Goal: Task Accomplishment & Management: Manage account settings

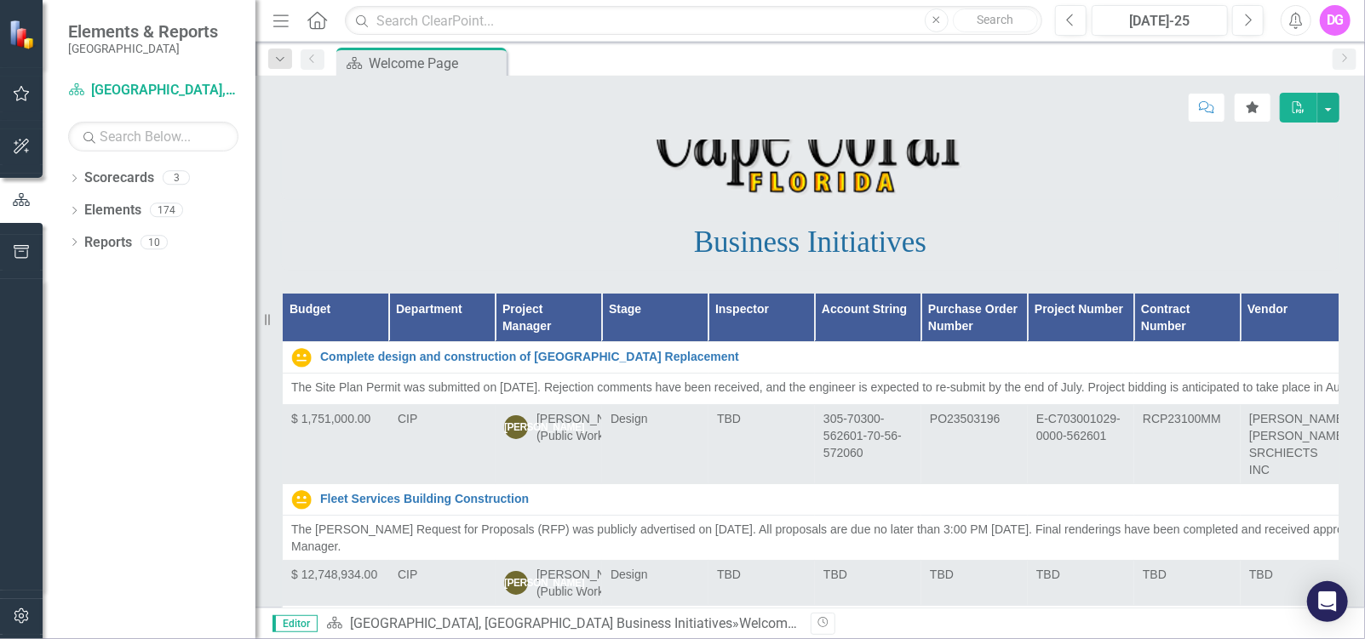
scroll to position [255, 0]
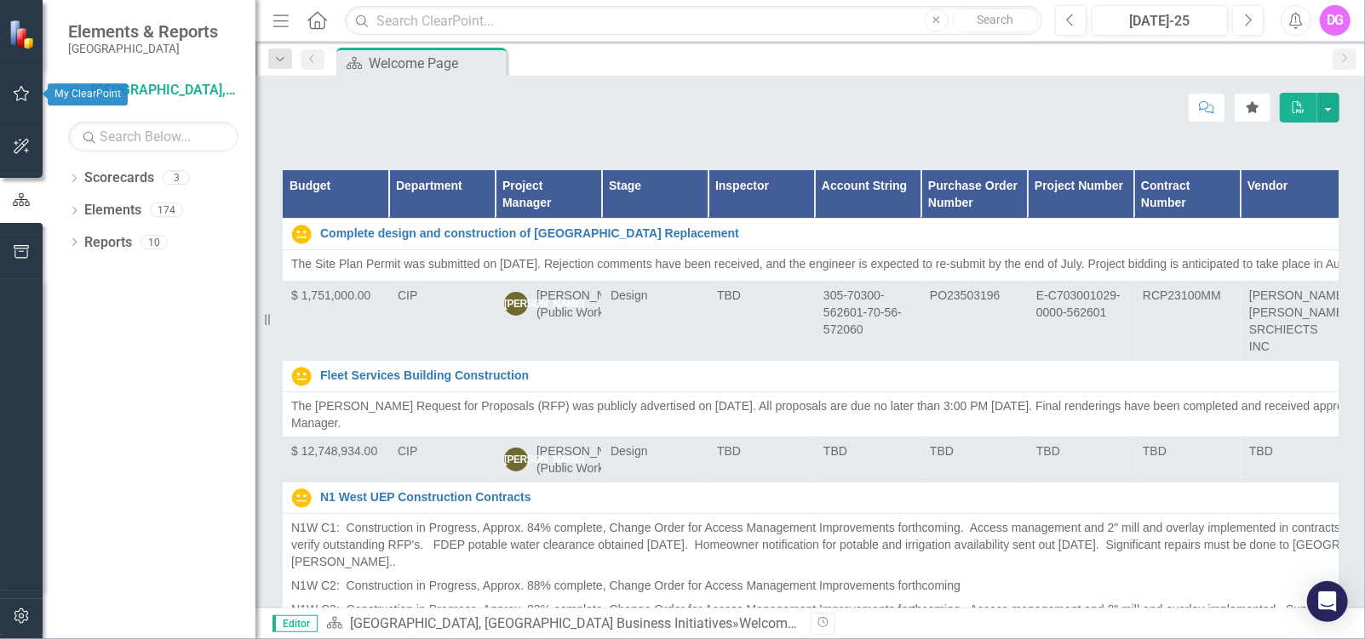
click at [21, 94] on icon "button" at bounding box center [22, 94] width 18 height 14
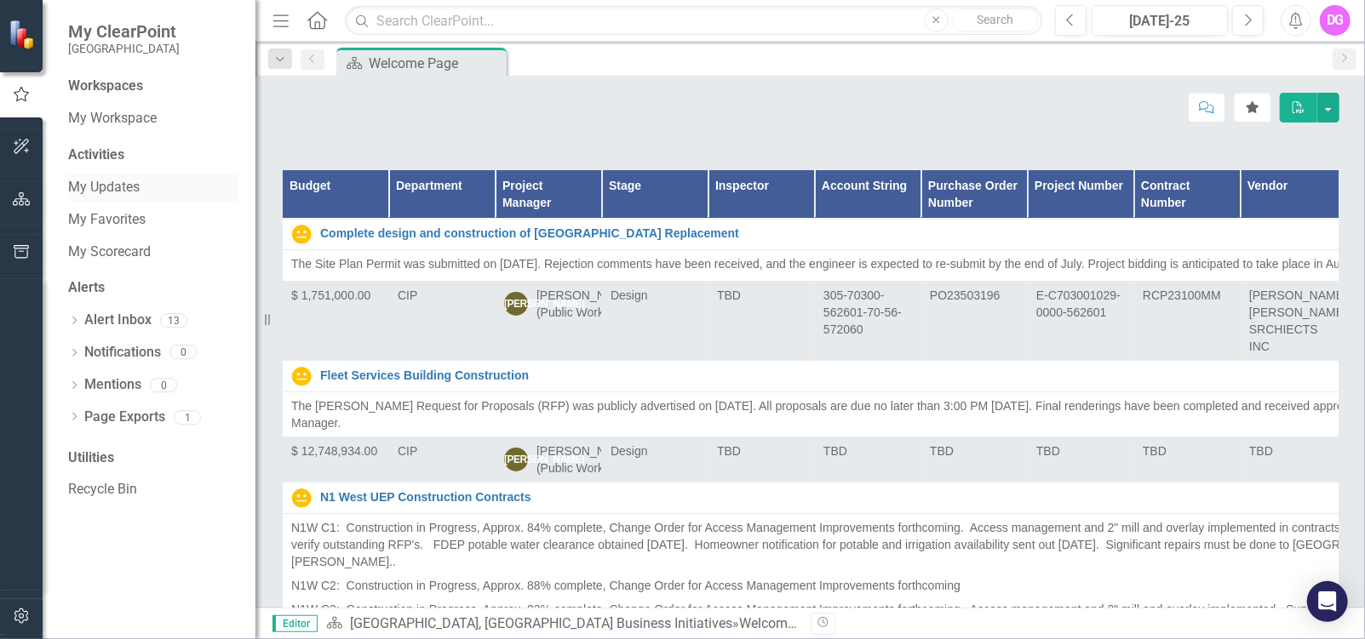
click at [134, 195] on link "My Updates" at bounding box center [153, 188] width 170 height 20
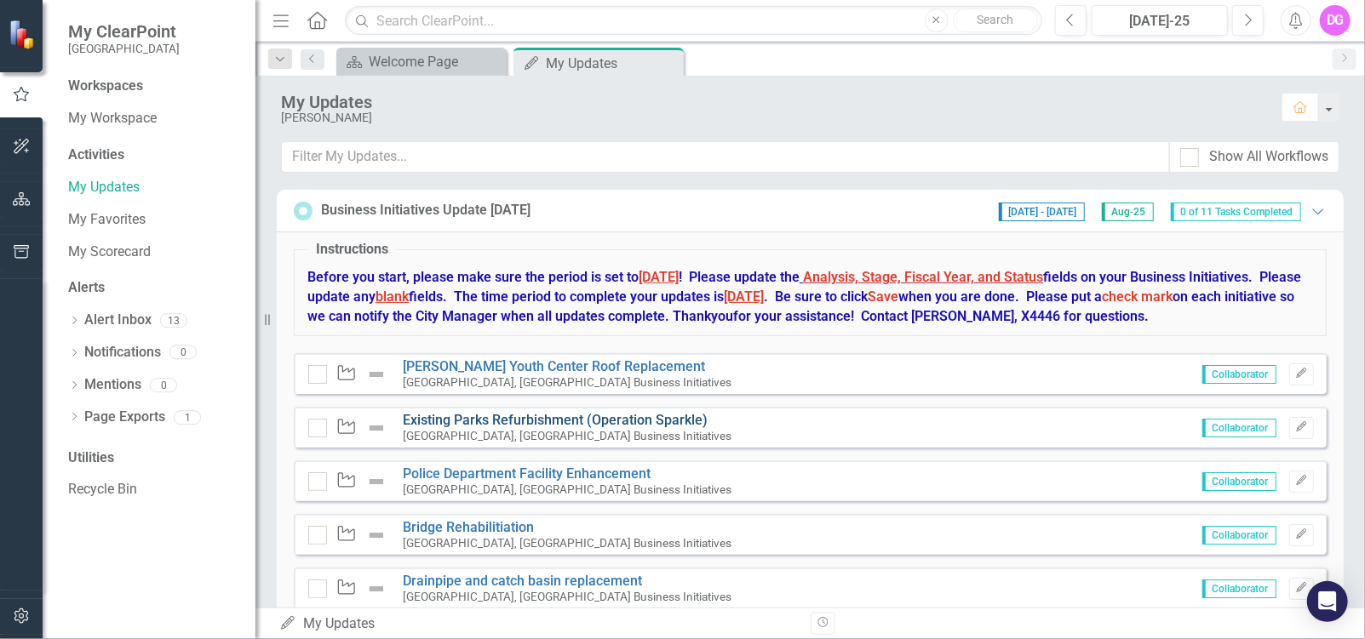
click at [573, 419] on link "Existing Parks Refurbishment (Operation Sparkle)" at bounding box center [555, 420] width 305 height 16
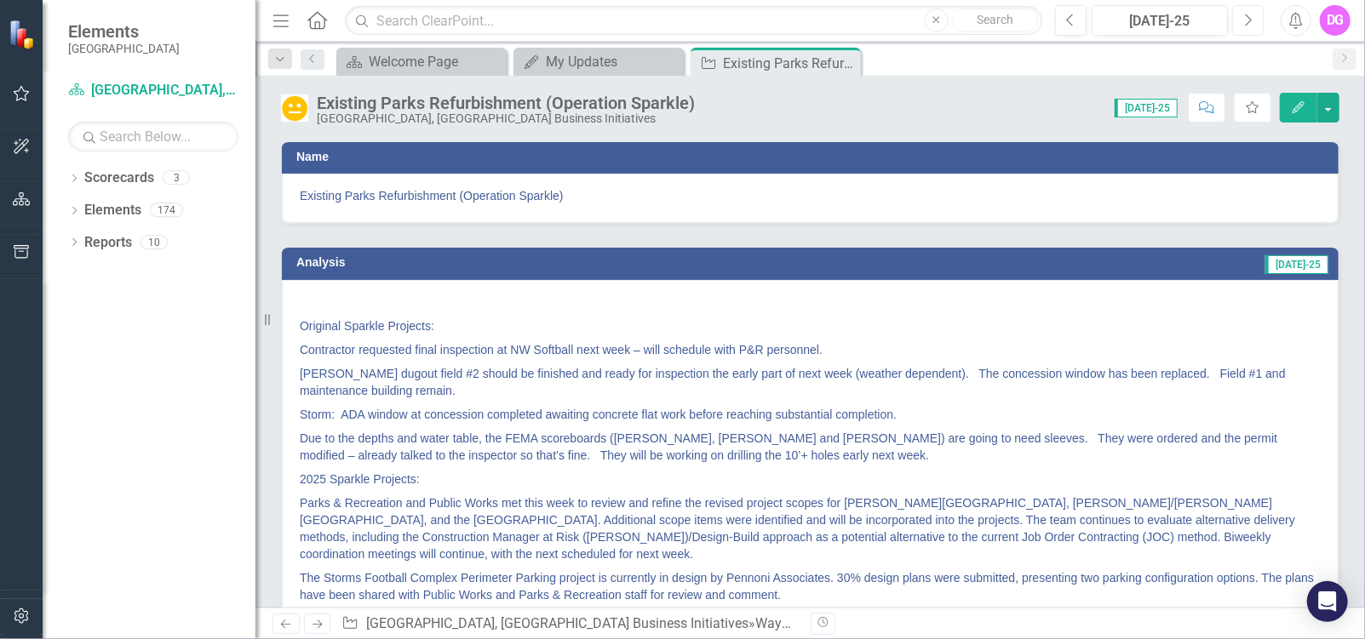
click at [1248, 23] on icon "button" at bounding box center [1248, 20] width 7 height 12
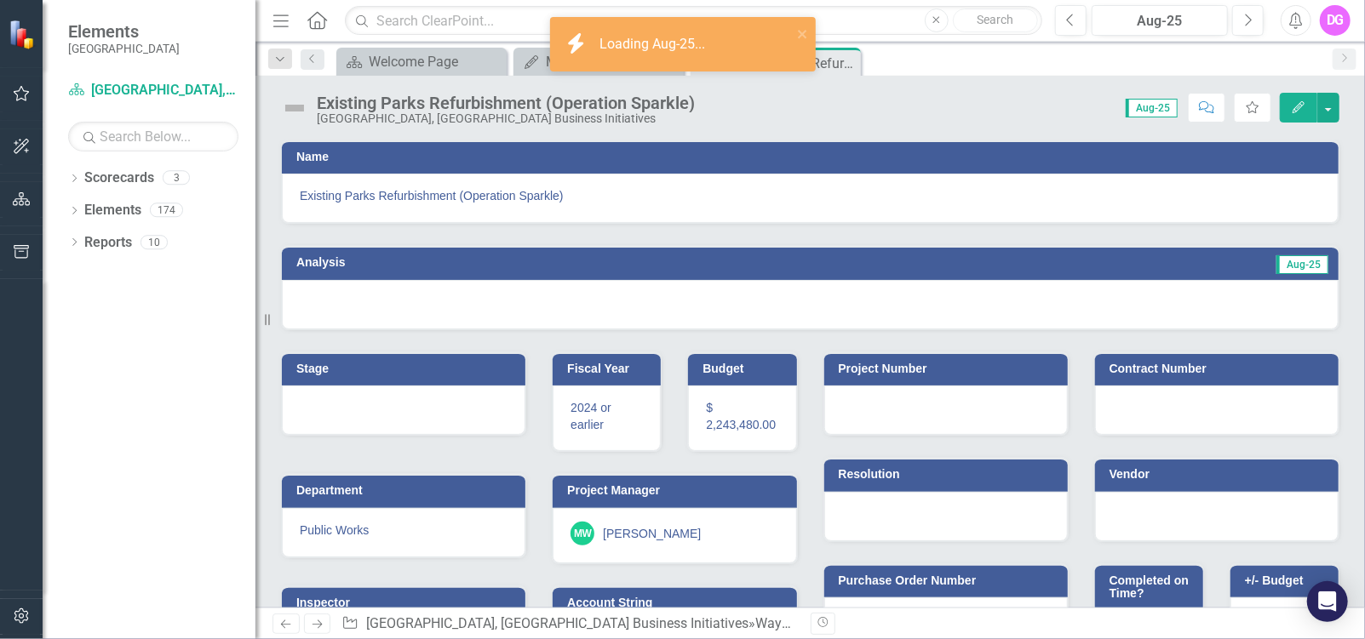
click at [365, 295] on div at bounding box center [810, 304] width 1056 height 49
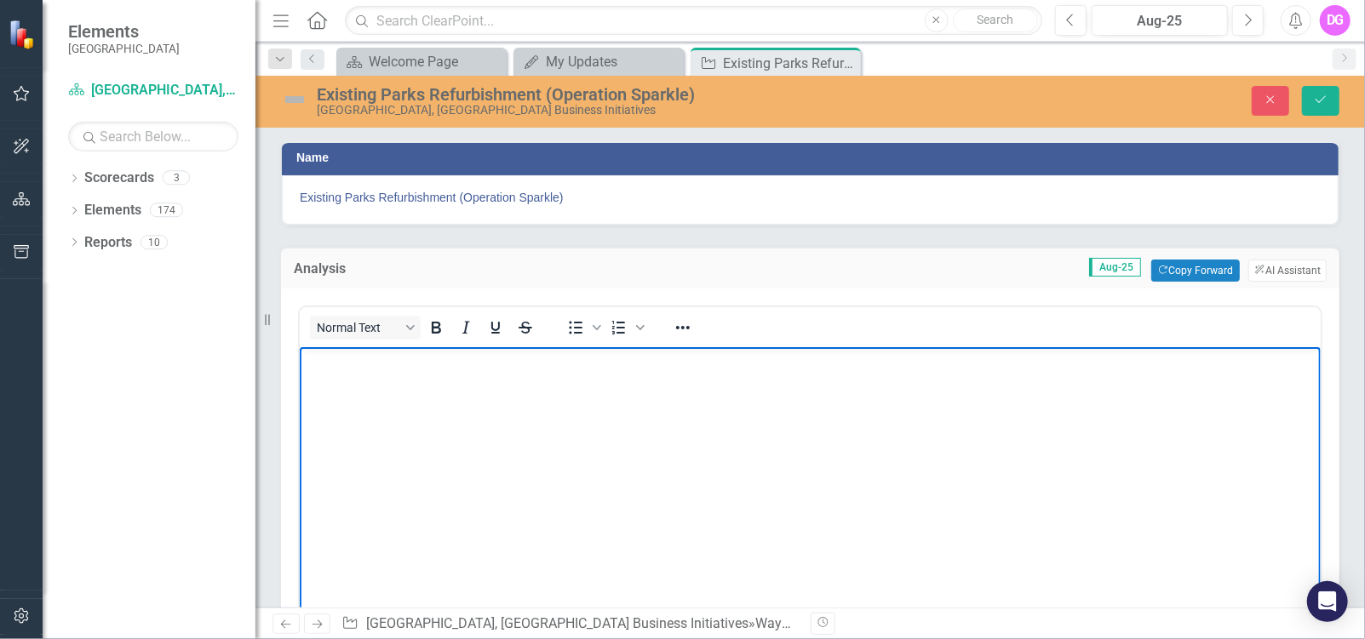
click at [326, 368] on p "Rich Text Area. Press ALT-0 for help." at bounding box center [809, 361] width 1012 height 20
click at [341, 375] on body "Rich Text Area. Press ALT-0 for help." at bounding box center [809, 473] width 1021 height 255
click at [316, 417] on body "[PERSON_NAME] scoreboards are tentatively to re-start [DATE]. Another week for …" at bounding box center [809, 473] width 1021 height 255
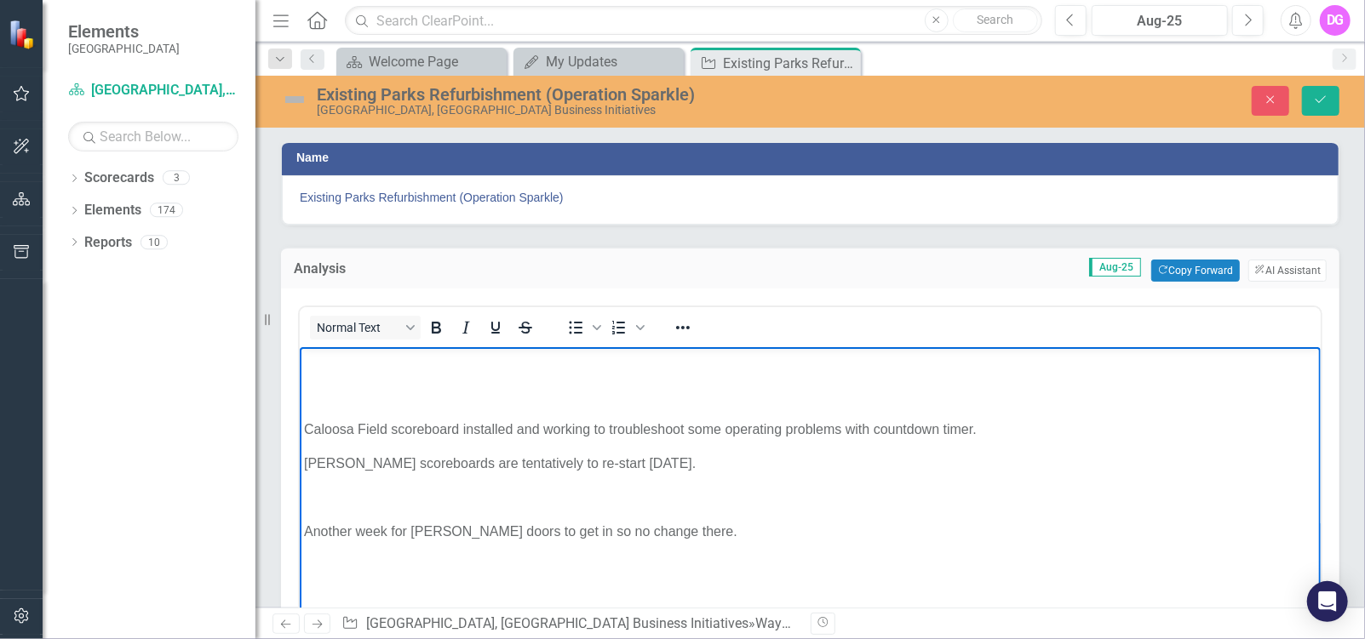
click at [305, 430] on p "Caloosa Field scoreboard installed and working to troubleshoot some operating p…" at bounding box center [809, 429] width 1012 height 20
click at [1017, 426] on li "Caloosa Field scoreboard installed and working to troubleshoot some operating p…" at bounding box center [826, 429] width 978 height 20
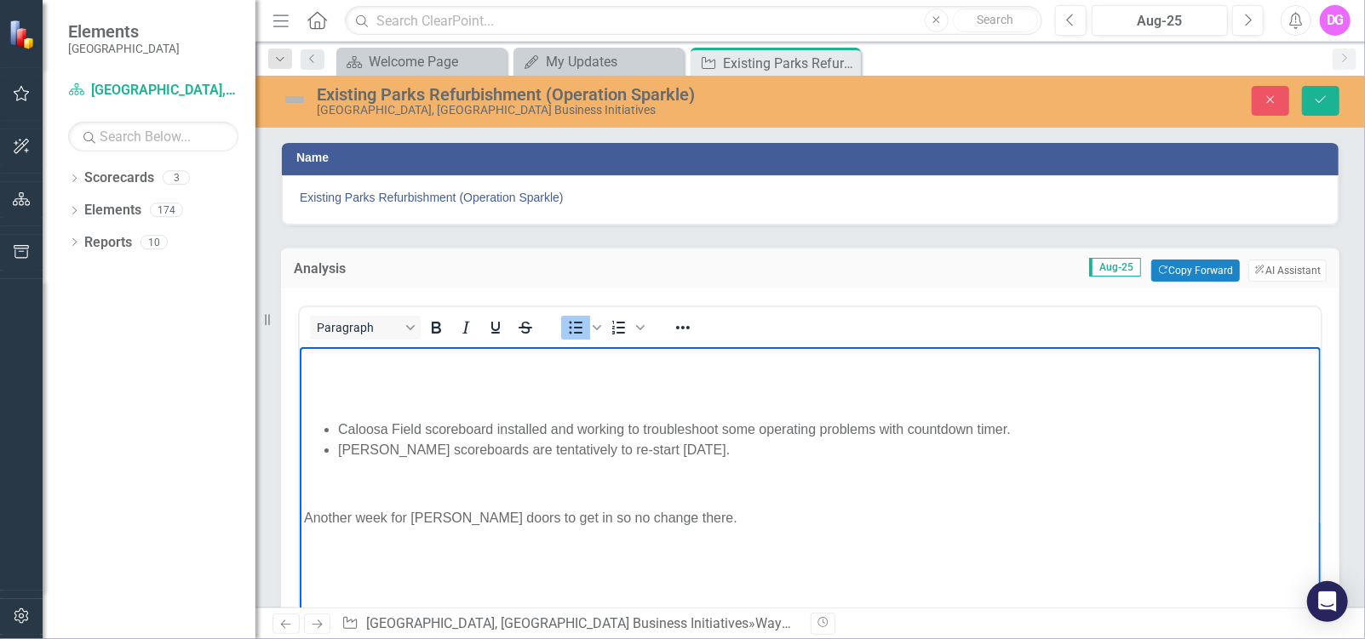
click at [304, 516] on p "Another week for [PERSON_NAME] doors to get in so no change there." at bounding box center [809, 517] width 1012 height 20
click at [326, 467] on body "Caloosa Field scoreboard installed and working to troubleshoot some operating p…" at bounding box center [809, 473] width 1021 height 255
click at [700, 452] on li "[PERSON_NAME] scoreboards are tentatively to re-start [DATE]." at bounding box center [826, 449] width 978 height 20
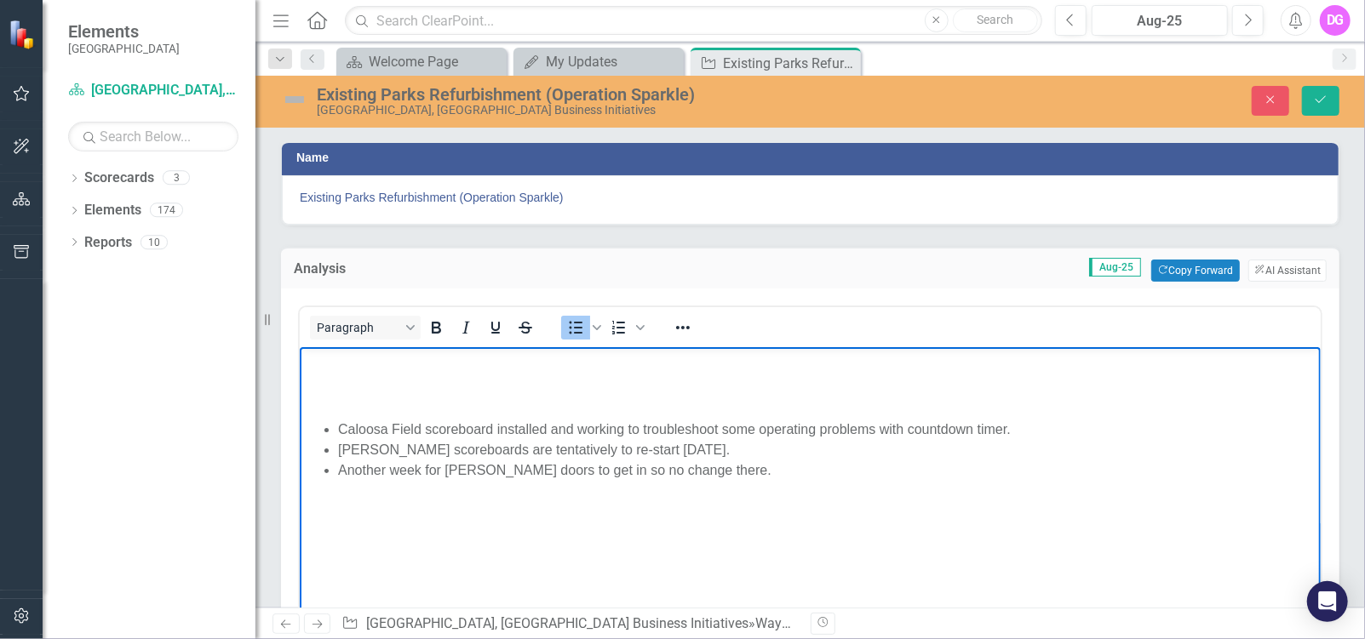
click at [695, 470] on li "Another week for [PERSON_NAME] doors to get in so no change there." at bounding box center [826, 470] width 978 height 20
click at [788, 469] on li "Another week for [PERSON_NAME] doors to get in so no change there at this time." at bounding box center [826, 470] width 978 height 20
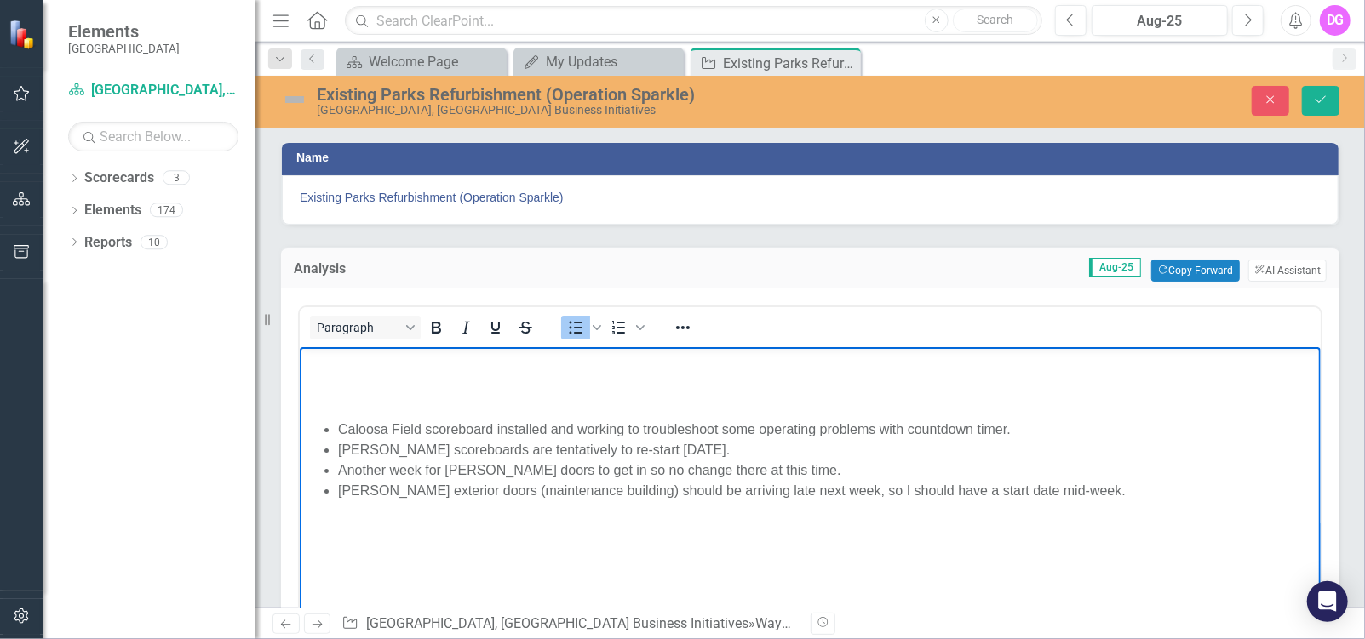
click at [577, 428] on li "Caloosa Field scoreboard installed and working to troubleshoot some operating p…" at bounding box center [826, 429] width 978 height 20
click at [1109, 428] on li "Caloosa Field scoreboard installed and staff working with vendor to troubleshoo…" at bounding box center [826, 429] width 978 height 20
click at [450, 450] on li "[PERSON_NAME] scoreboards are tentatively to re-start [DATE]." at bounding box center [826, 449] width 978 height 20
click at [332, 399] on p "Rich Text Area. Press ALT-0 for help." at bounding box center [809, 395] width 1012 height 20
click at [319, 530] on body "Storm/NW Softball/[PERSON_NAME]: Caloosa Field scoreboard installed and staff w…" at bounding box center [809, 473] width 1021 height 255
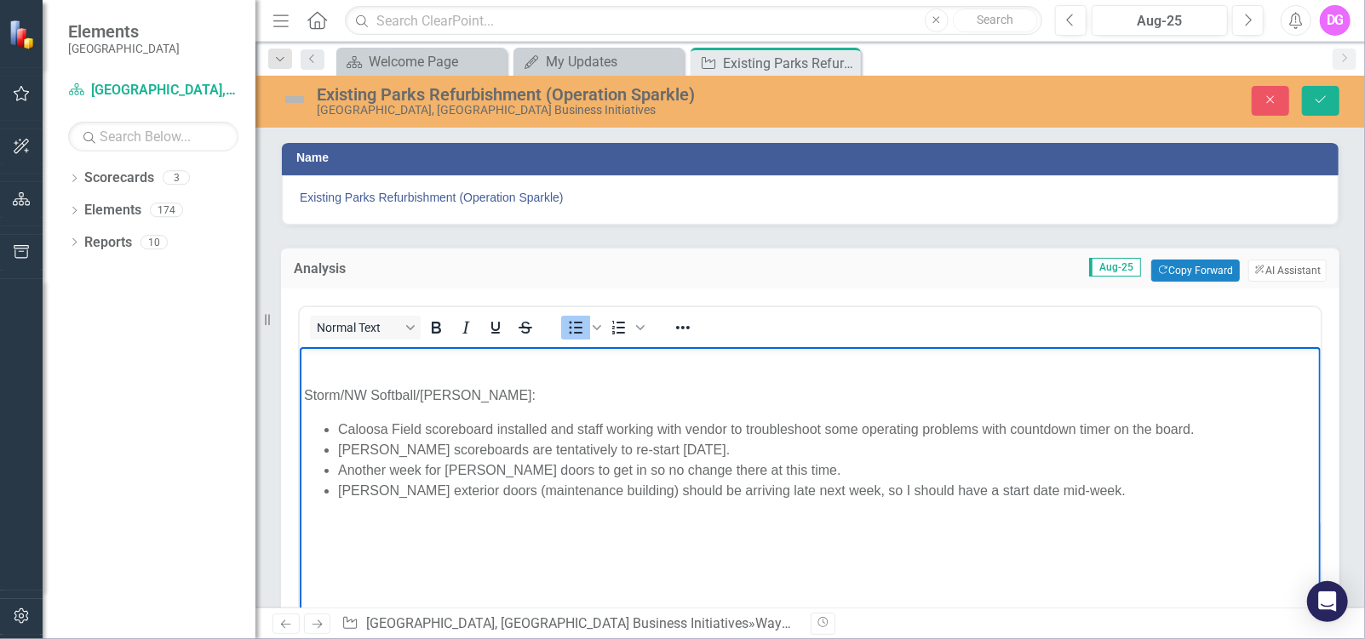
click at [1083, 490] on p "[PERSON_NAME] exterior doors (maintenance building) should be arriving late nex…" at bounding box center [826, 490] width 978 height 20
click at [458, 395] on p "Storm/NW Softball/[PERSON_NAME]:" at bounding box center [809, 395] width 1012 height 20
click at [352, 522] on p "[PERSON_NAME]/" at bounding box center [809, 524] width 1012 height 20
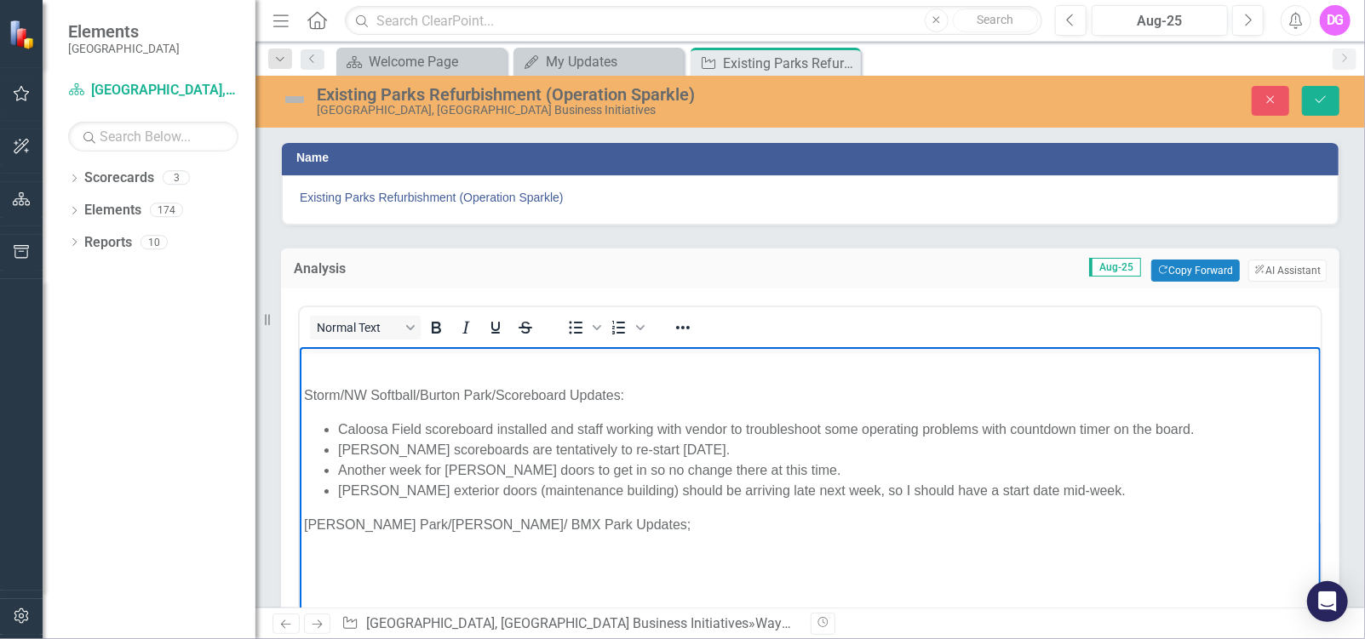
scroll to position [51, 0]
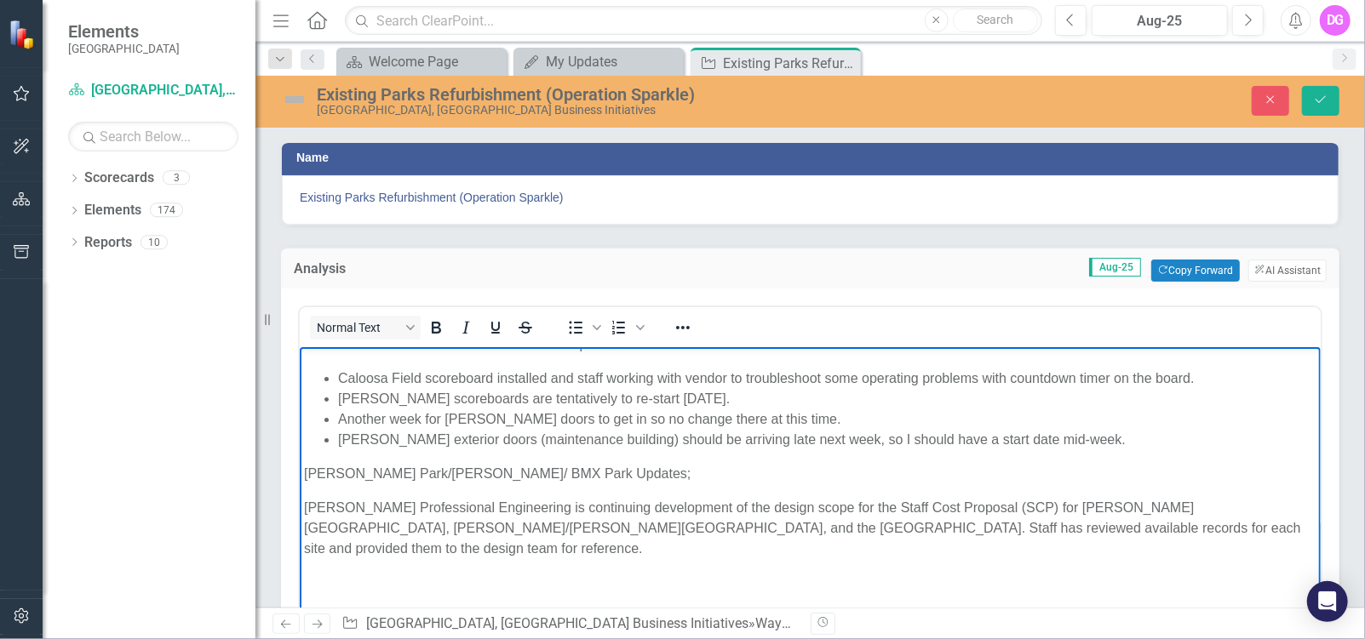
click at [519, 506] on p "[PERSON_NAME] Professional Engineering is continuing development of the design …" at bounding box center [809, 527] width 1012 height 61
click at [304, 508] on p "[PERSON_NAME] Professional Engineering is the continuing development of the des…" at bounding box center [809, 527] width 1012 height 61
click at [552, 506] on li "[PERSON_NAME] Professional Engineering is the continuing development of the des…" at bounding box center [826, 527] width 978 height 61
click at [621, 505] on li "[PERSON_NAME] Professional Engineering is continuing development of the design …" at bounding box center [826, 527] width 978 height 61
click at [715, 503] on li "[PERSON_NAME] Professional Engineering is continuing to development of the desi…" at bounding box center [826, 527] width 978 height 61
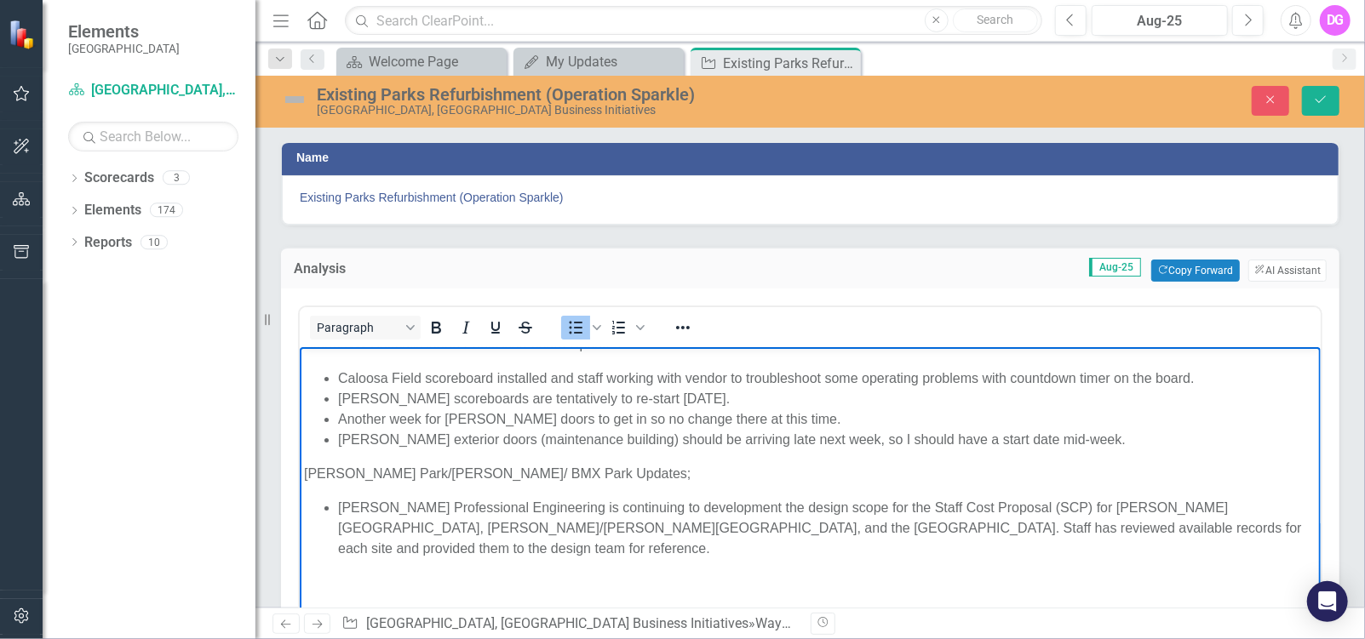
click at [301, 595] on body "Storm/NW Softball/Burton Park/Scoreboard Updates: Caloosa Field scoreboard inst…" at bounding box center [809, 490] width 1021 height 390
click at [1182, 528] on li "[PERSON_NAME] Professional Engineering is continuing to development the design …" at bounding box center [826, 527] width 978 height 61
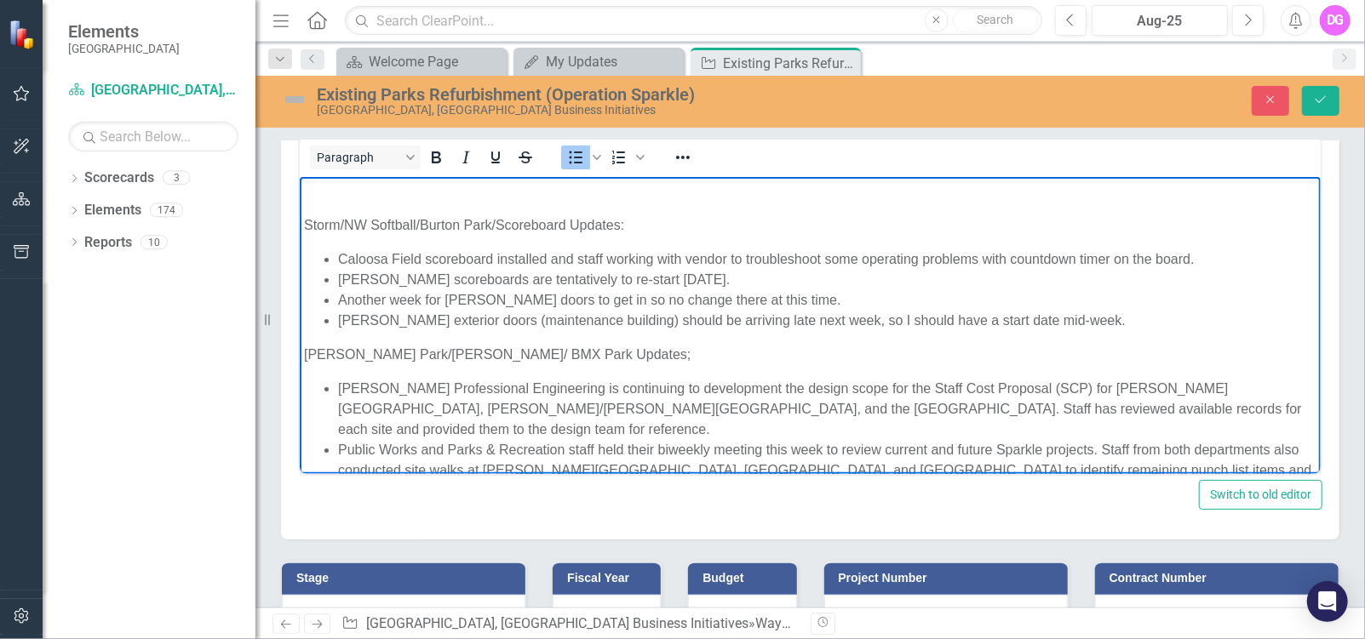
scroll to position [24, 0]
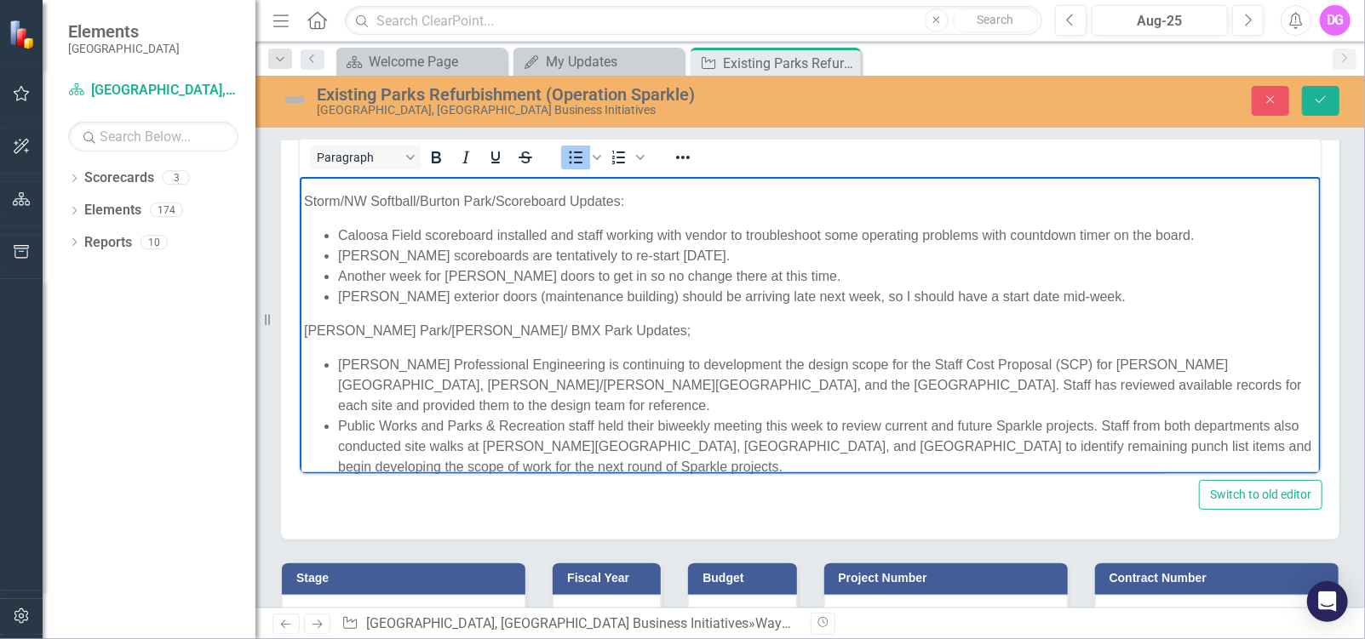
click at [576, 329] on p "[PERSON_NAME] Park/[PERSON_NAME]/ BMX Park Updates;" at bounding box center [809, 330] width 1012 height 20
click at [524, 327] on p "[PERSON_NAME] Park/[PERSON_NAME]/ BMX Park Updates;" at bounding box center [809, 330] width 1012 height 20
click at [757, 447] on li "Public Works and Parks & Recreation staff held their biweekly meeting this week…" at bounding box center [826, 445] width 978 height 61
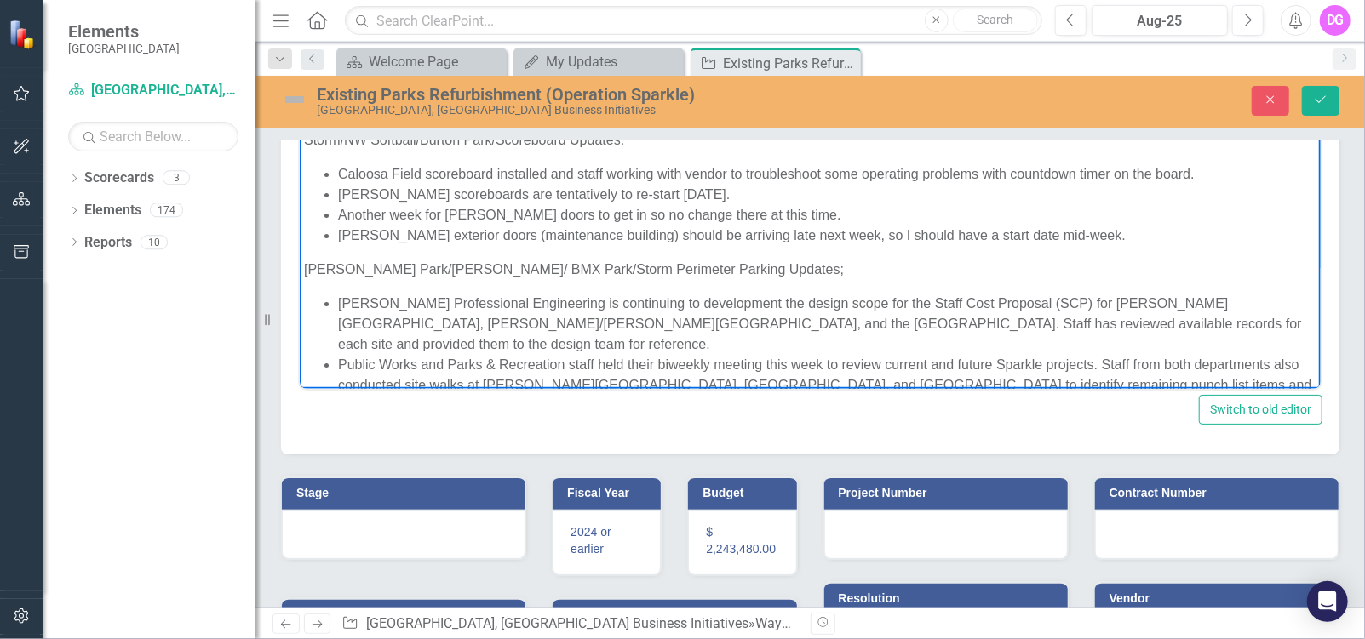
scroll to position [341, 0]
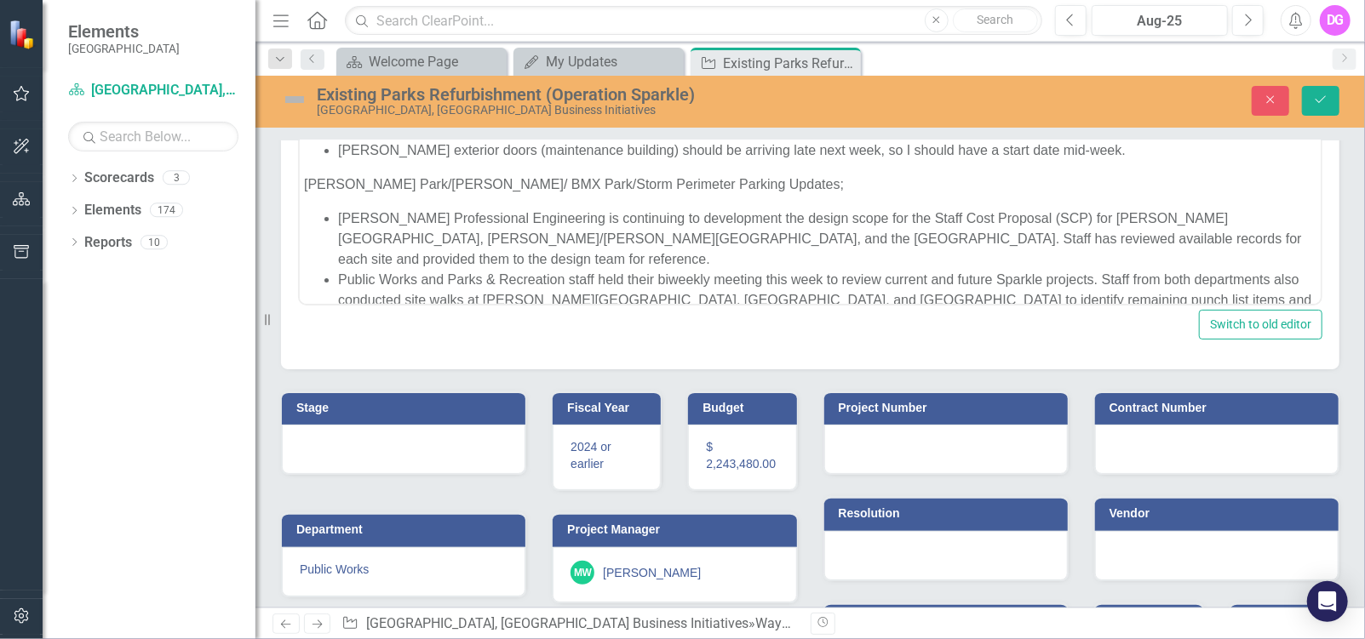
click at [331, 442] on div at bounding box center [403, 449] width 243 height 49
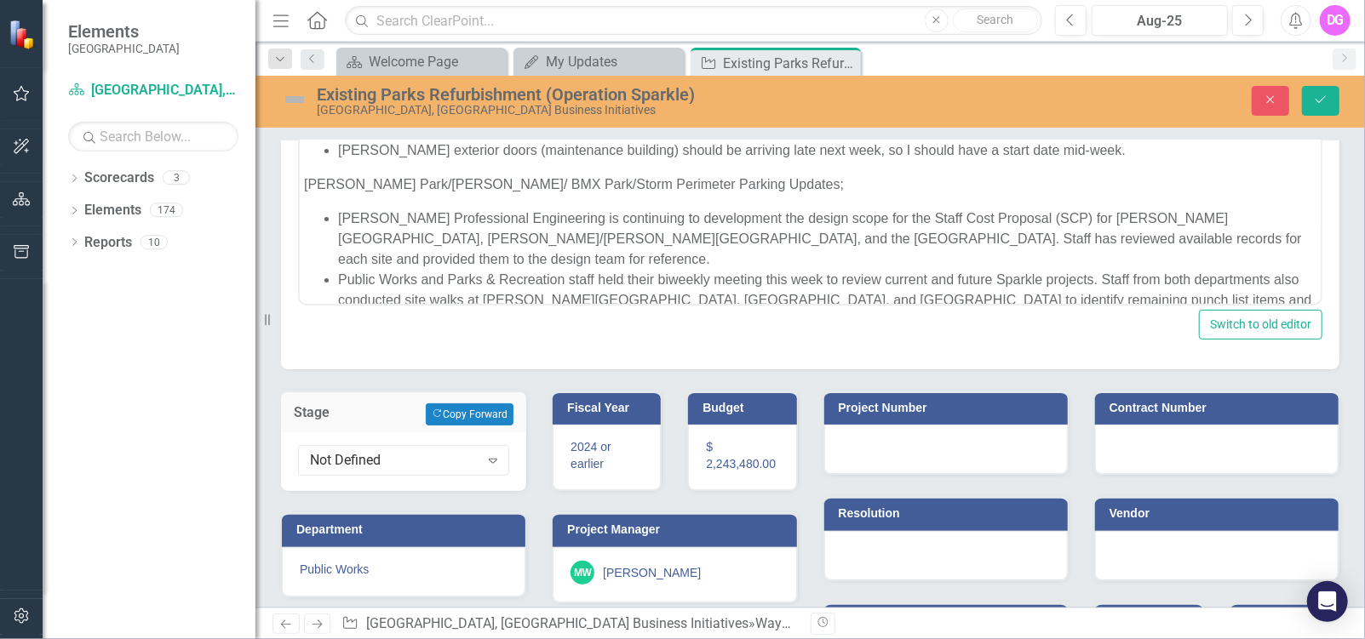
click at [331, 442] on div "Not Defined Expand" at bounding box center [403, 461] width 245 height 59
click at [493, 461] on icon "Expand" at bounding box center [492, 461] width 17 height 14
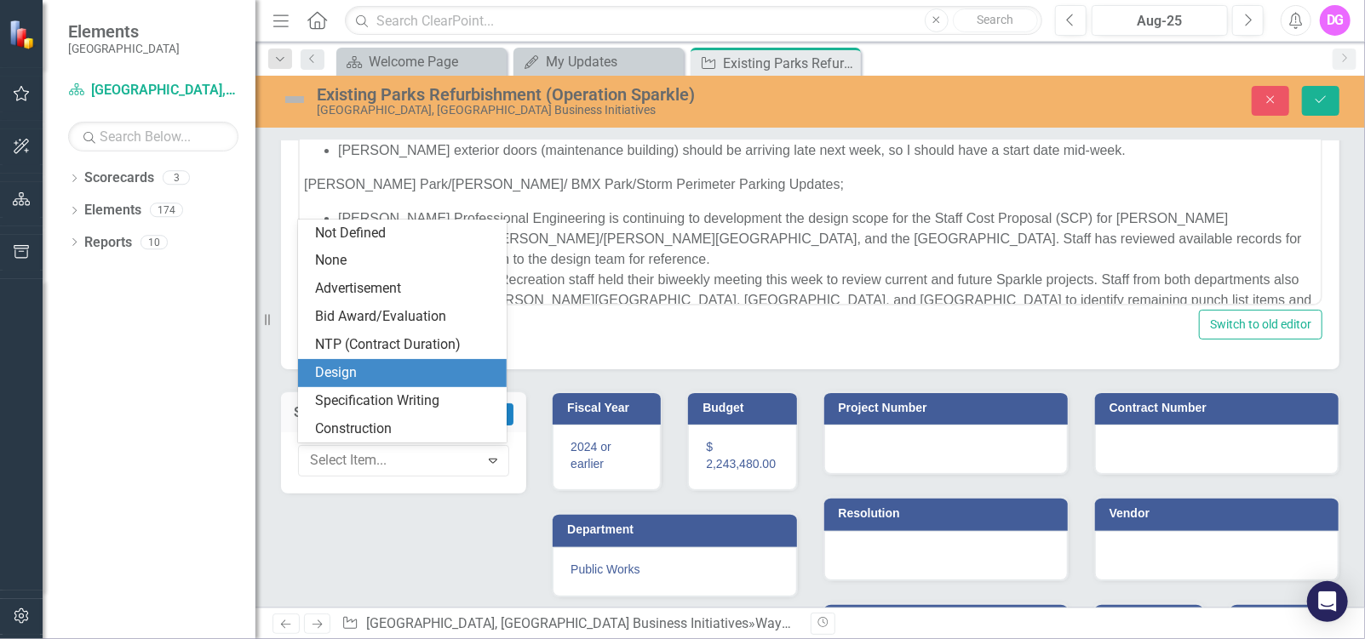
click at [369, 375] on div "Design" at bounding box center [405, 373] width 181 height 20
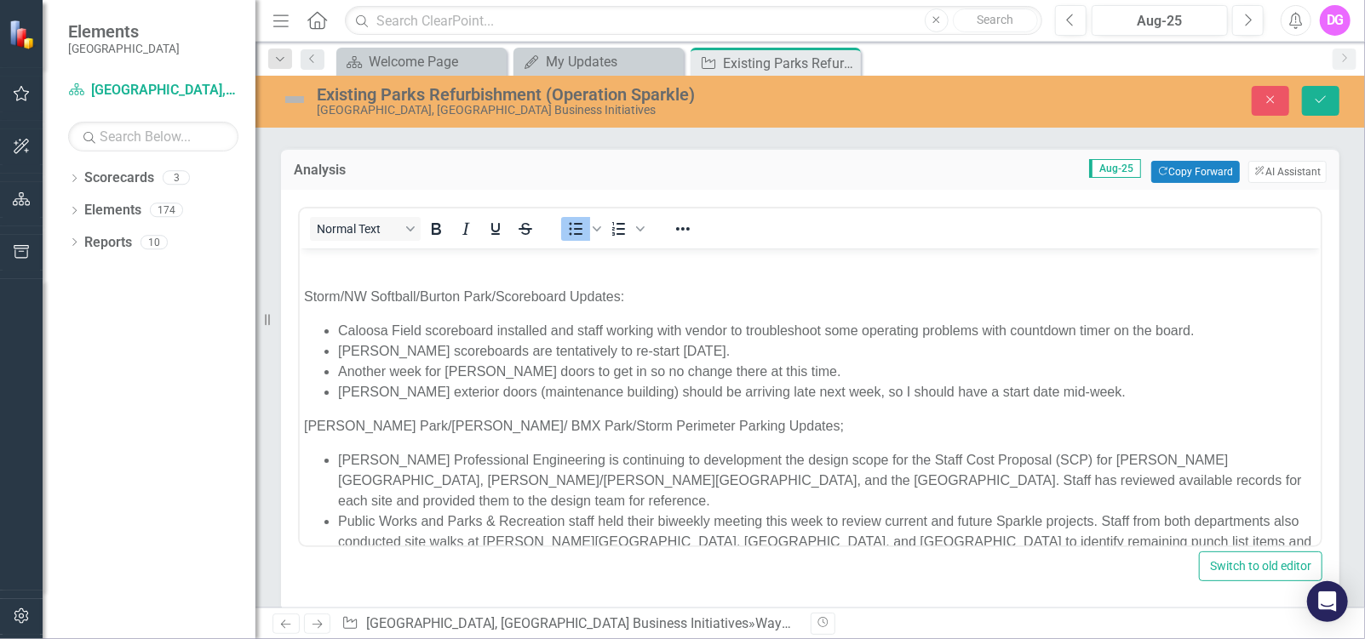
scroll to position [0, 0]
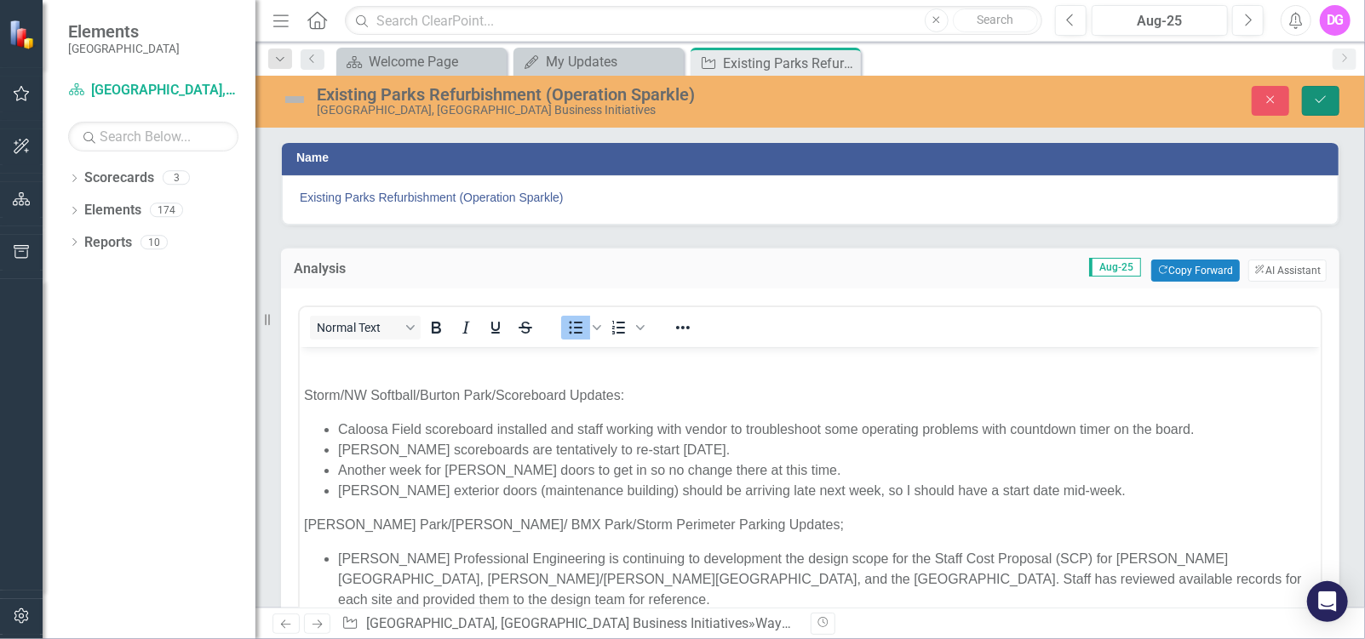
click at [1326, 101] on icon "Save" at bounding box center [1320, 100] width 15 height 12
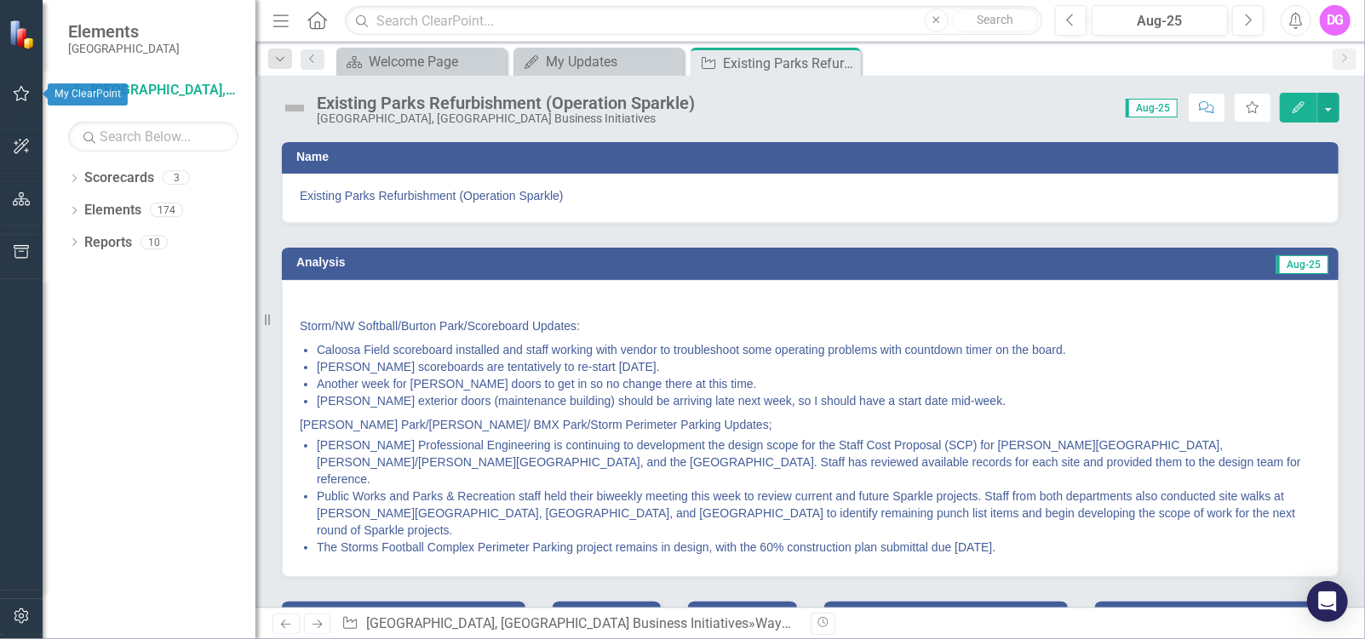
click at [18, 94] on icon "button" at bounding box center [22, 94] width 18 height 14
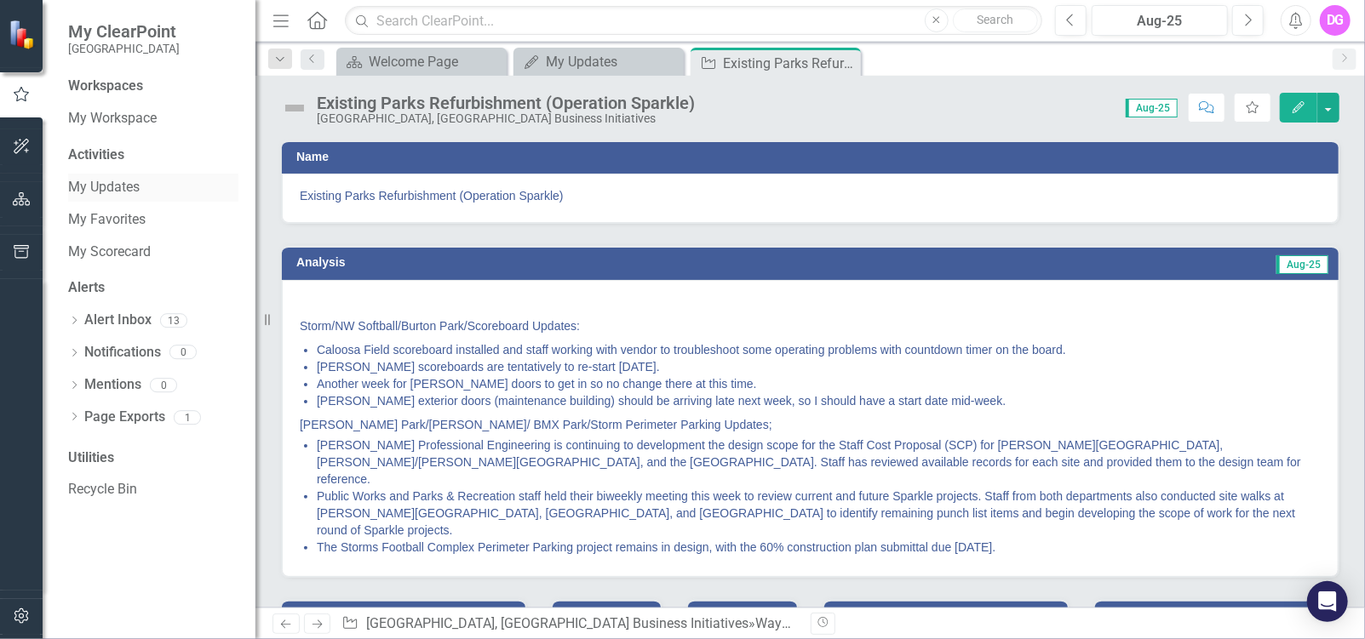
click at [130, 189] on link "My Updates" at bounding box center [153, 188] width 170 height 20
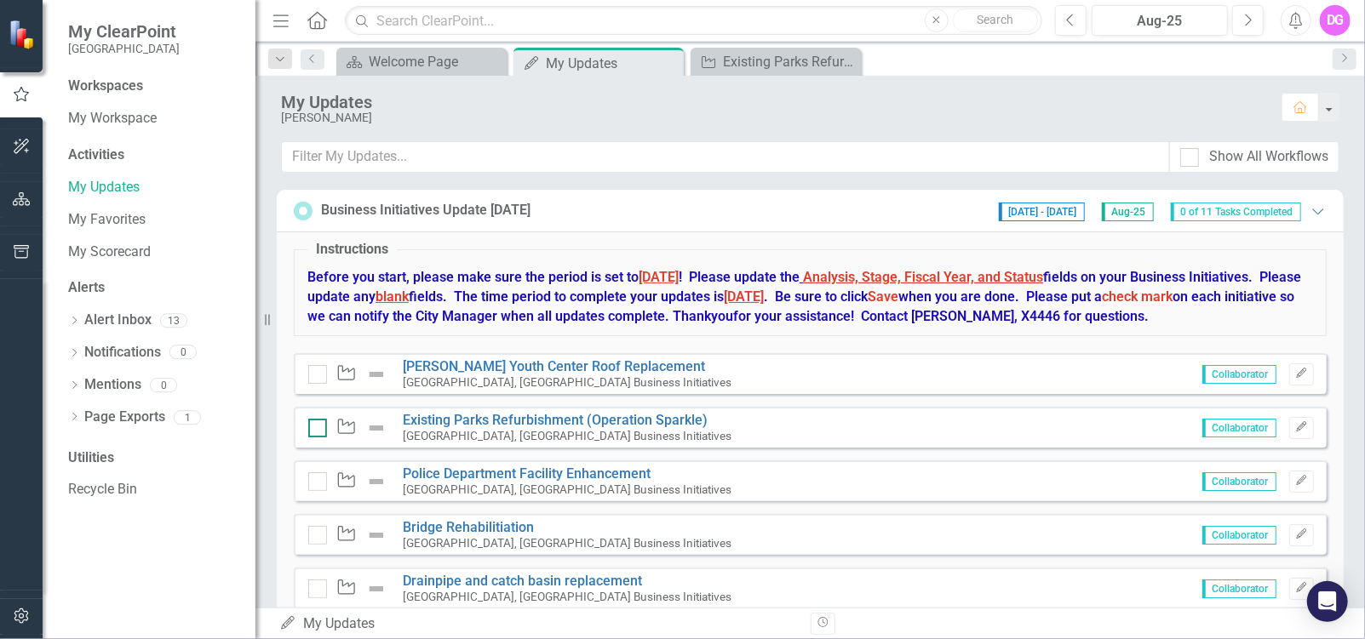
click at [315, 429] on div at bounding box center [317, 428] width 19 height 19
click at [315, 429] on input "checkbox" at bounding box center [313, 424] width 11 height 11
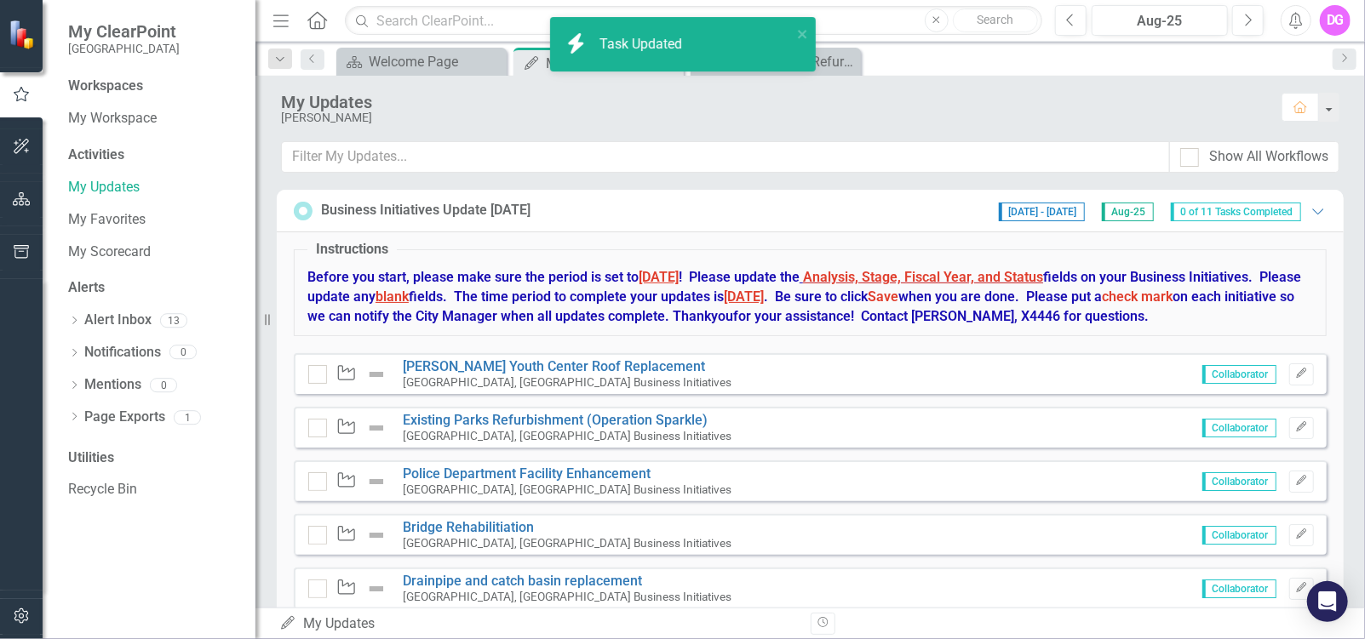
checkbox input "true"
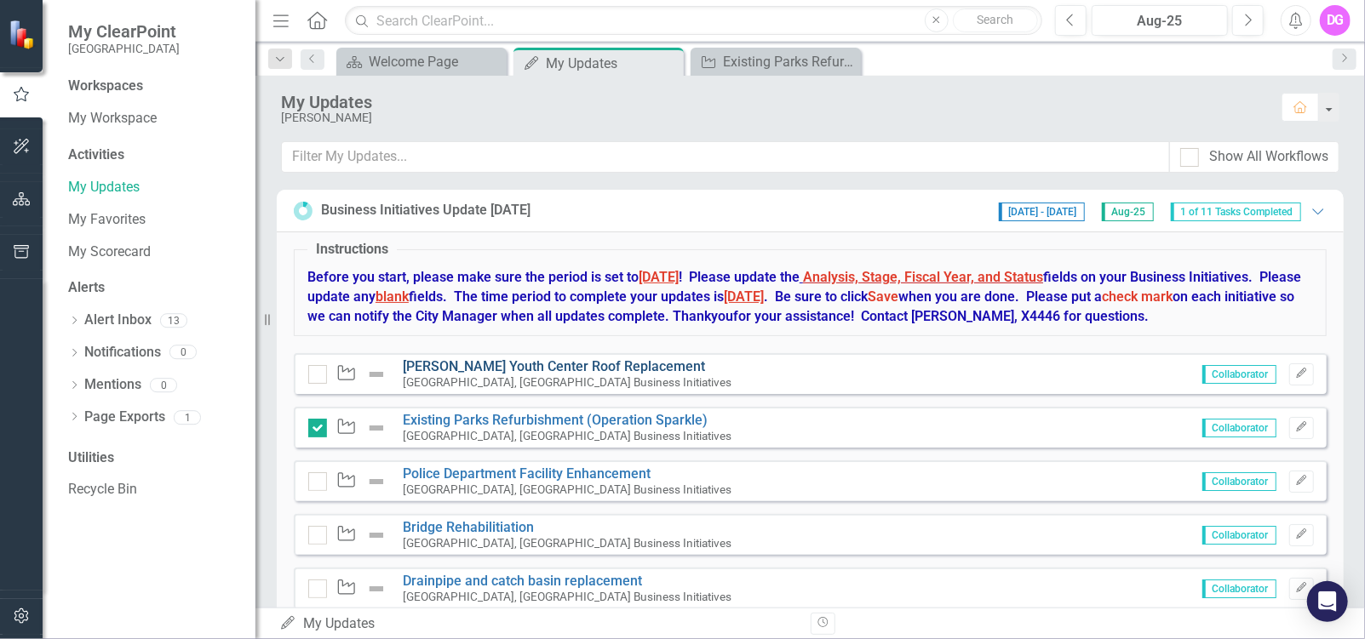
click at [448, 364] on link "[PERSON_NAME] Youth Center Roof Replacement" at bounding box center [554, 366] width 302 height 16
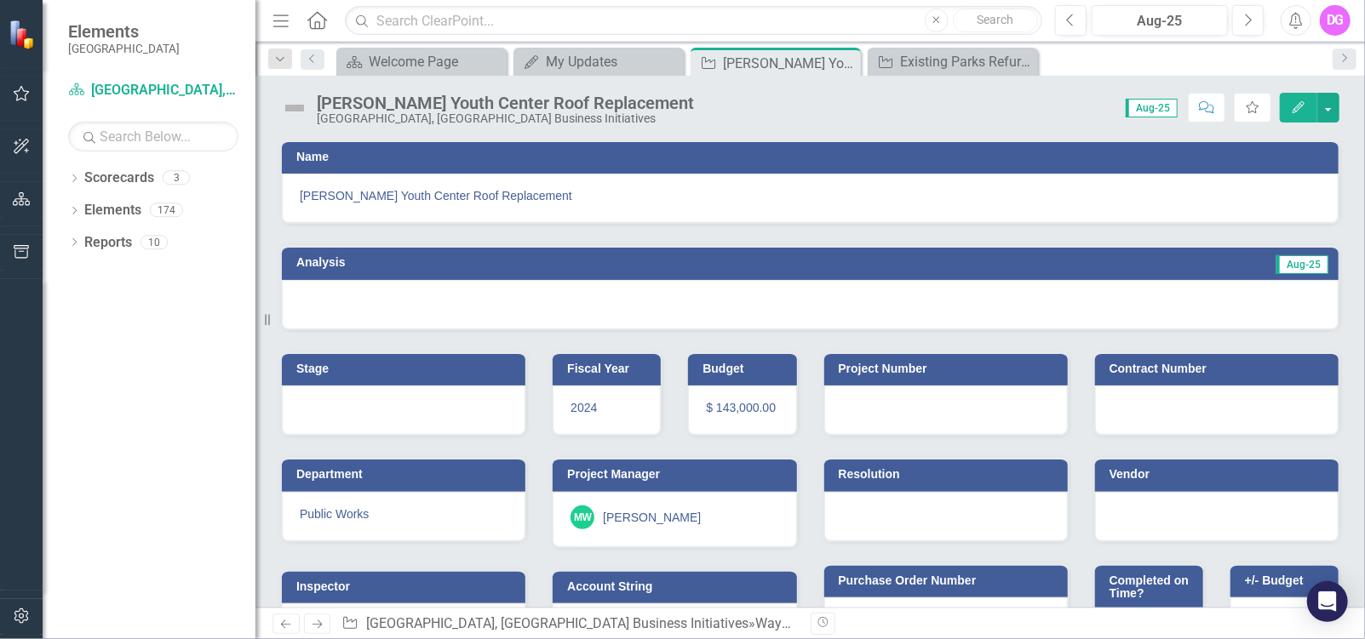
click at [327, 415] on div at bounding box center [403, 410] width 243 height 49
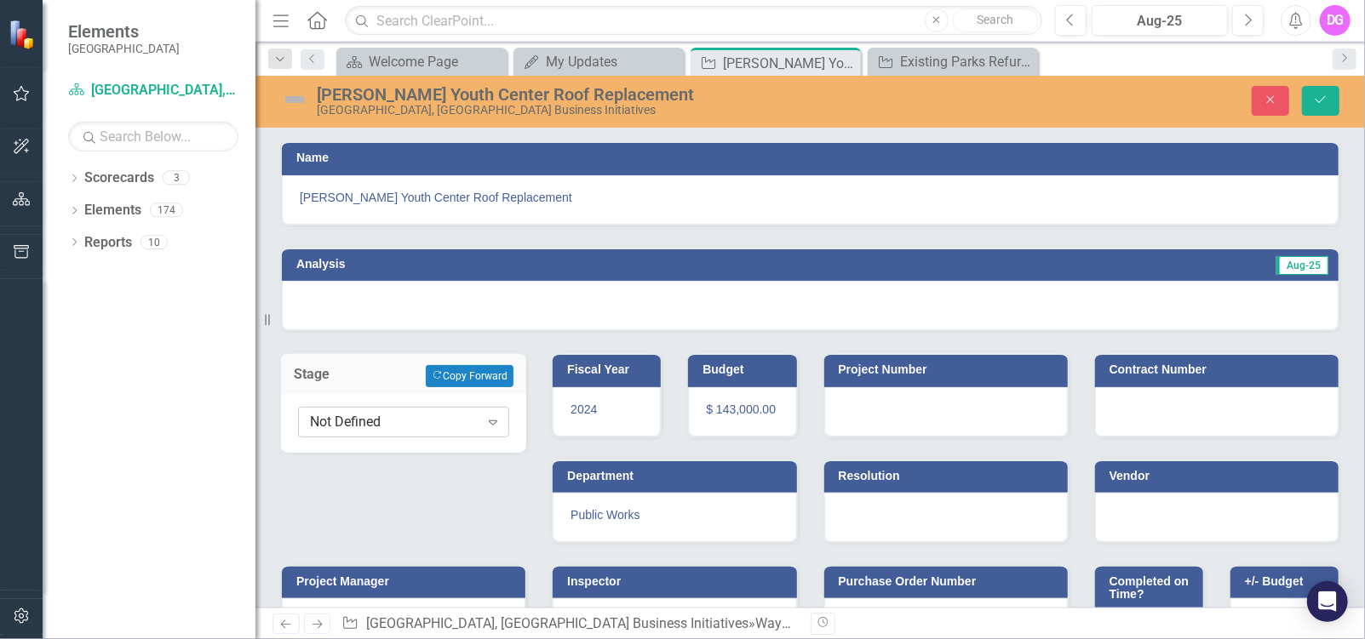
click at [491, 423] on icon "Expand" at bounding box center [492, 422] width 17 height 14
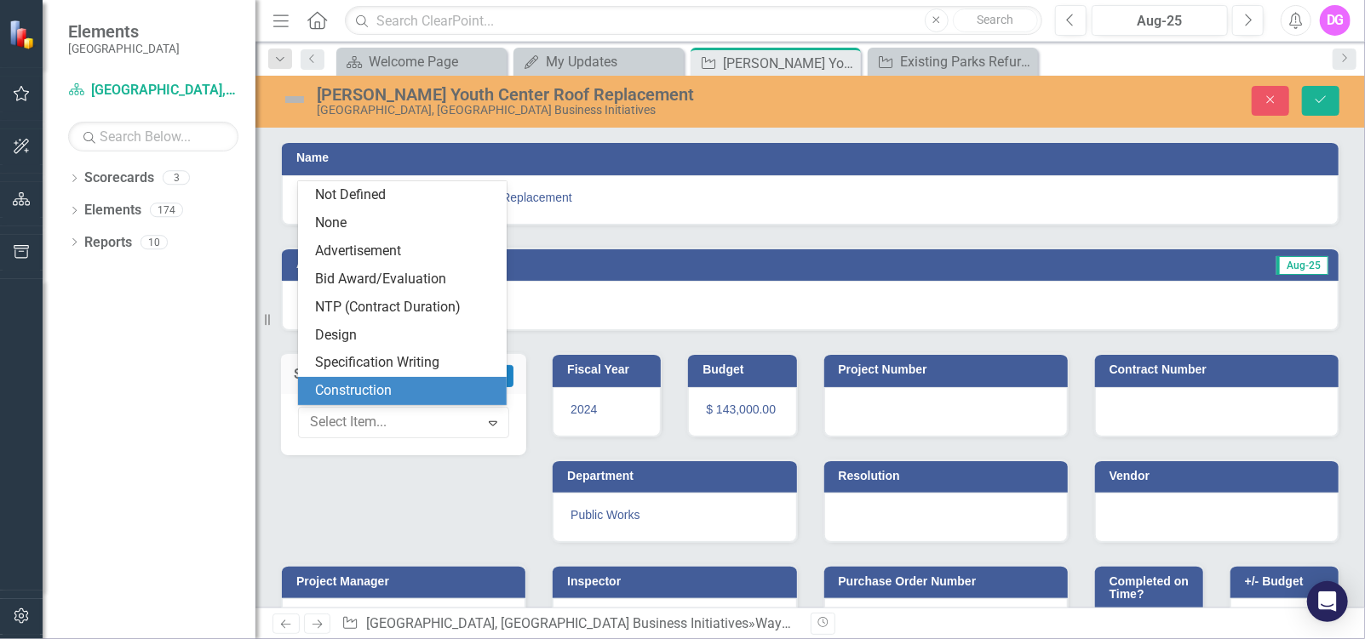
click at [389, 392] on div "Construction" at bounding box center [405, 391] width 181 height 20
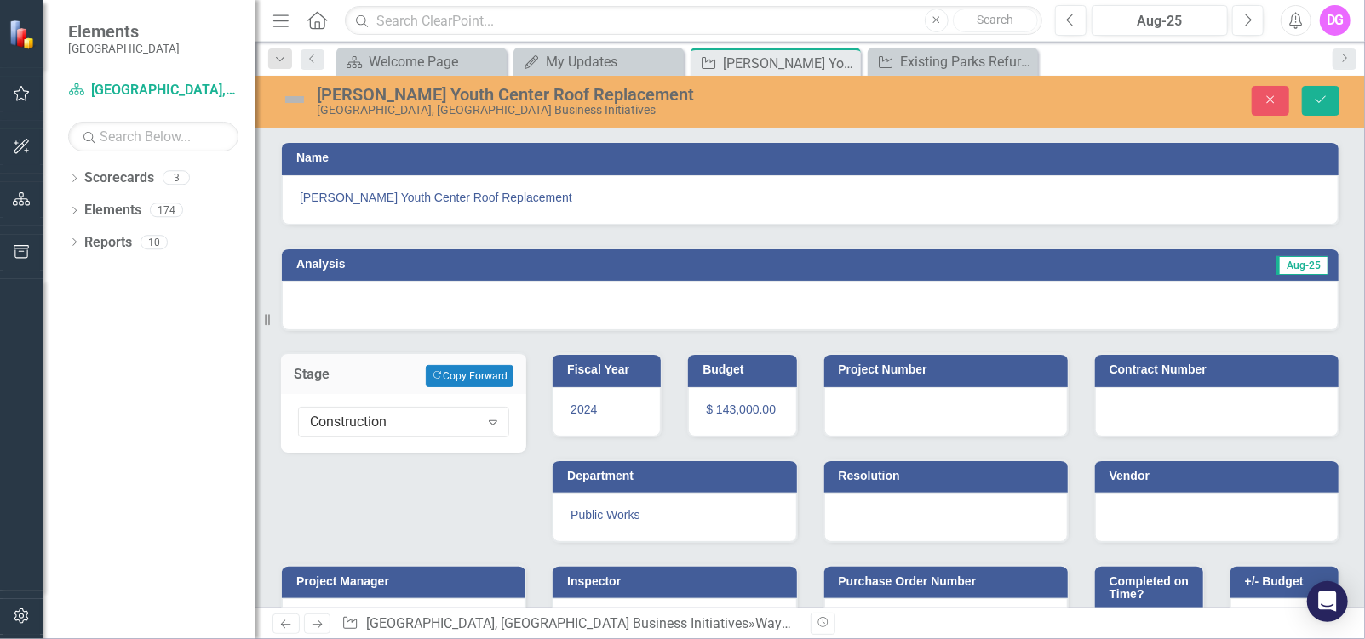
click at [326, 295] on div at bounding box center [810, 305] width 1056 height 49
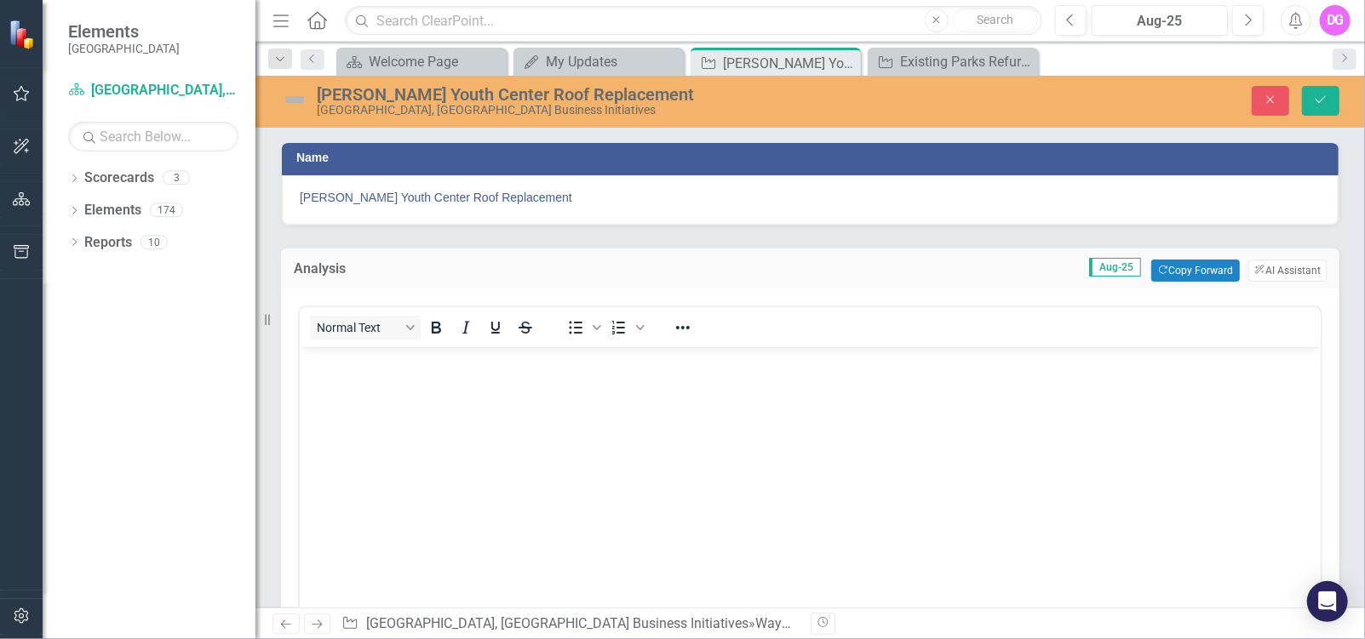
click at [358, 381] on body "Rich Text Area. Press ALT-0 for help." at bounding box center [809, 473] width 1021 height 255
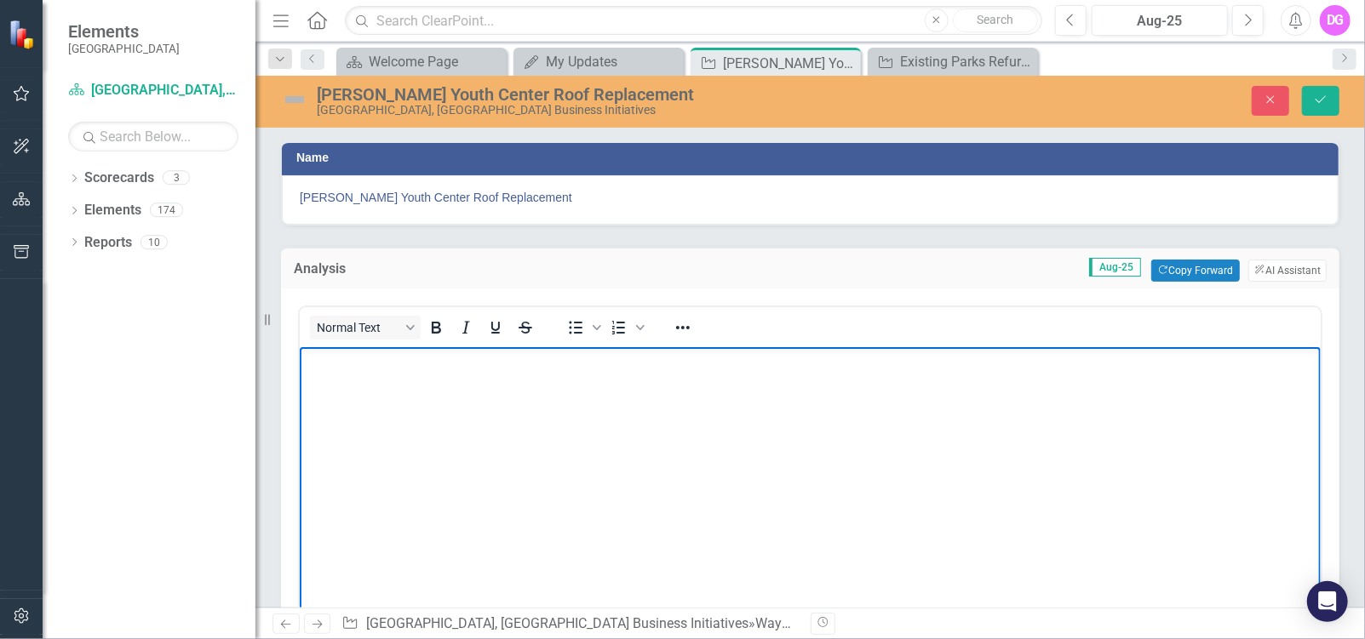
click at [328, 376] on body "Rich Text Area. Press ALT-0 for help." at bounding box center [809, 473] width 1021 height 255
click at [372, 396] on p "The Austin youth Center Roof" at bounding box center [809, 395] width 1012 height 20
click at [456, 393] on p "The Austin Youth Center Roof" at bounding box center [809, 395] width 1012 height 20
click at [483, 394] on p "The Austin Youth Center roof" at bounding box center [809, 395] width 1012 height 20
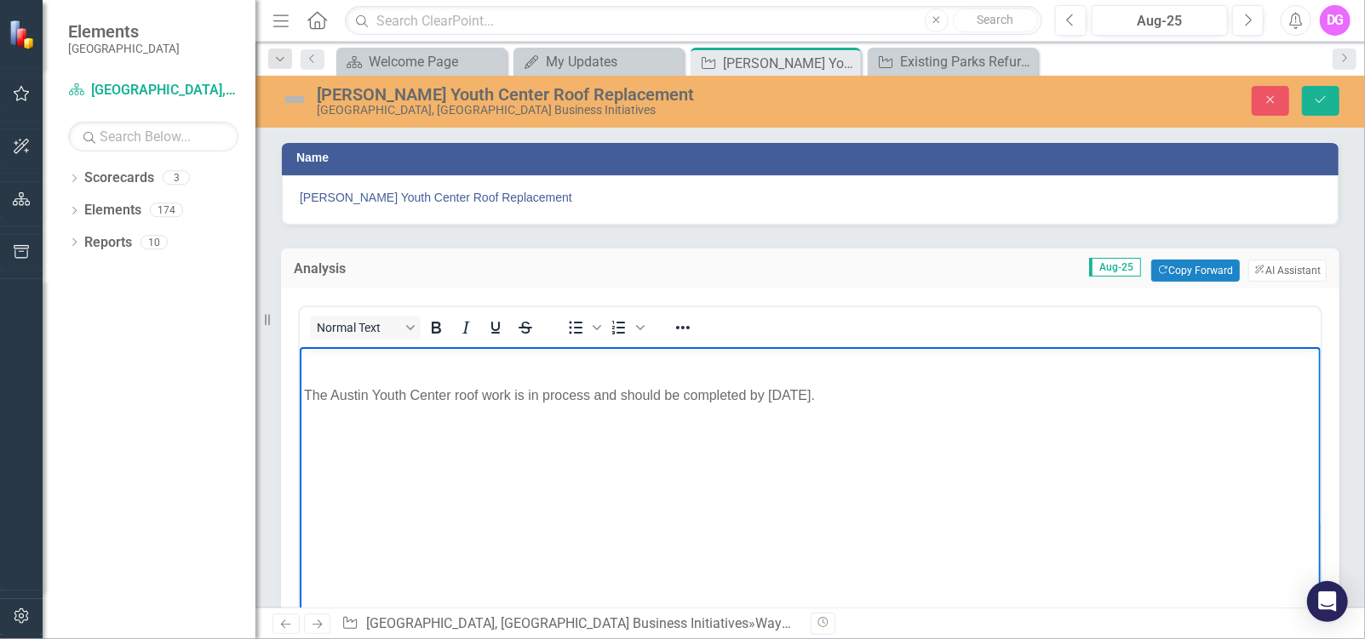
click at [845, 392] on p "The Austin Youth Center roof work is in process and should be completed by [DAT…" at bounding box center [809, 395] width 1012 height 20
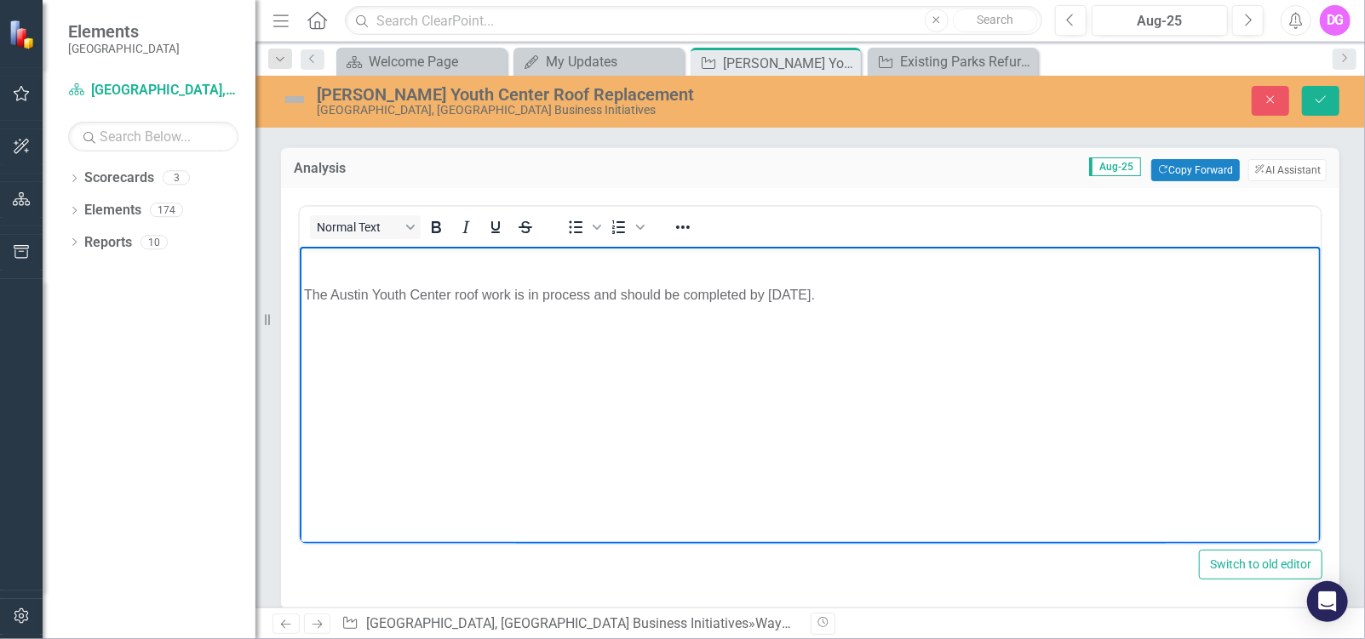
scroll to position [85, 0]
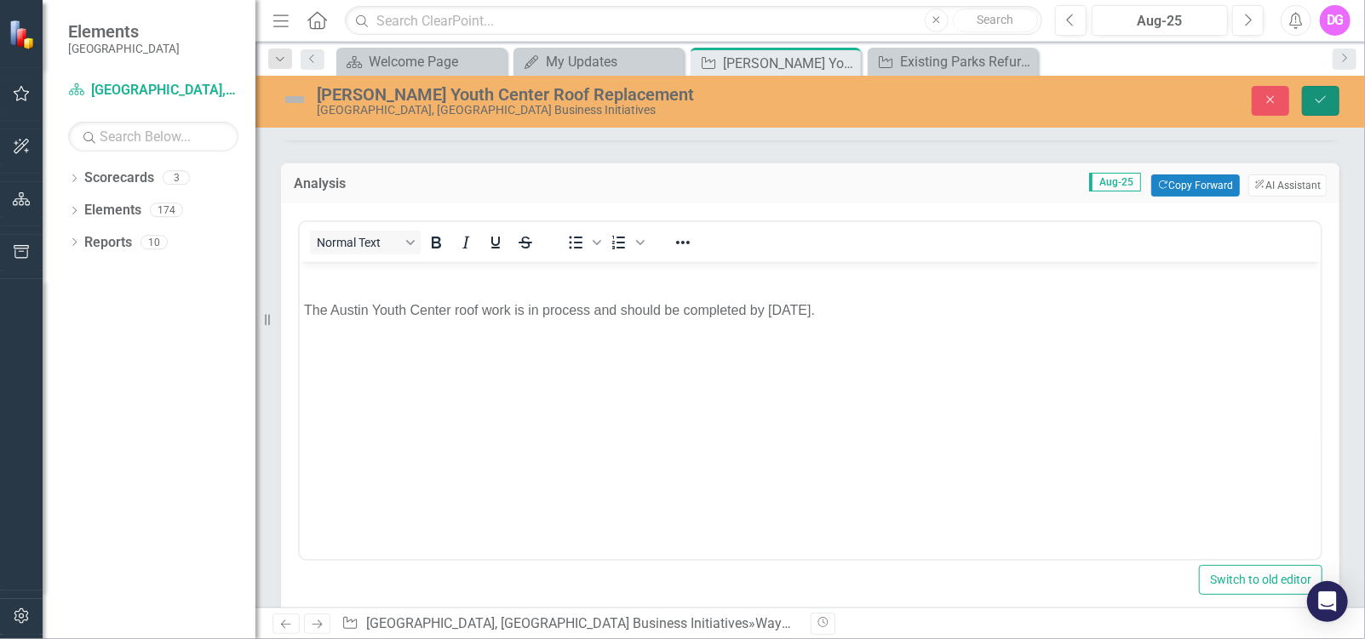
click at [1318, 99] on icon "Save" at bounding box center [1320, 100] width 15 height 12
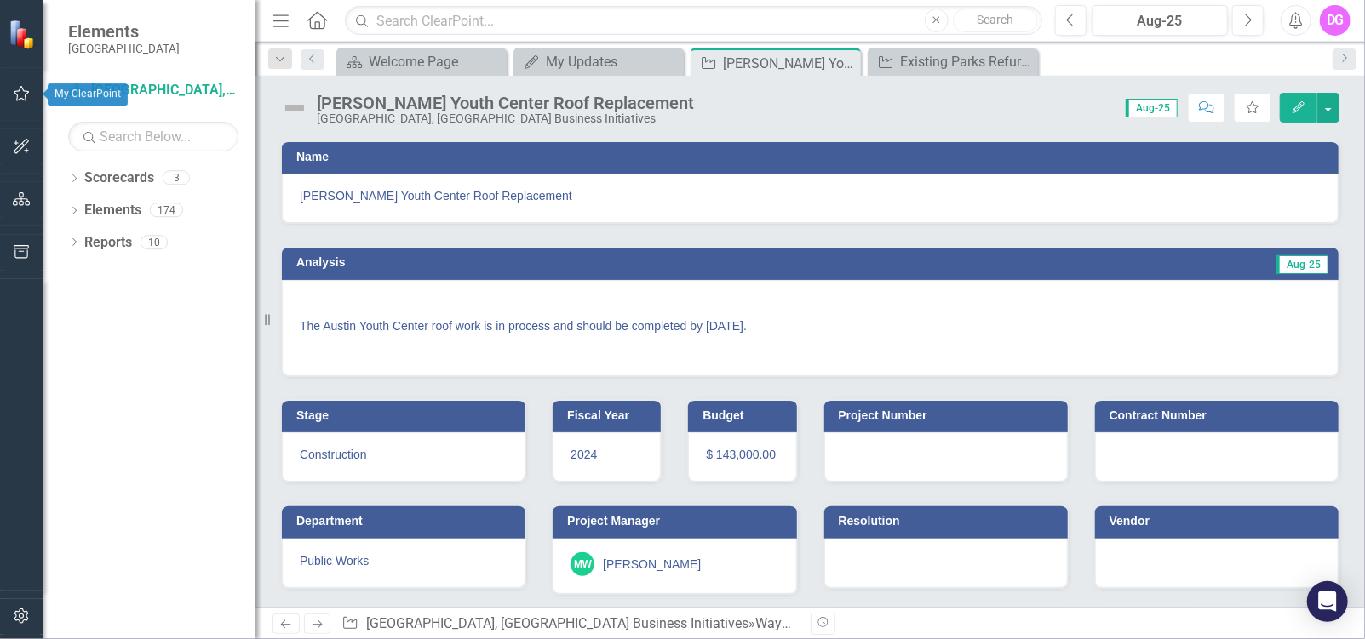
click at [20, 95] on icon "button" at bounding box center [22, 94] width 18 height 14
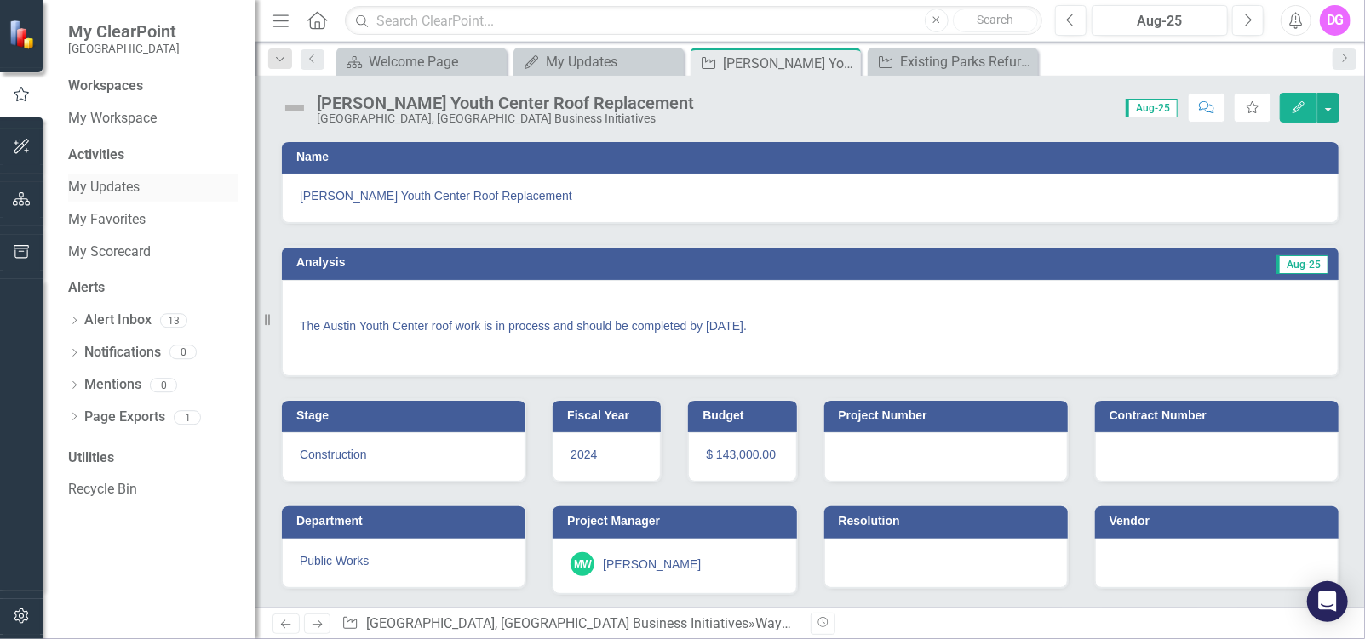
click at [119, 191] on link "My Updates" at bounding box center [153, 188] width 170 height 20
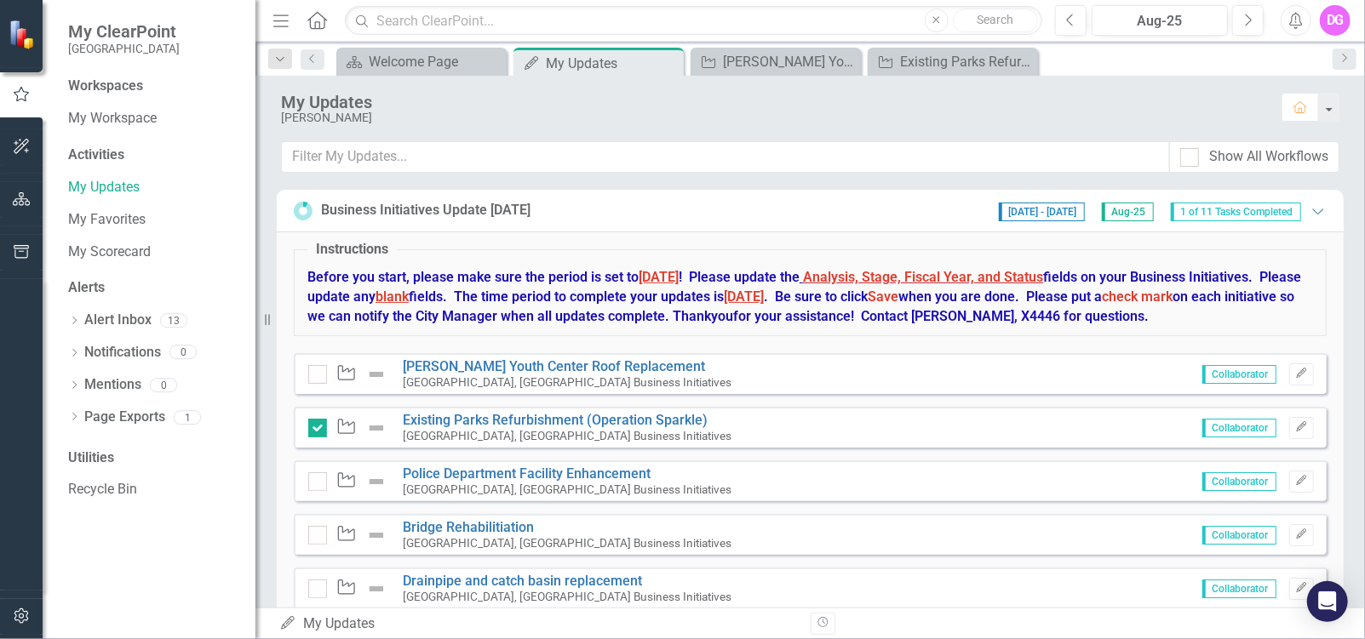
click at [346, 375] on icon "Waypoint" at bounding box center [346, 372] width 22 height 17
click at [315, 375] on div at bounding box center [317, 374] width 19 height 19
click at [315, 375] on input "checkbox" at bounding box center [313, 370] width 11 height 11
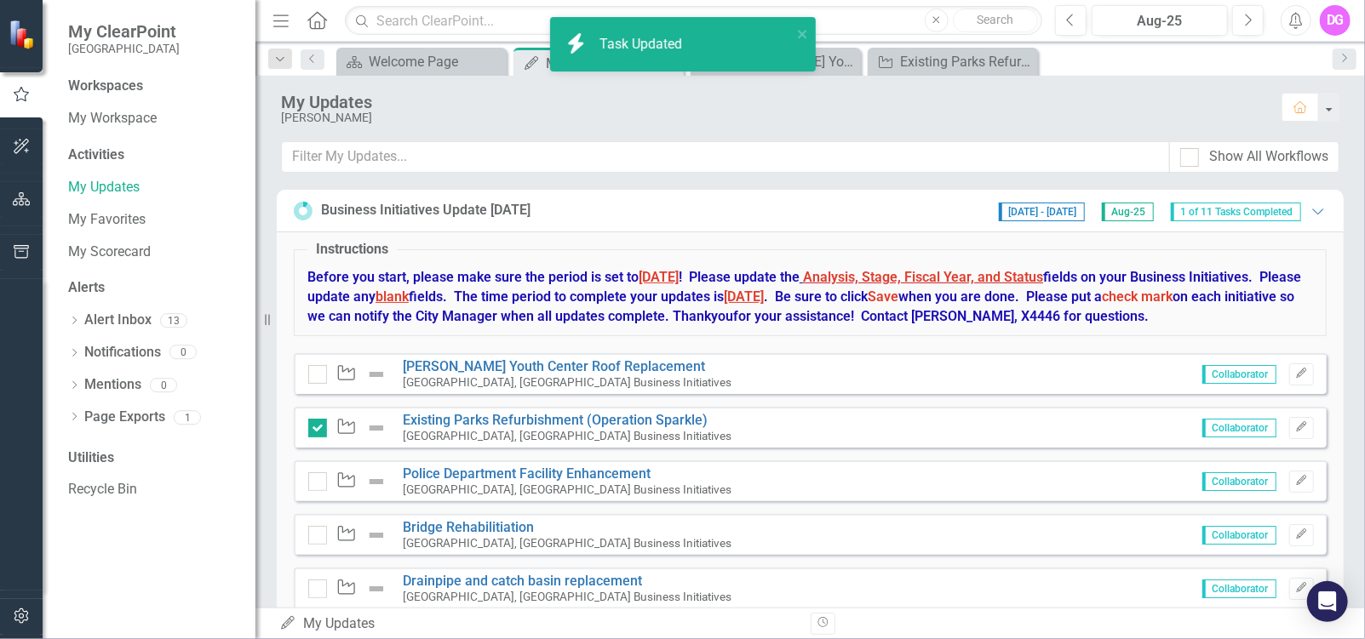
checkbox input "true"
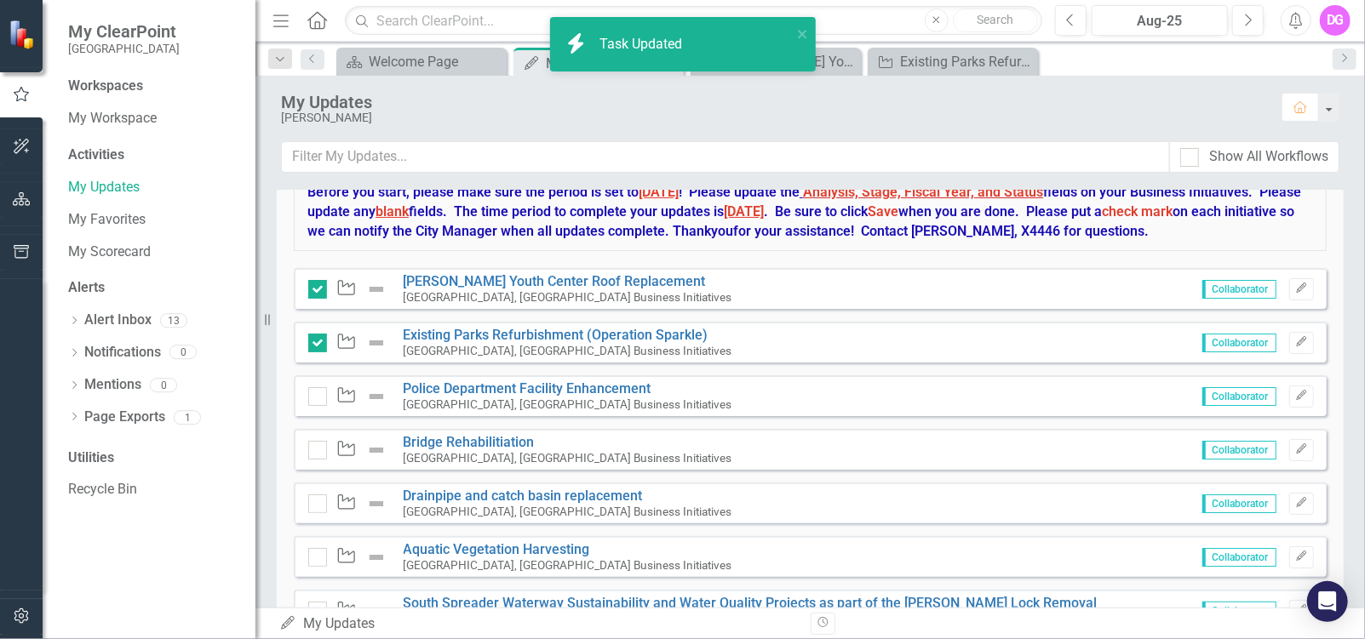
scroll to position [170, 0]
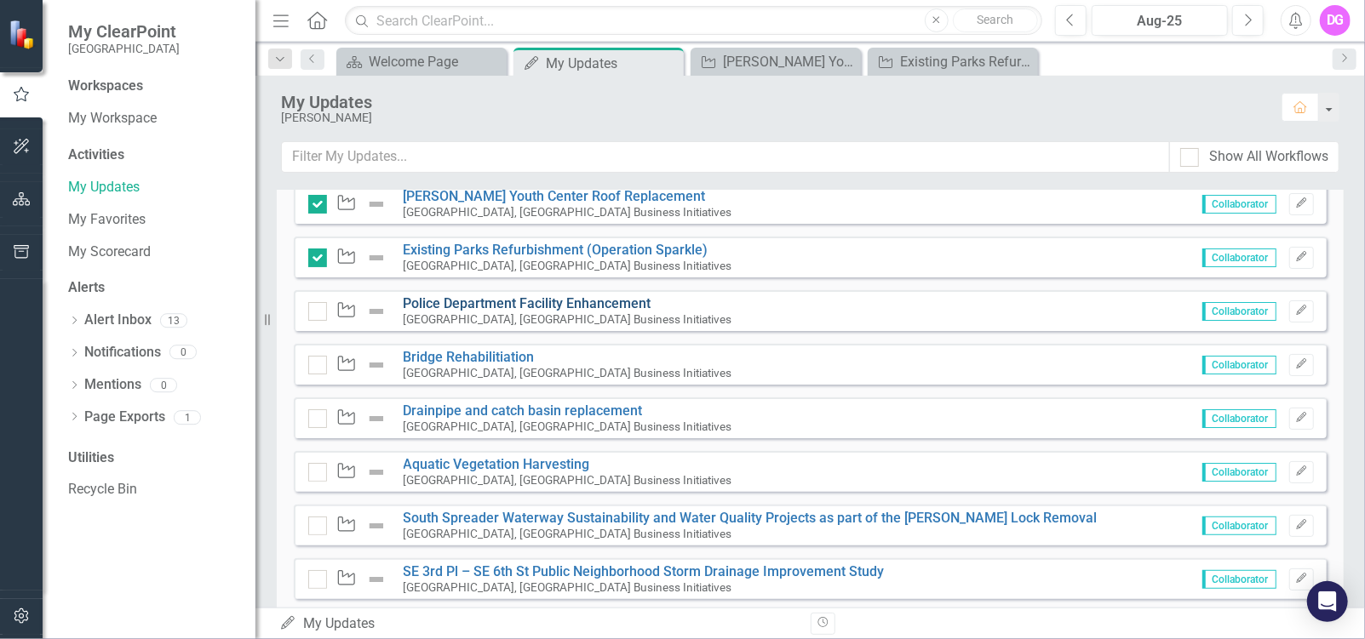
click at [502, 300] on link "Police Department Facility Enhancement" at bounding box center [527, 303] width 248 height 16
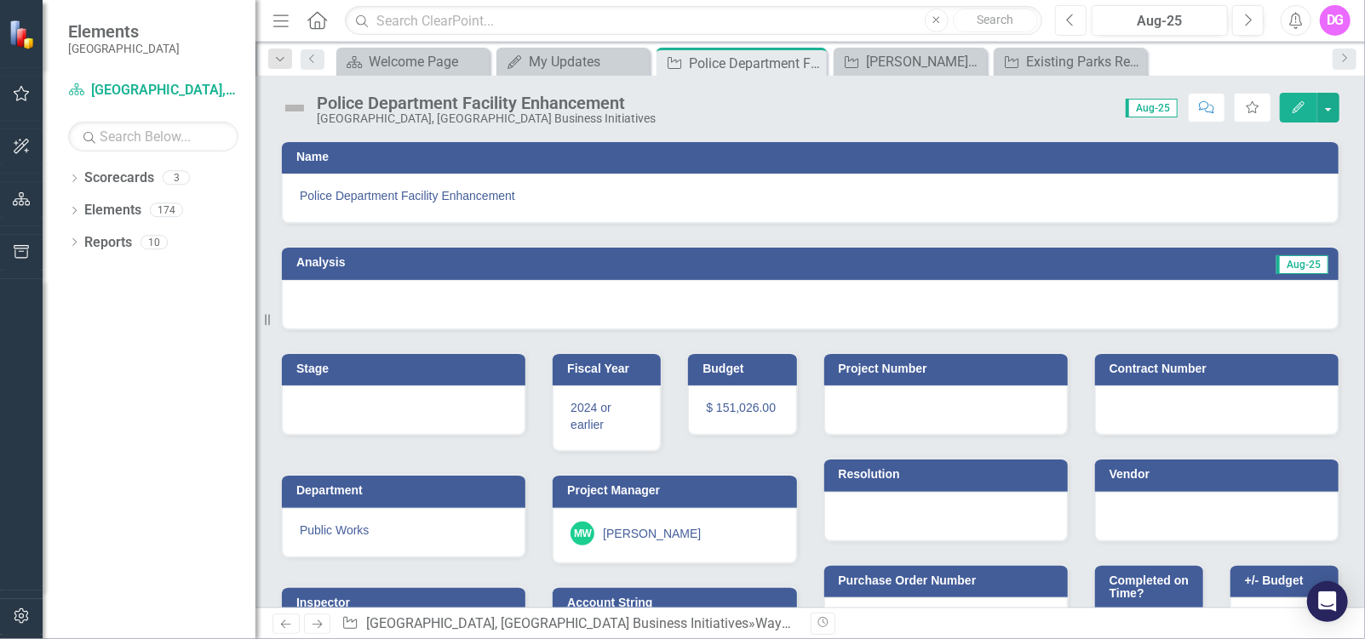
click at [1068, 20] on icon "Previous" at bounding box center [1070, 20] width 9 height 15
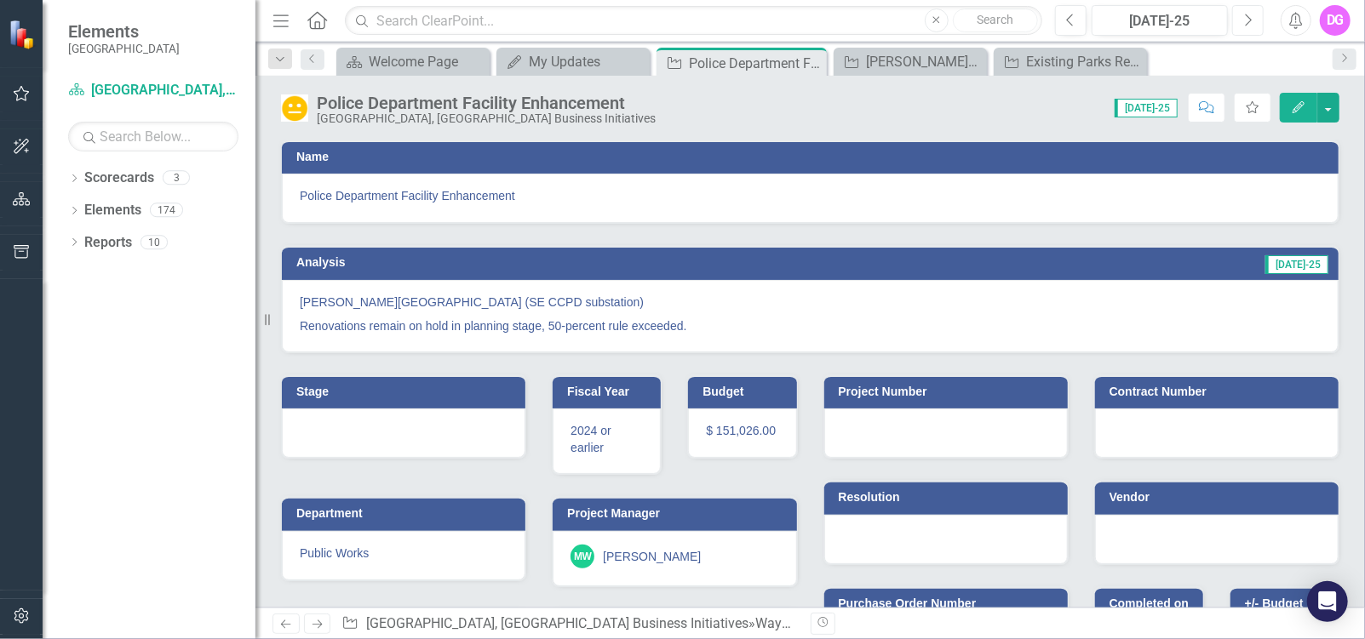
click at [1246, 21] on icon "Next" at bounding box center [1247, 20] width 9 height 15
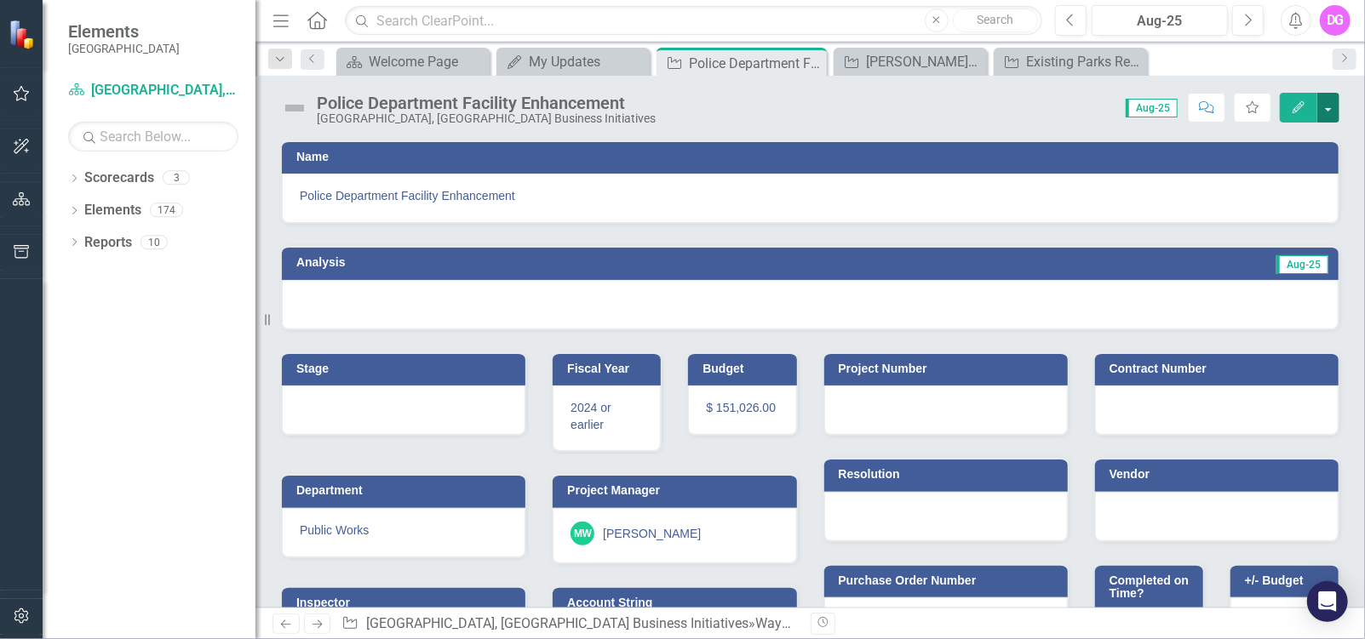
click at [1328, 107] on button "button" at bounding box center [1328, 108] width 22 height 30
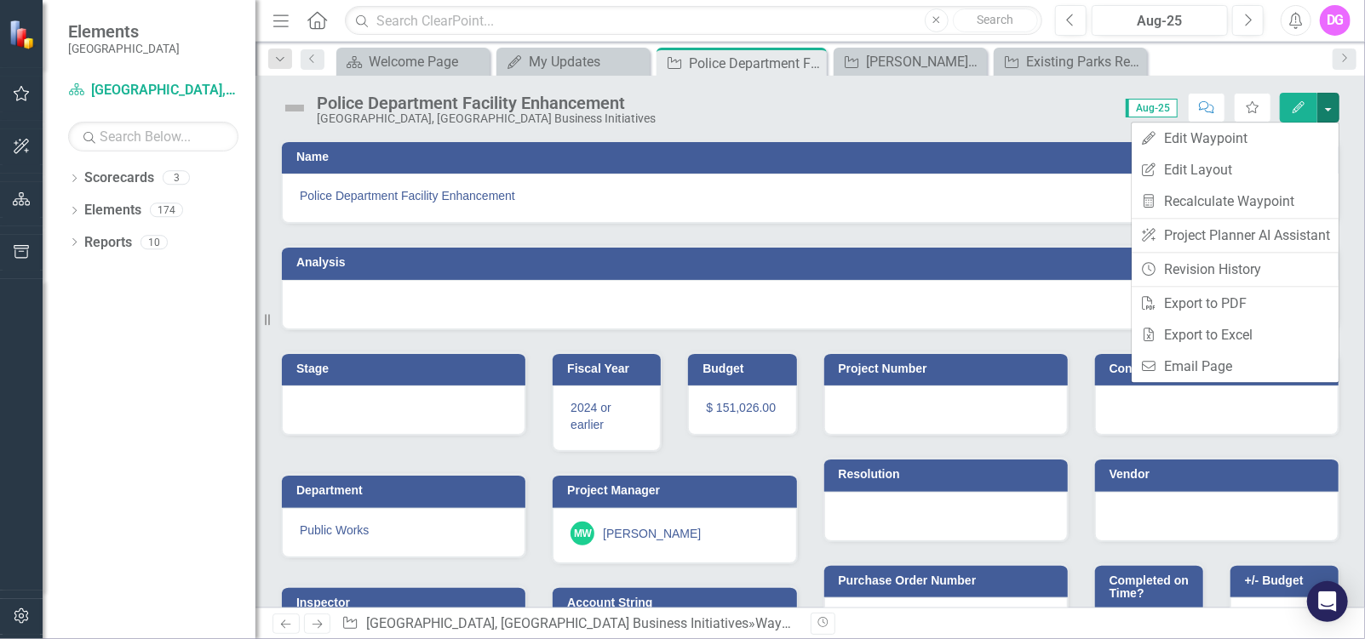
click at [334, 300] on div at bounding box center [810, 304] width 1056 height 49
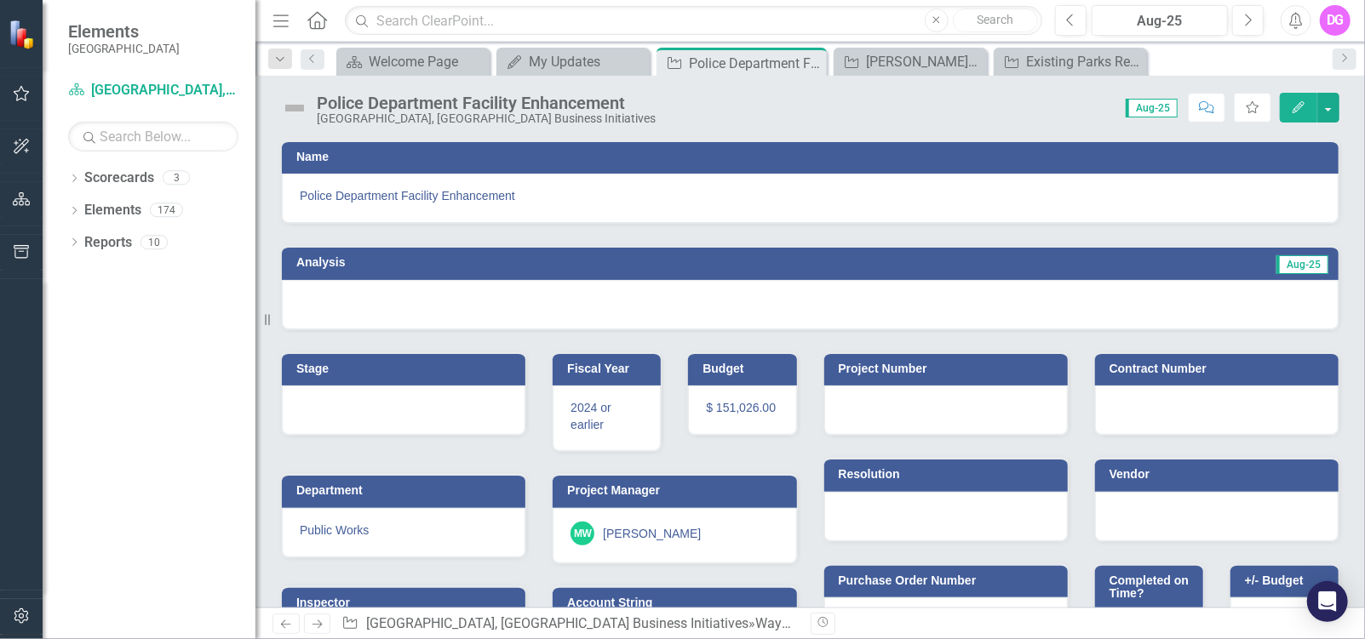
click at [334, 300] on div at bounding box center [810, 304] width 1056 height 49
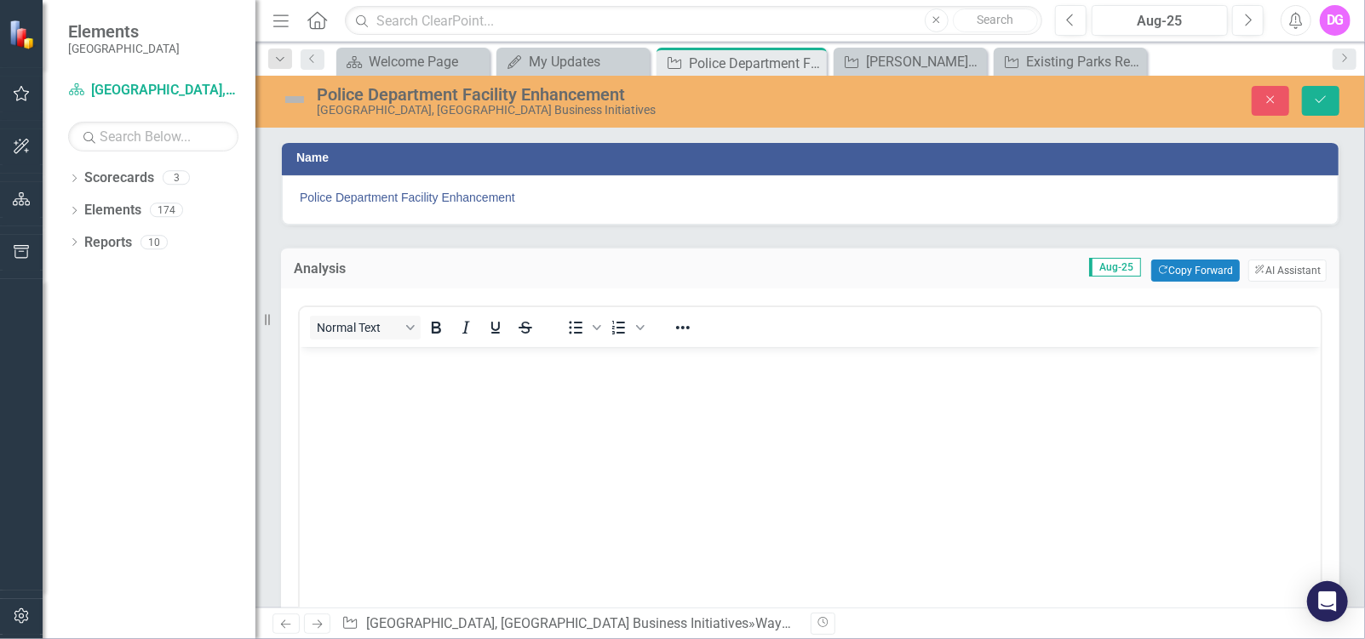
click at [337, 297] on div "Normal Text To open the popup, press Shift+Enter To open the popup, press Shift…" at bounding box center [810, 499] width 1058 height 421
click at [1182, 269] on button "Copy Forward Copy Forward" at bounding box center [1195, 271] width 88 height 22
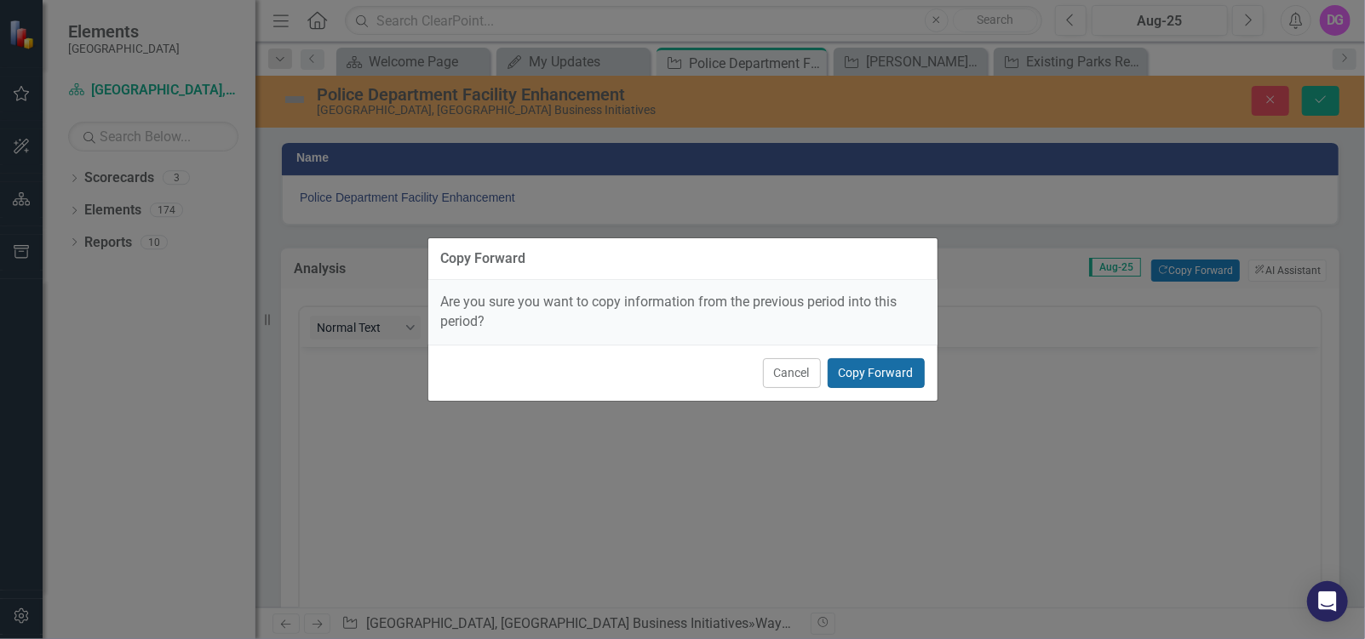
click at [850, 376] on button "Copy Forward" at bounding box center [875, 373] width 97 height 30
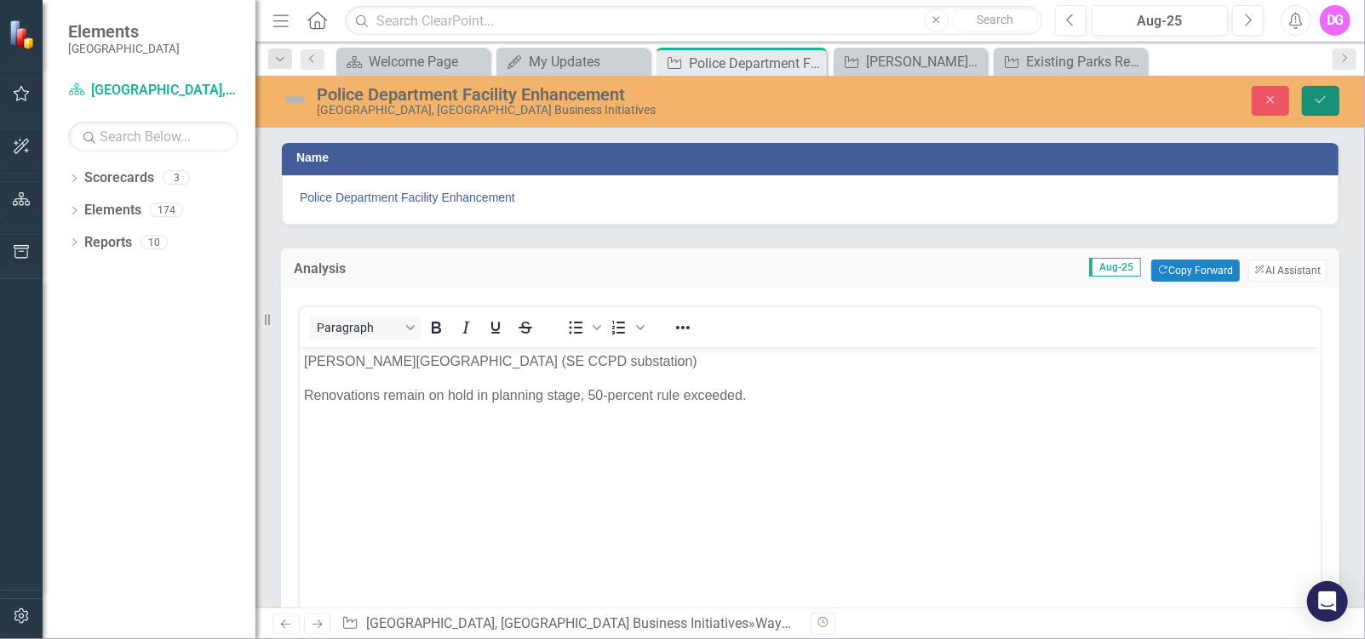
click at [1322, 105] on icon "Save" at bounding box center [1320, 100] width 15 height 12
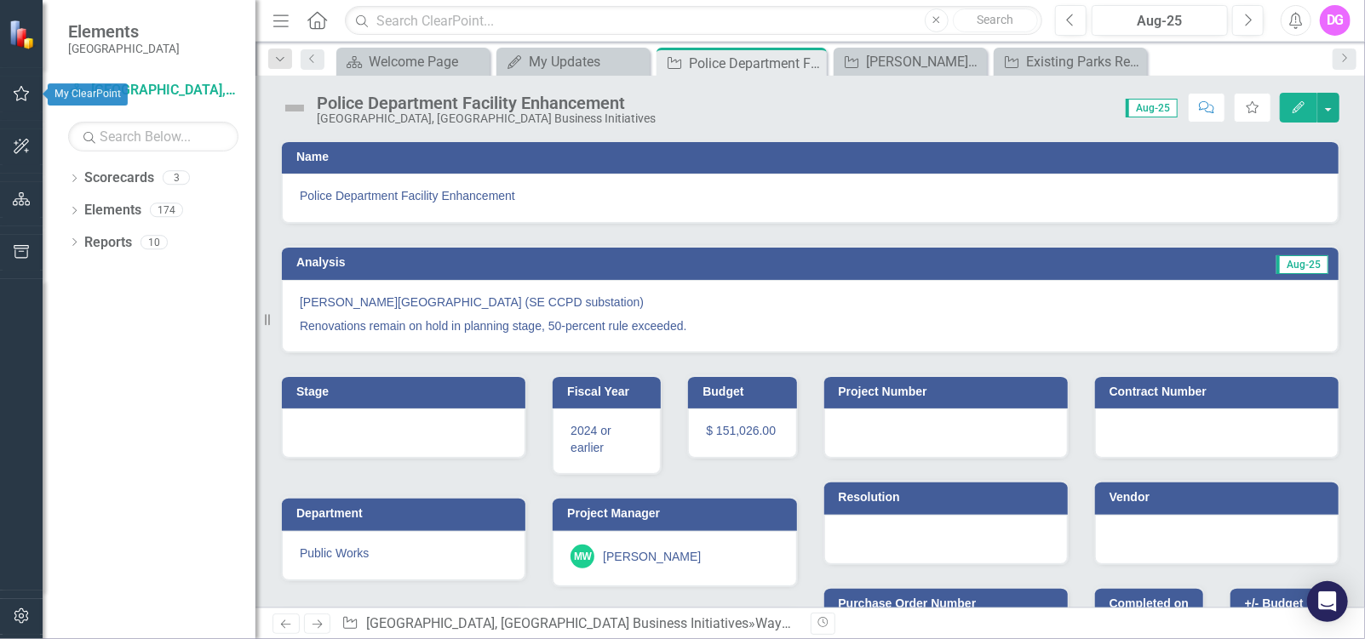
click at [22, 94] on icon "button" at bounding box center [22, 94] width 18 height 14
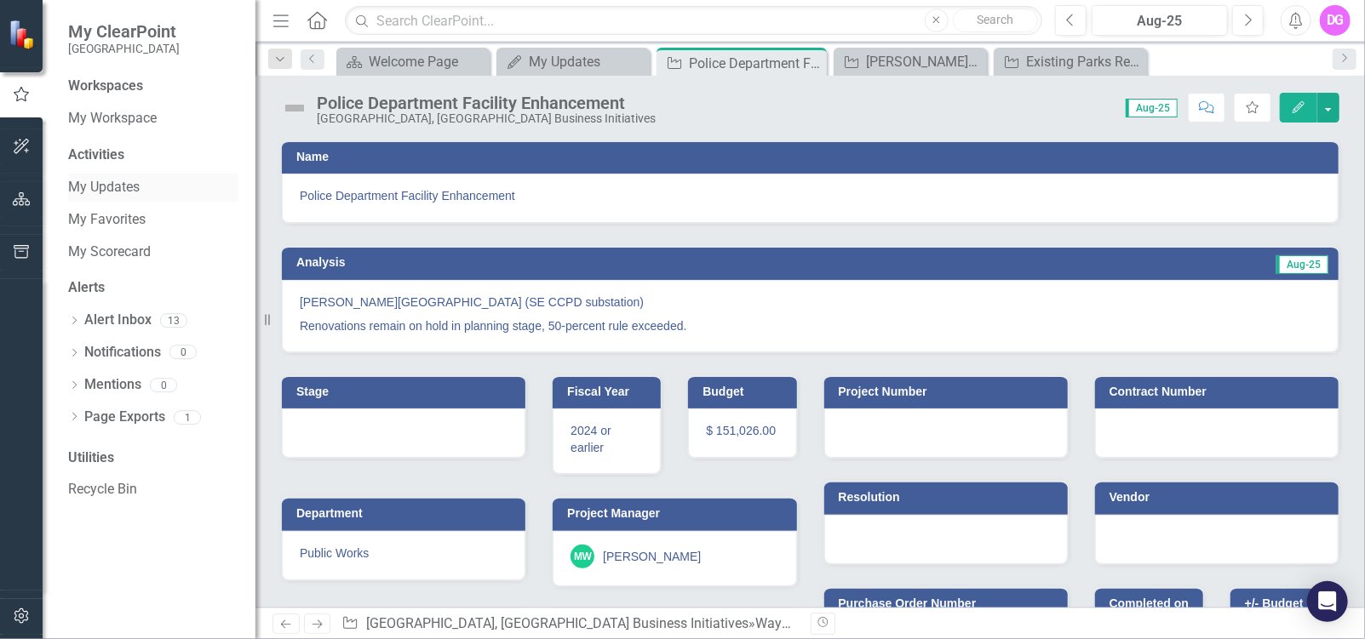
click at [117, 186] on link "My Updates" at bounding box center [153, 188] width 170 height 20
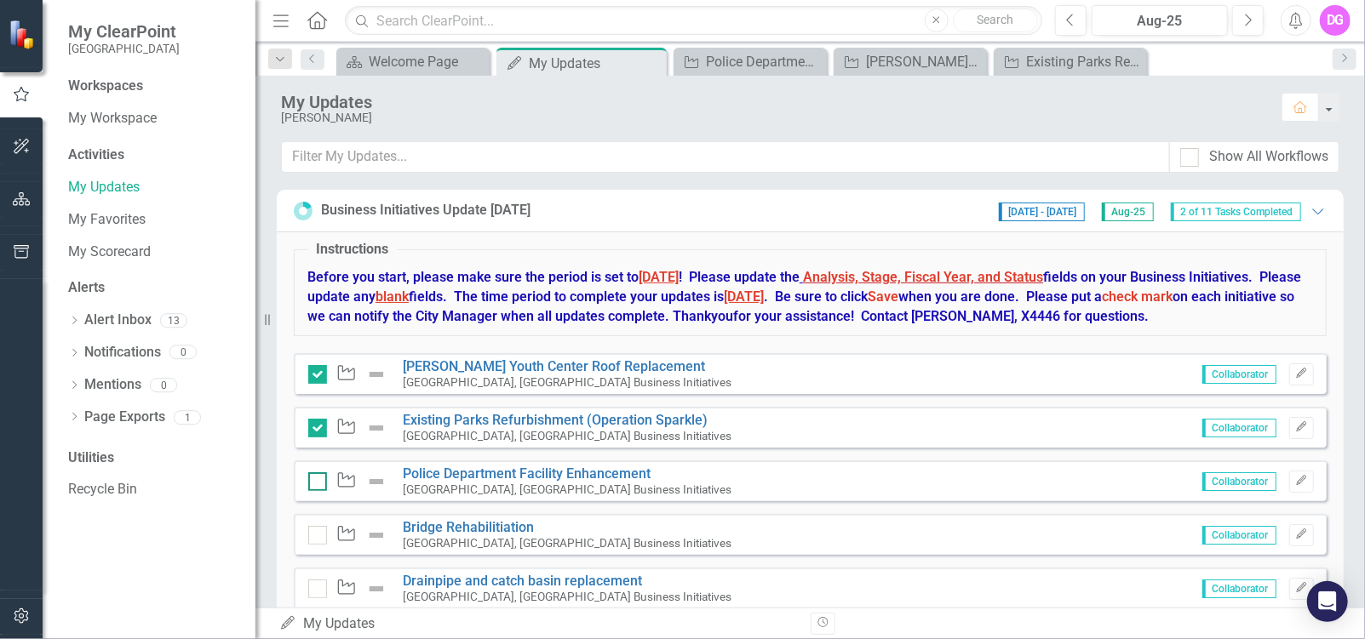
click at [320, 483] on div at bounding box center [317, 481] width 19 height 19
click at [319, 483] on input "checkbox" at bounding box center [313, 477] width 11 height 11
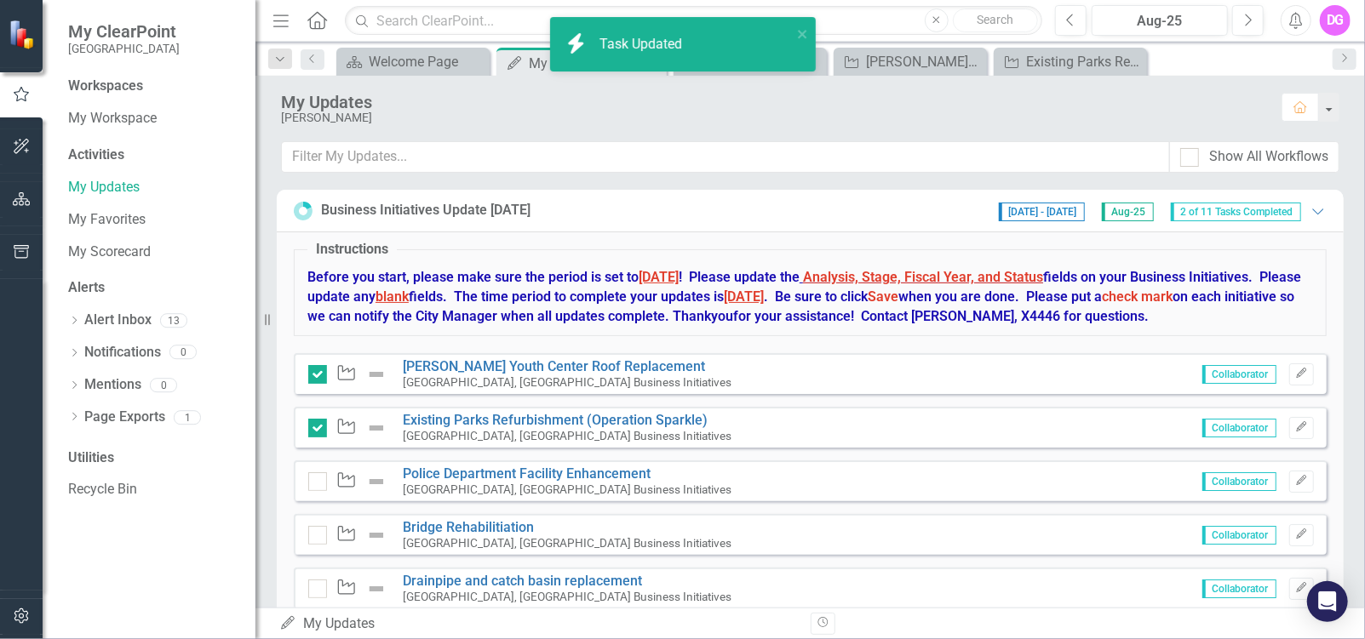
checkbox input "true"
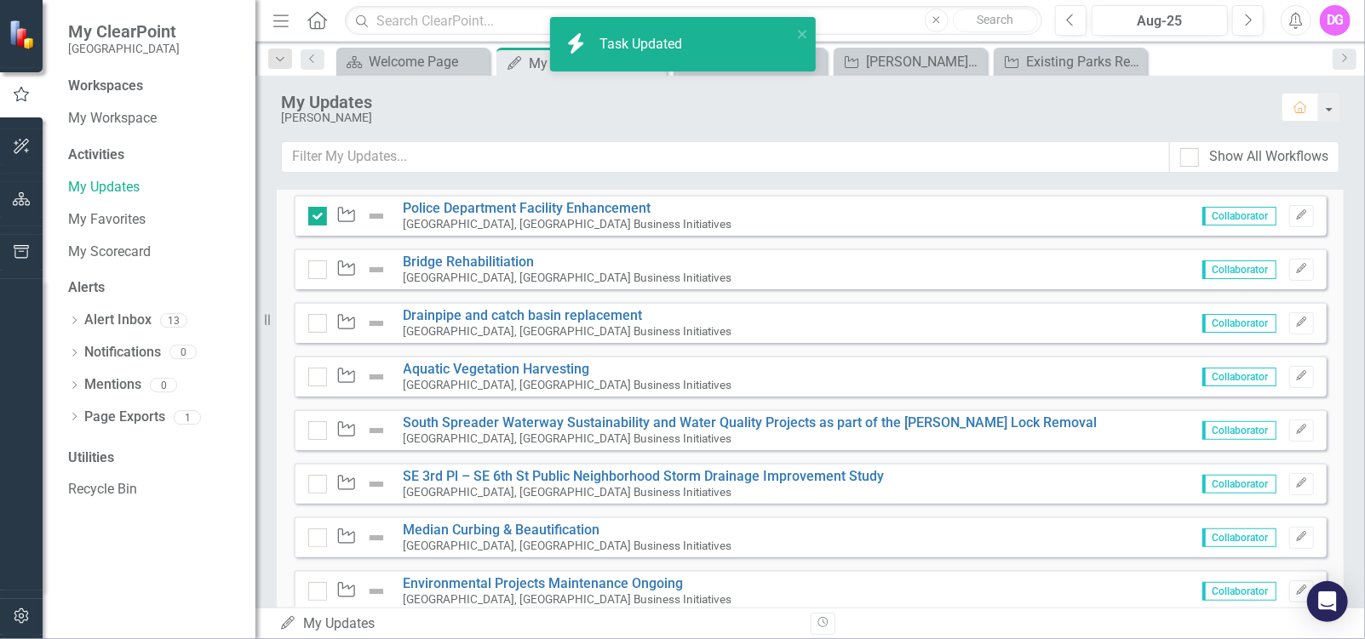
scroll to position [341, 0]
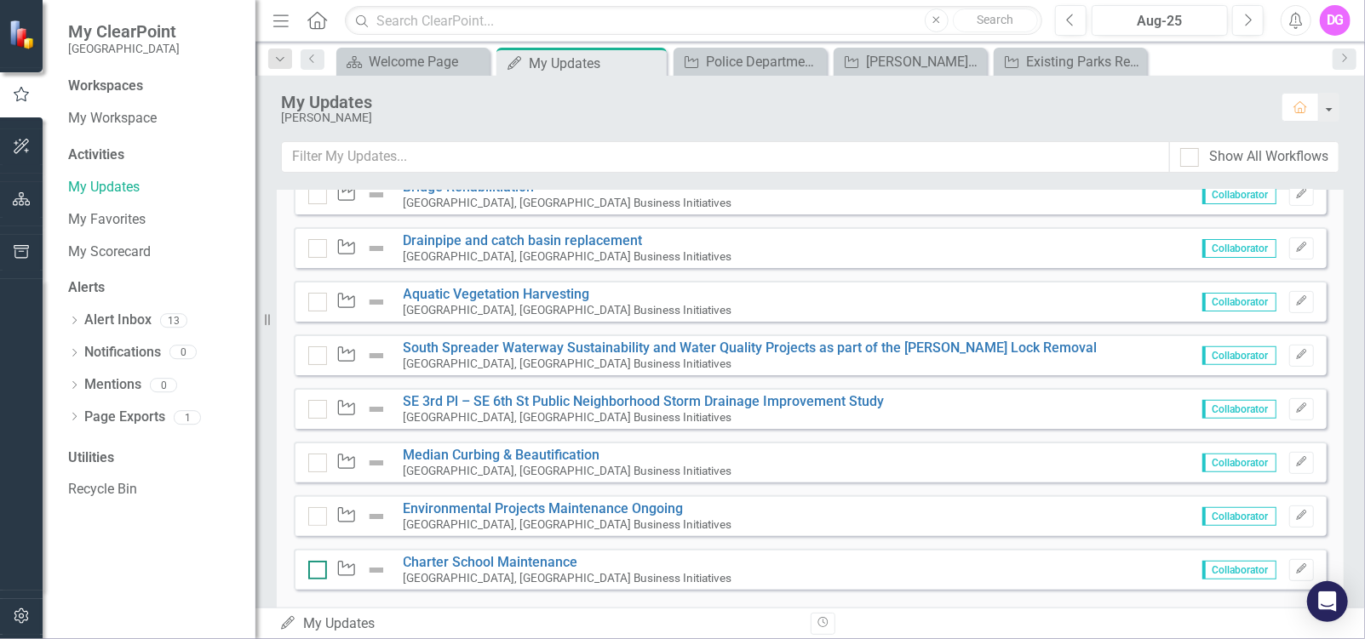
click at [318, 569] on div at bounding box center [317, 570] width 19 height 19
click at [318, 569] on input "checkbox" at bounding box center [313, 566] width 11 height 11
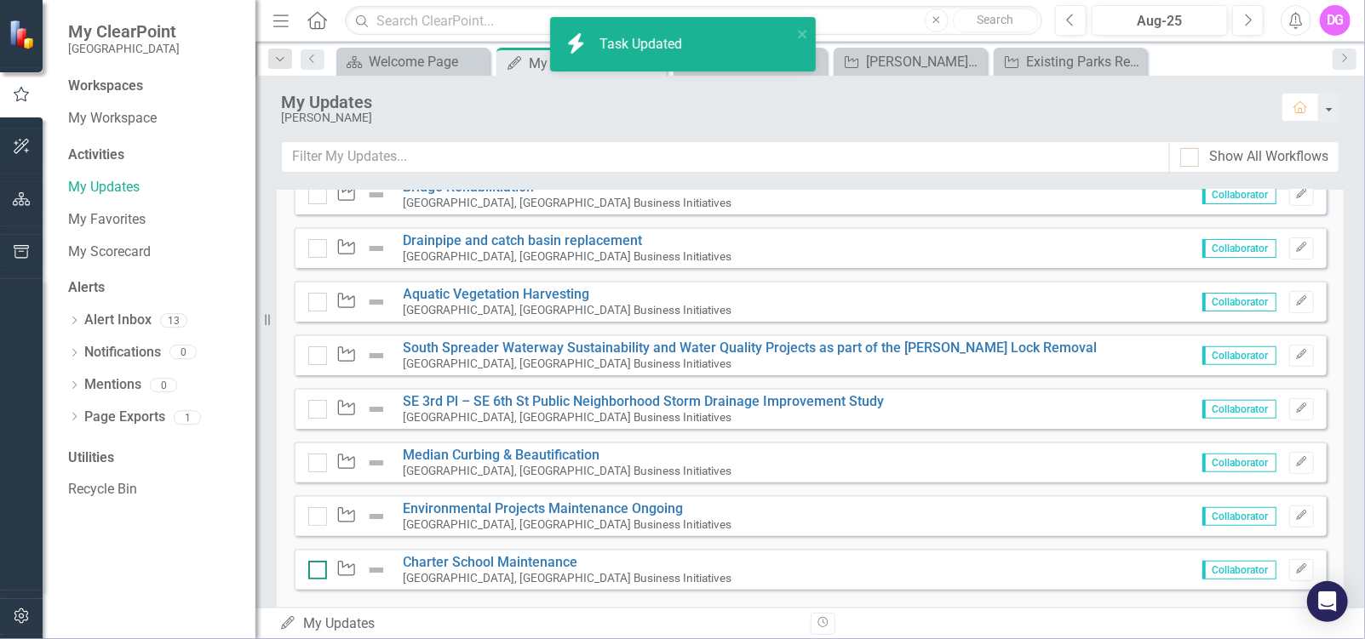
checkbox input "true"
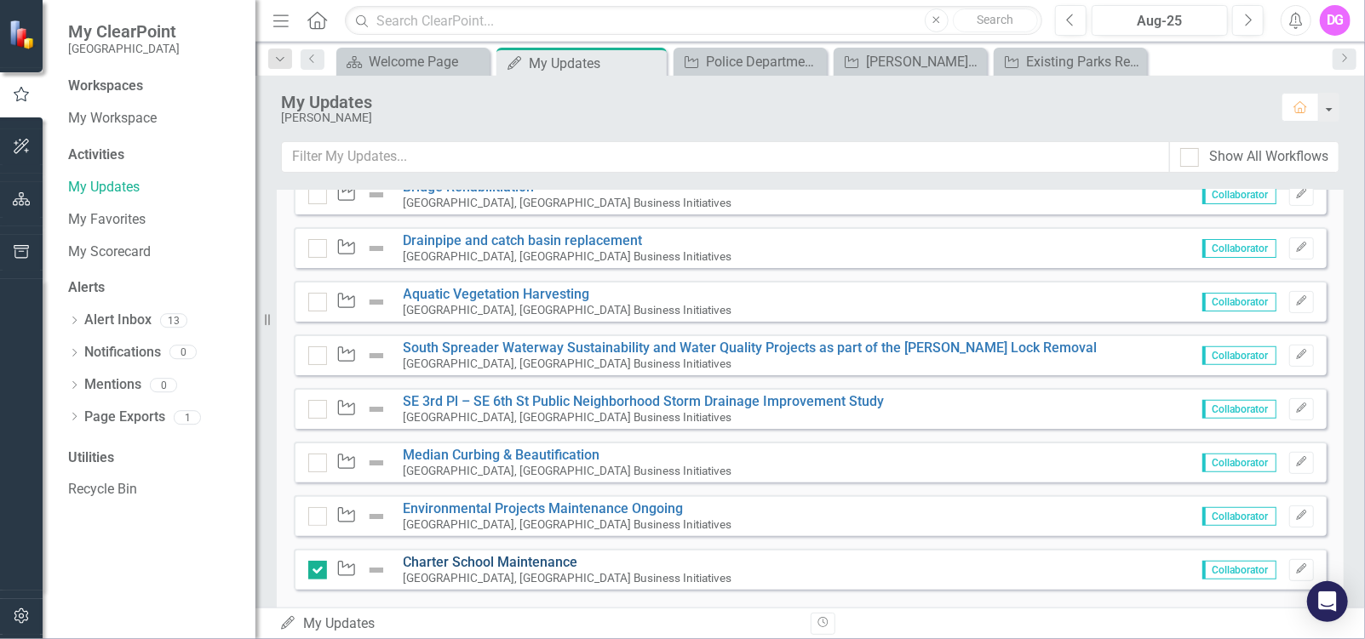
click at [453, 560] on link "Charter School Maintenance" at bounding box center [490, 562] width 175 height 16
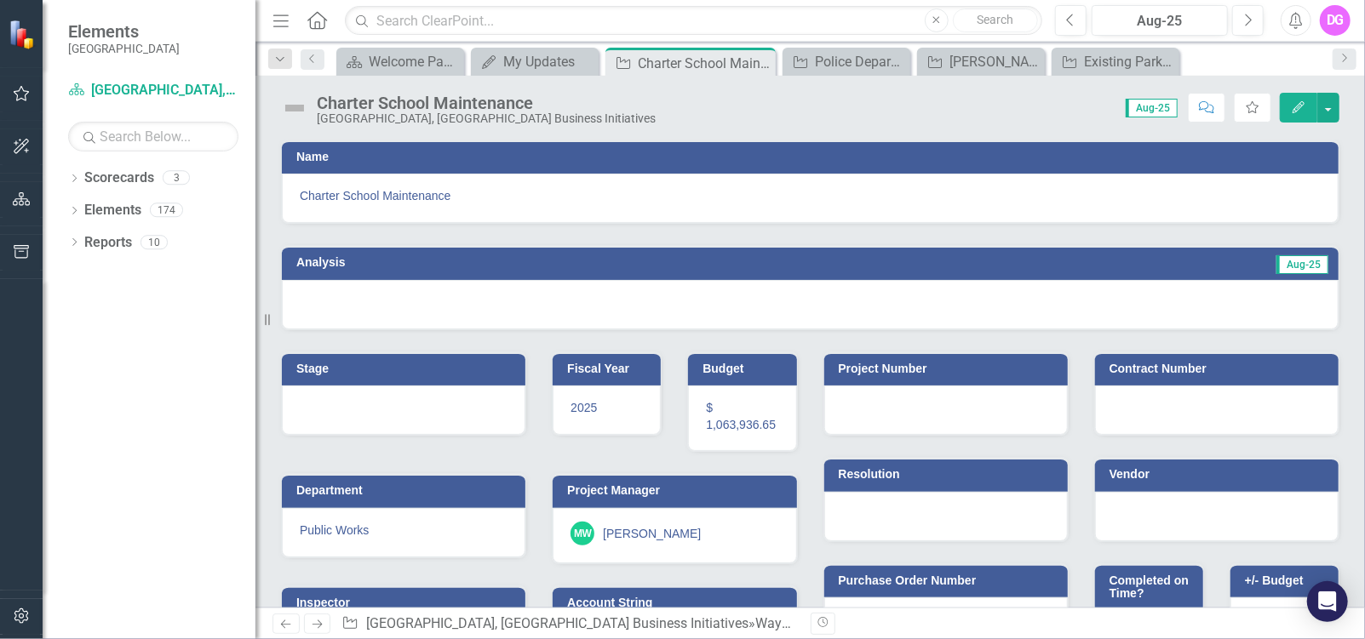
click at [325, 293] on div at bounding box center [810, 304] width 1056 height 49
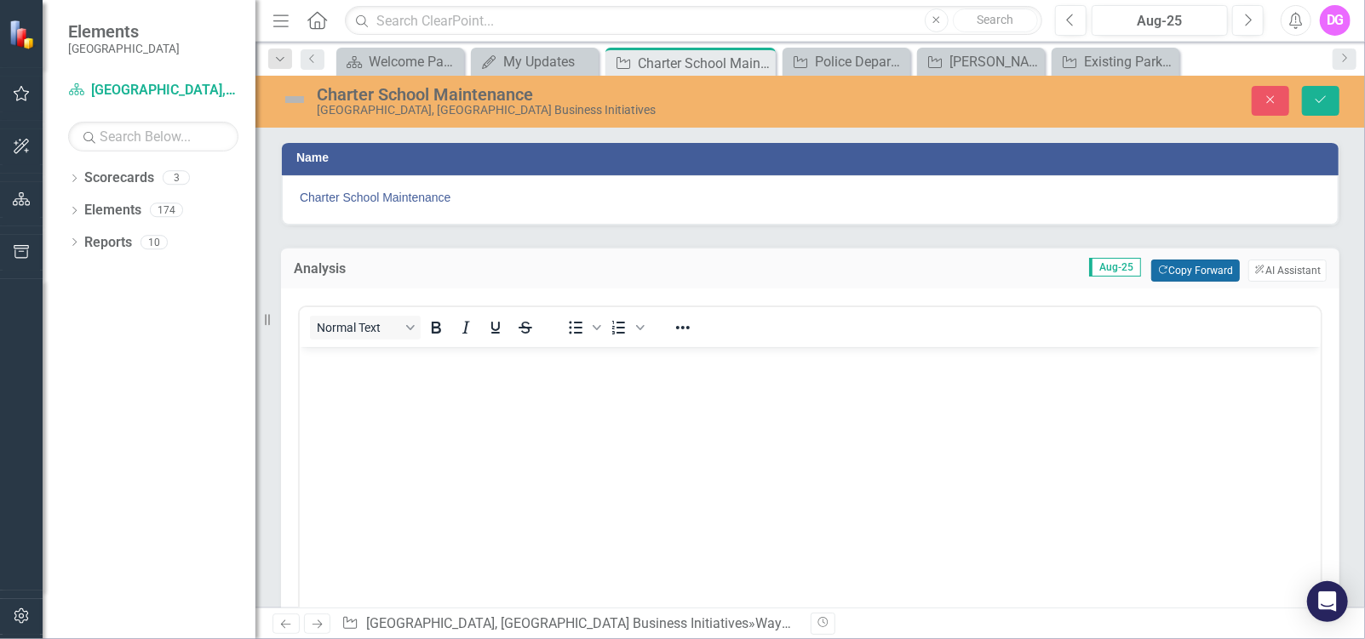
click at [1178, 264] on button "Copy Forward Copy Forward" at bounding box center [1195, 271] width 88 height 22
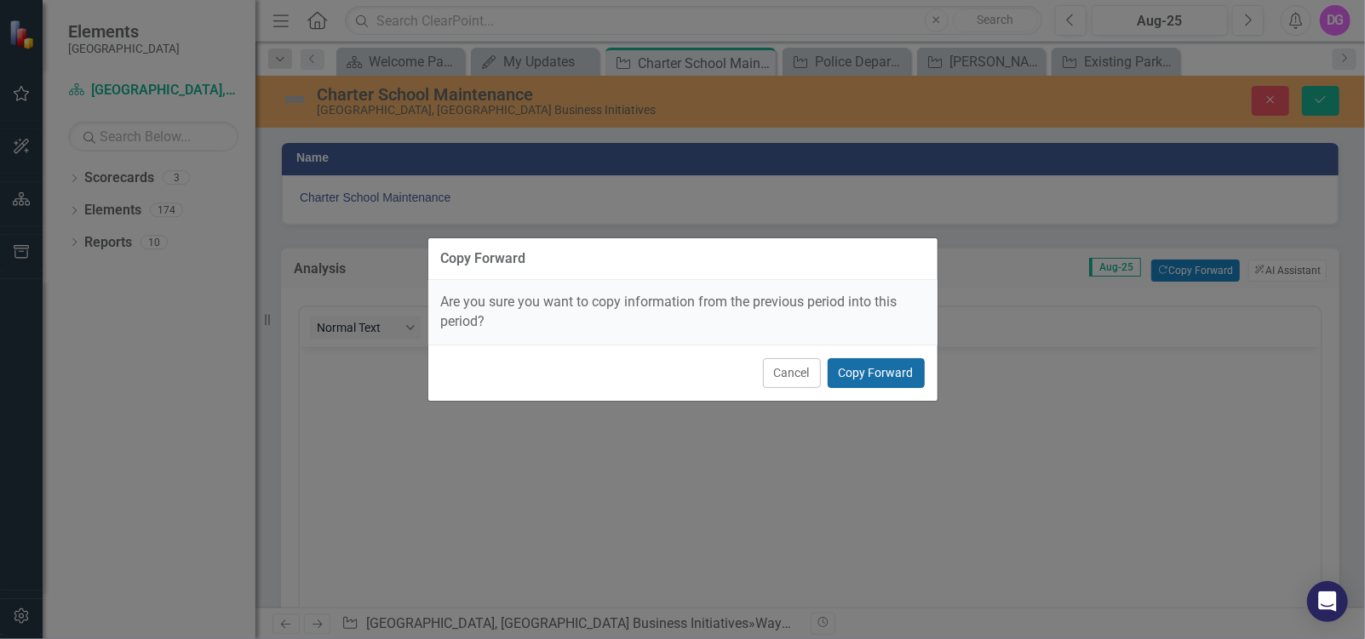
click at [886, 372] on button "Copy Forward" at bounding box center [875, 373] width 97 height 30
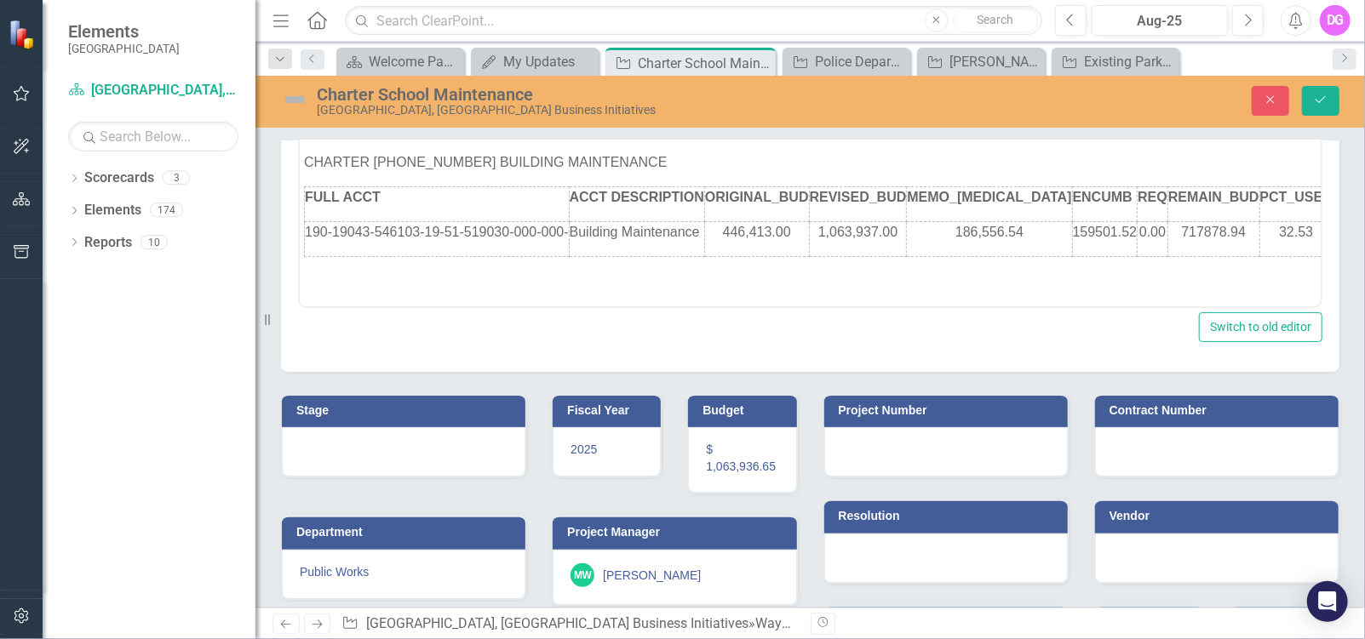
scroll to position [341, 0]
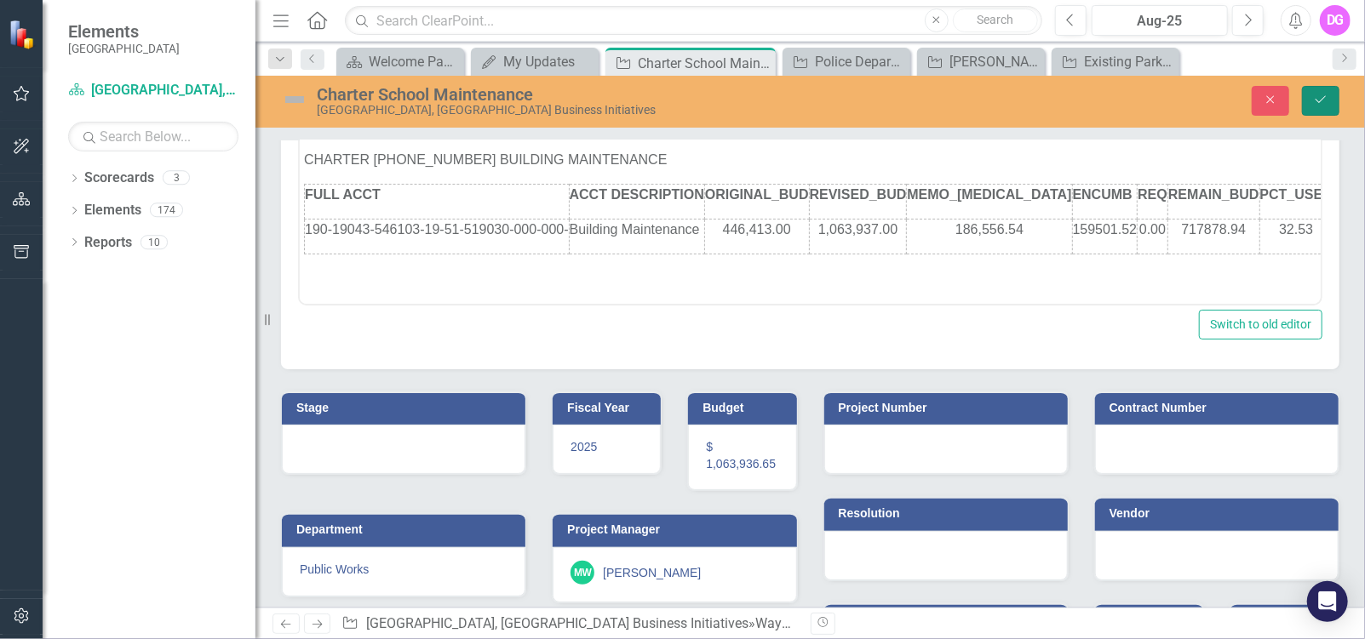
click at [1318, 92] on button "Save" at bounding box center [1320, 101] width 37 height 30
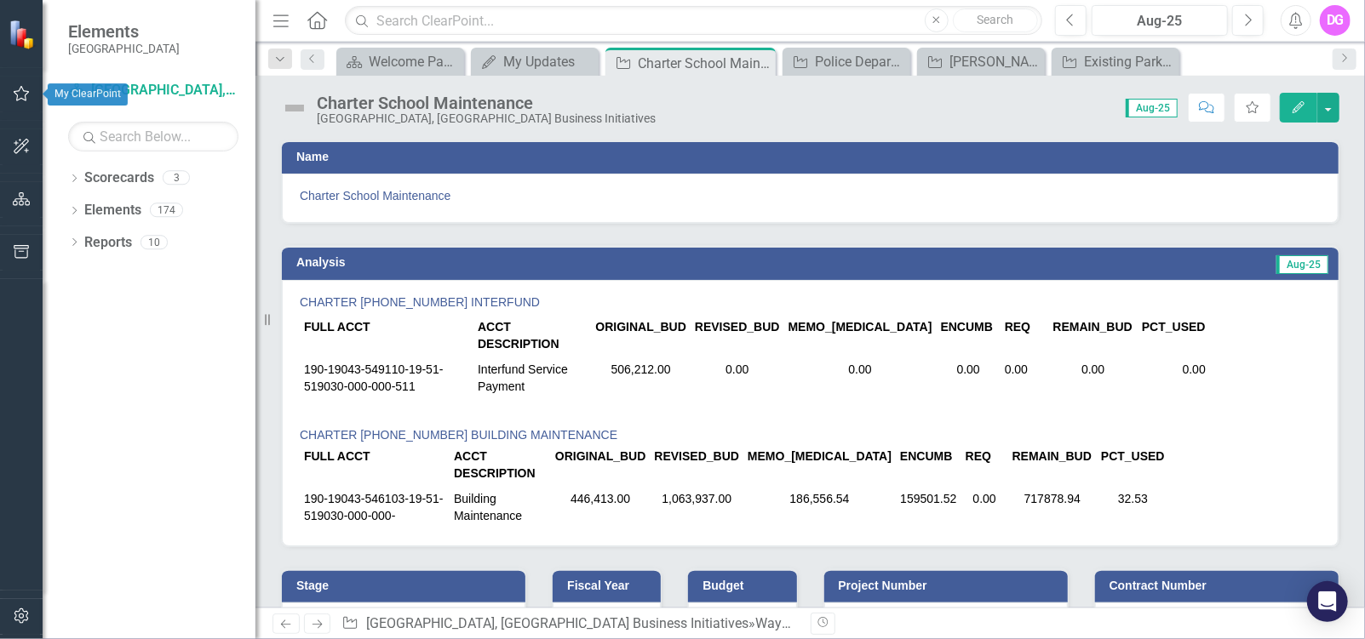
click at [24, 96] on icon "button" at bounding box center [22, 94] width 18 height 14
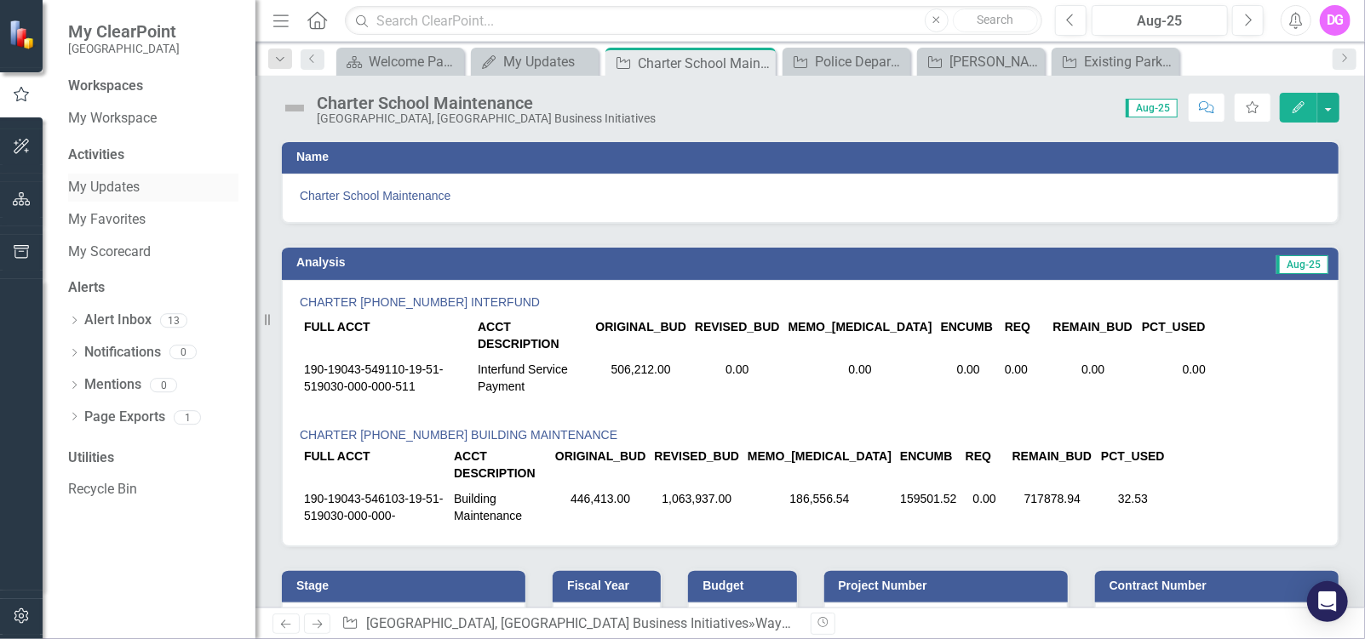
click at [112, 192] on link "My Updates" at bounding box center [153, 188] width 170 height 20
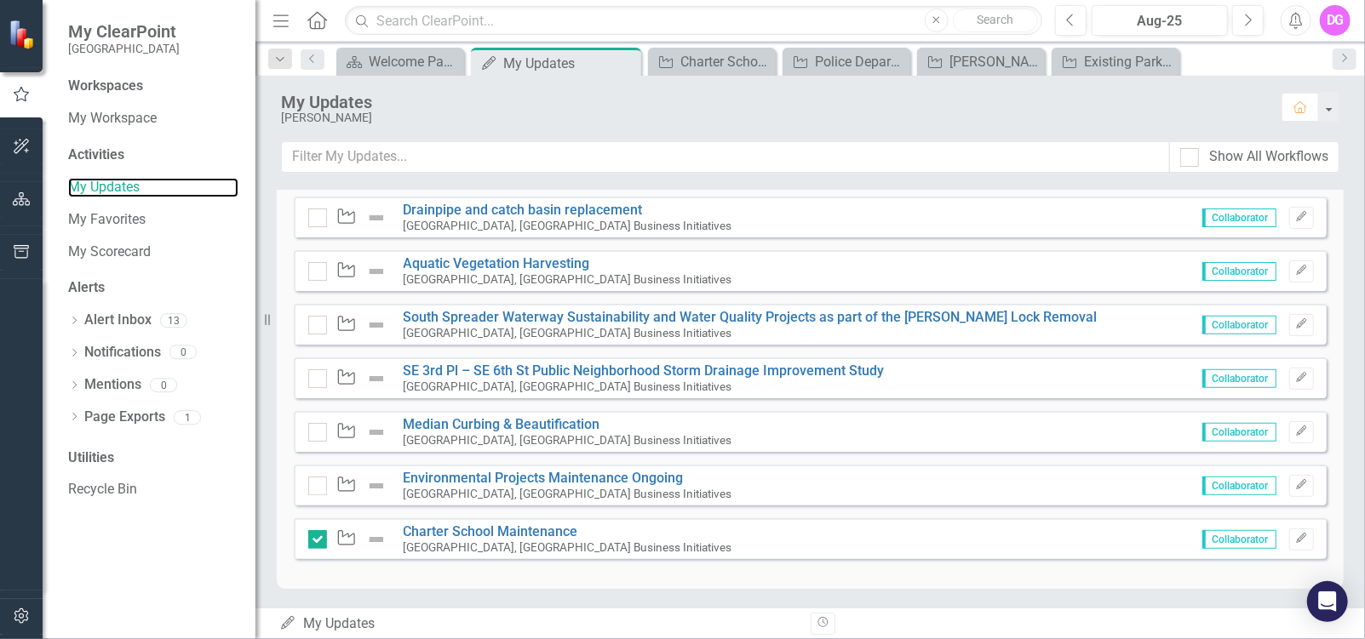
scroll to position [371, 0]
click at [316, 535] on input "checkbox" at bounding box center [313, 535] width 11 height 11
click at [320, 535] on div at bounding box center [317, 539] width 19 height 19
click at [319, 535] on input "checkbox" at bounding box center [313, 535] width 11 height 11
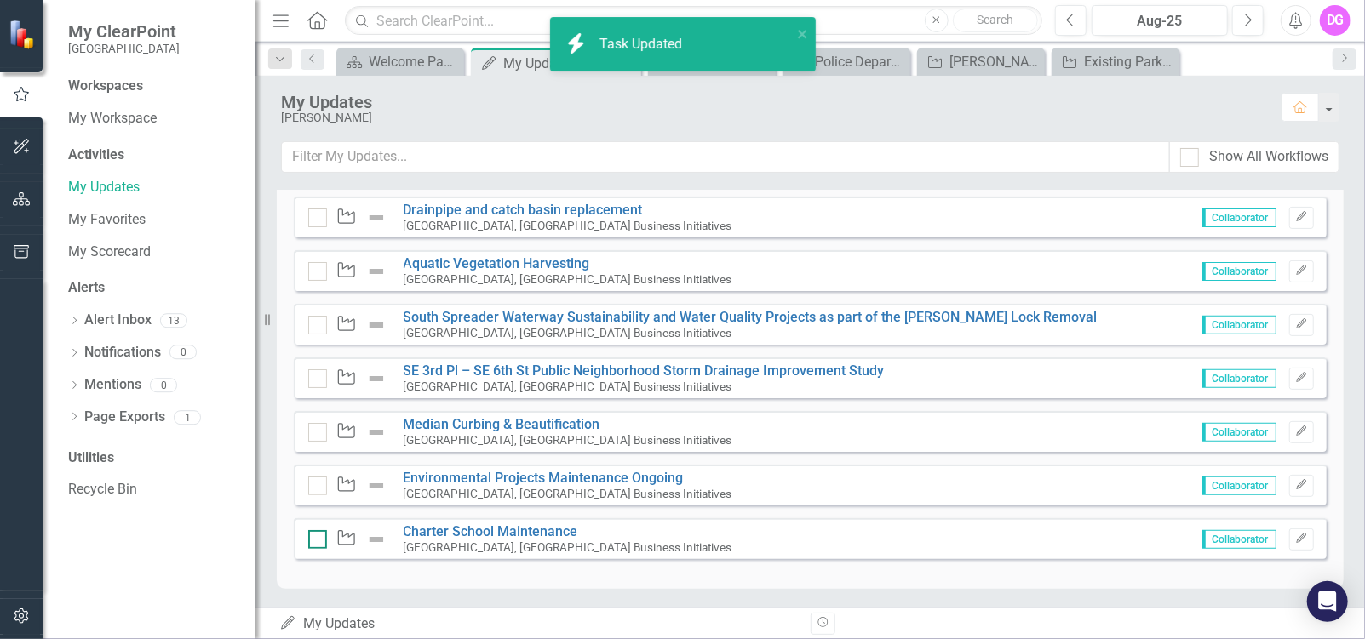
checkbox input "true"
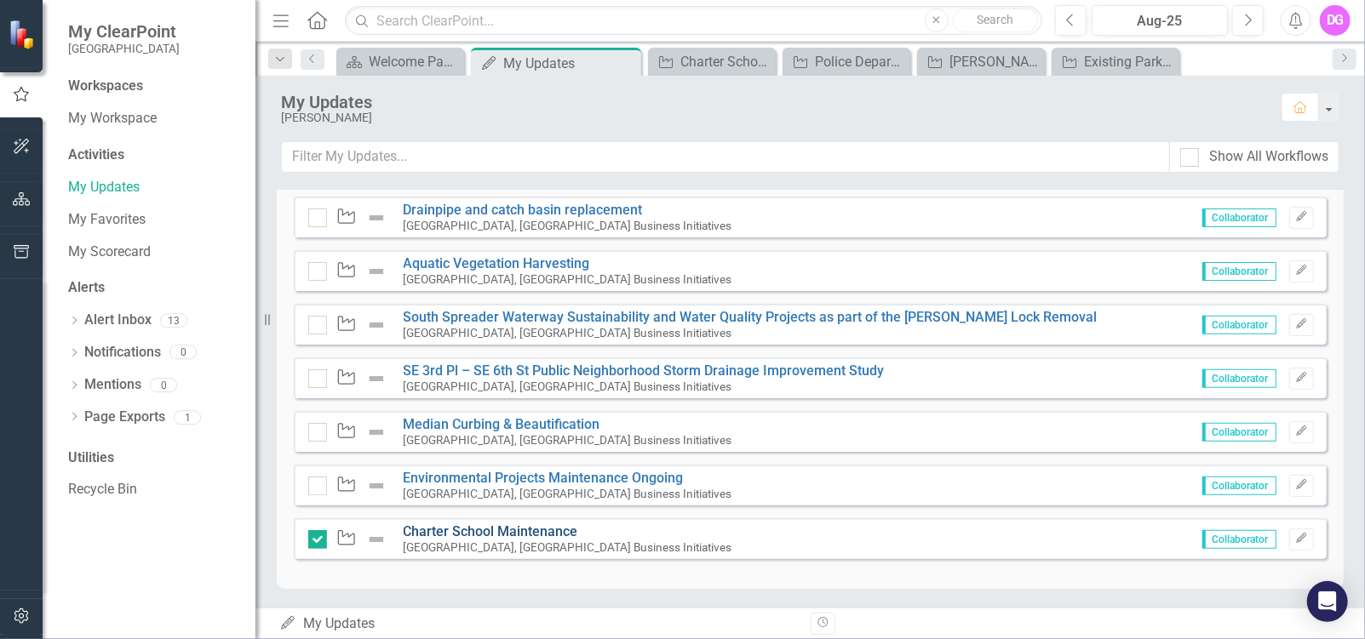
click at [488, 531] on link "Charter School Maintenance" at bounding box center [490, 532] width 175 height 16
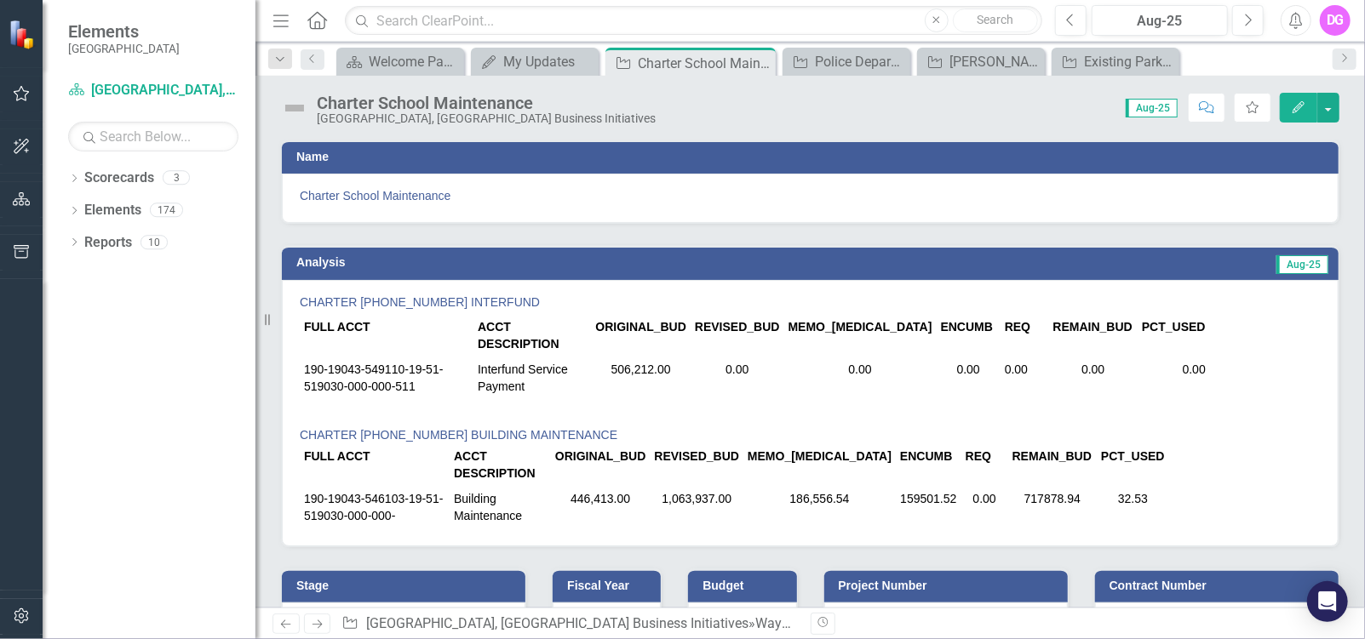
click at [300, 300] on p "CHARTER [PHONE_NUMBER] INTERFUND" at bounding box center [810, 304] width 1021 height 20
click at [1293, 107] on icon "Edit" at bounding box center [1298, 107] width 15 height 12
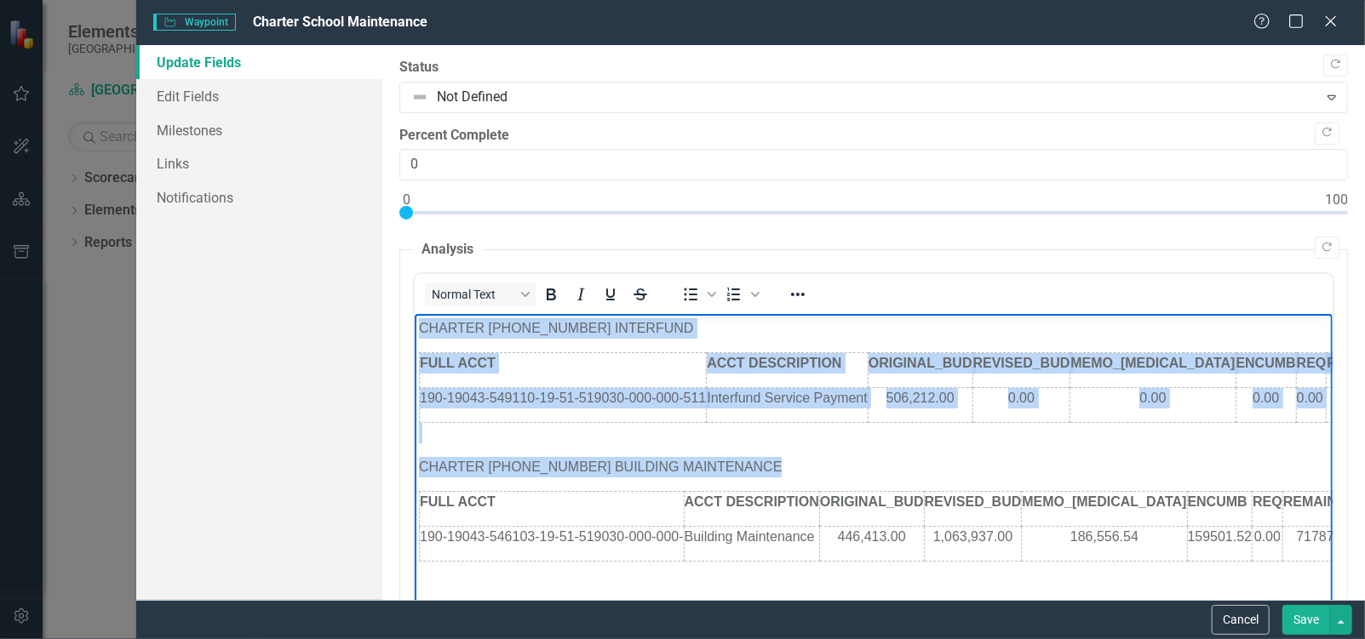
drag, startPoint x: 420, startPoint y: 327, endPoint x: 1312, endPoint y: 567, distance: 923.9
click at [1312, 567] on body "CHARTER [PHONE_NUMBER] INTERFUND FULL ACCT ACCT DESCRIPTION ORIGINAL_BUD REVISE…" at bounding box center [873, 440] width 918 height 255
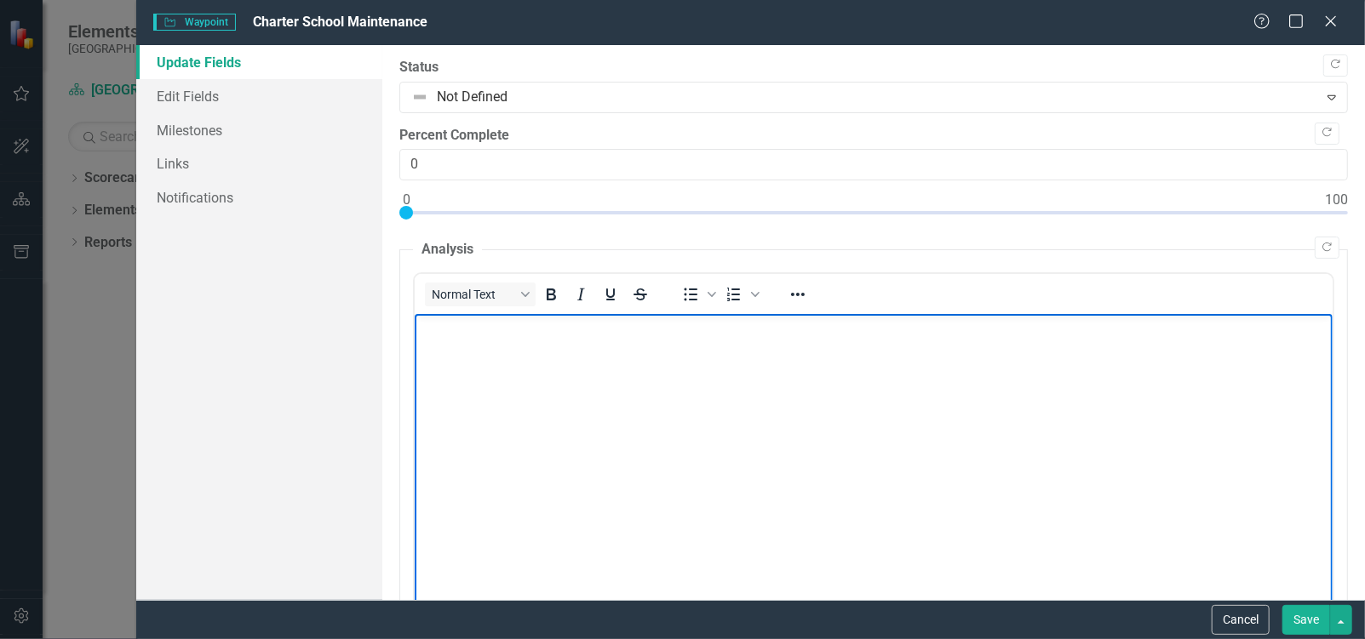
click at [428, 337] on p "Rich Text Area. Press ALT-0 for help." at bounding box center [872, 328] width 909 height 20
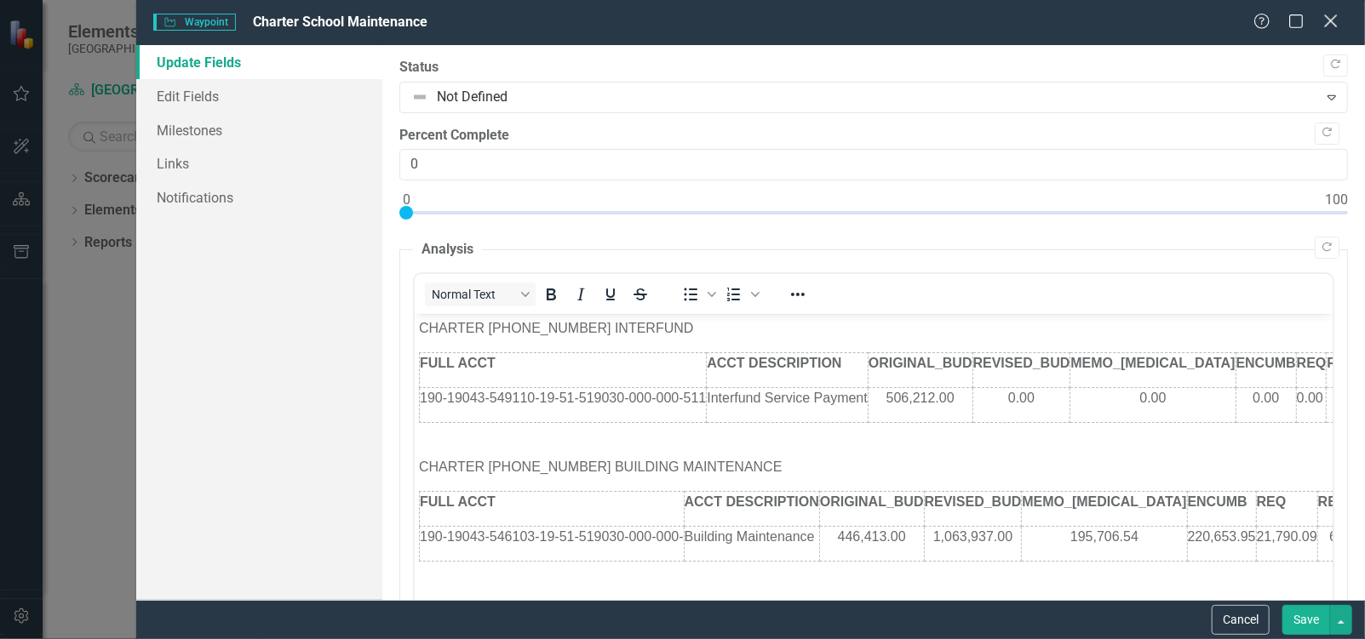
click at [1335, 22] on icon "Close" at bounding box center [1329, 21] width 21 height 16
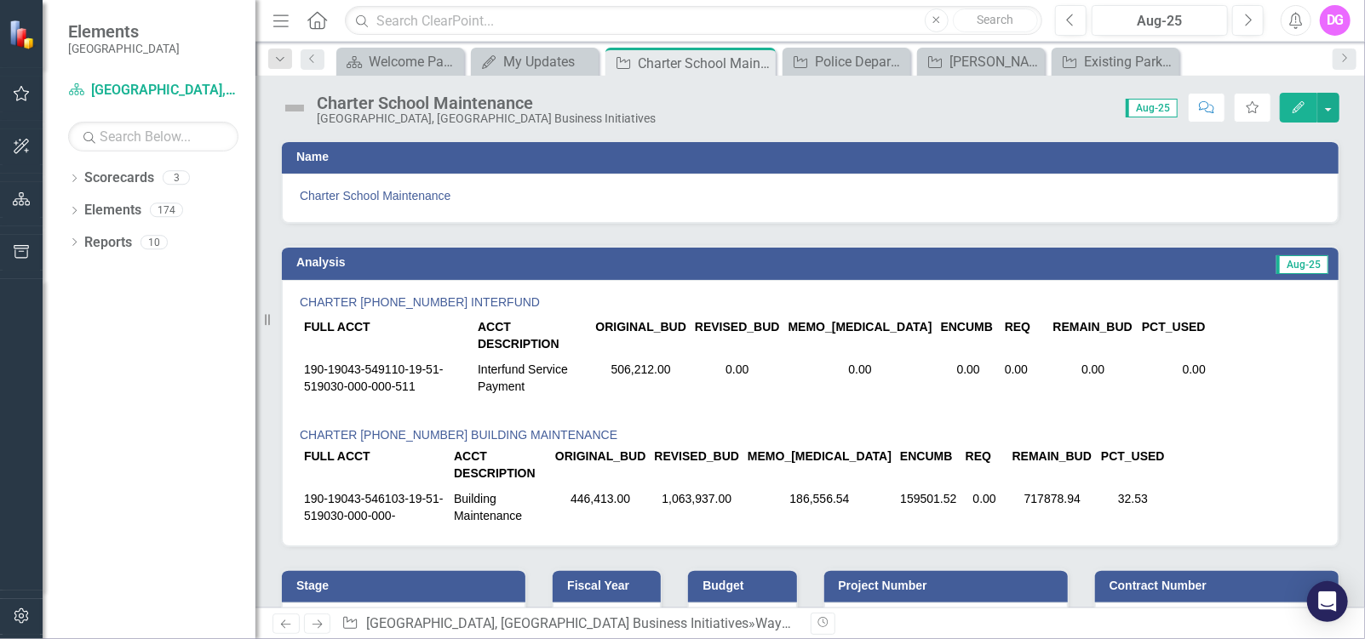
click at [300, 303] on p "CHARTER [PHONE_NUMBER] INTERFUND" at bounding box center [810, 304] width 1021 height 20
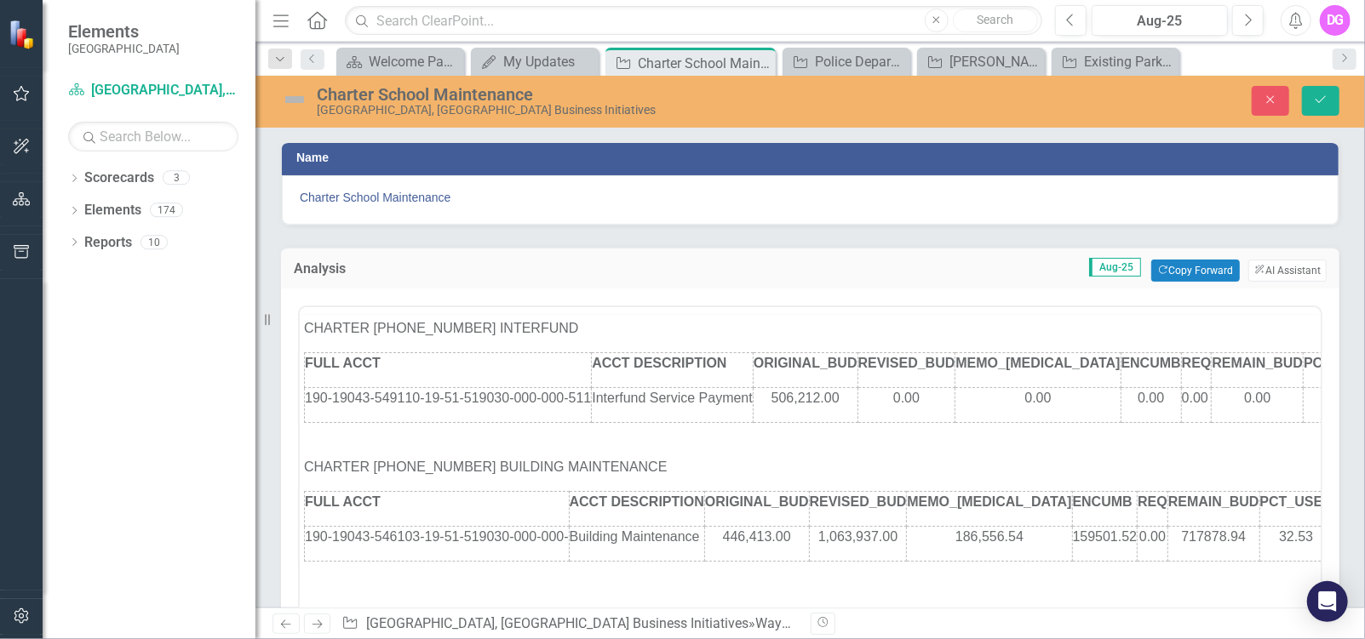
click at [300, 303] on div at bounding box center [810, 473] width 1024 height 345
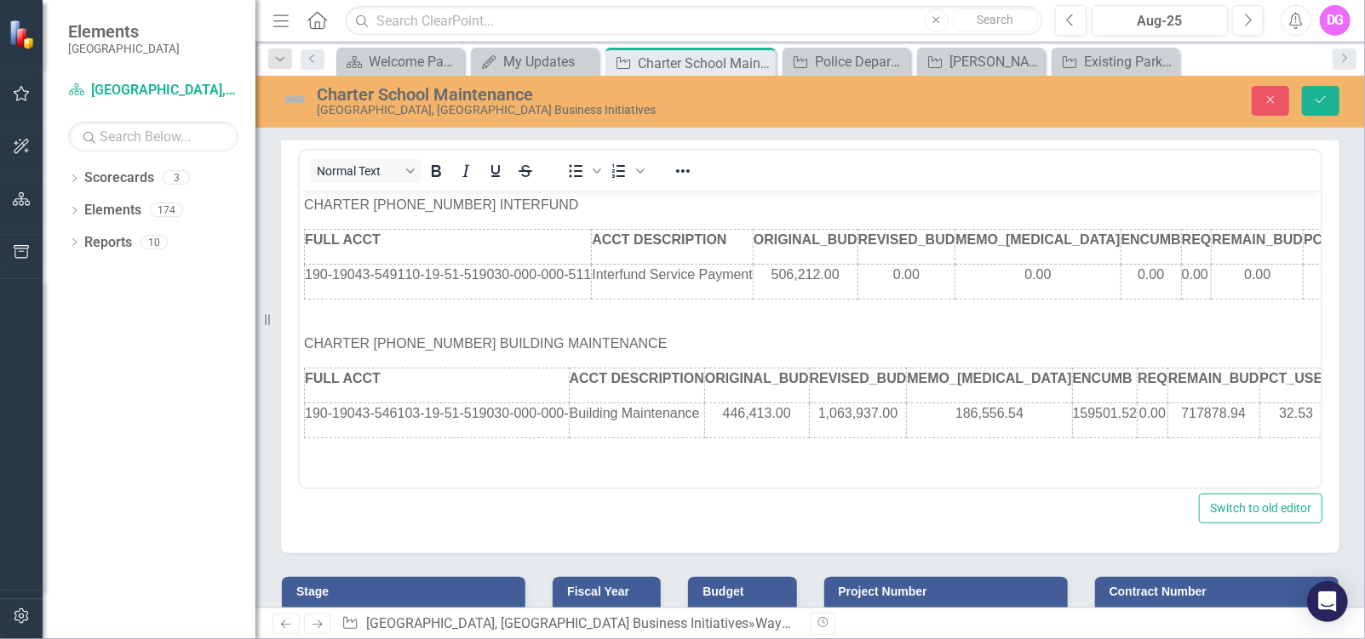
scroll to position [85, 0]
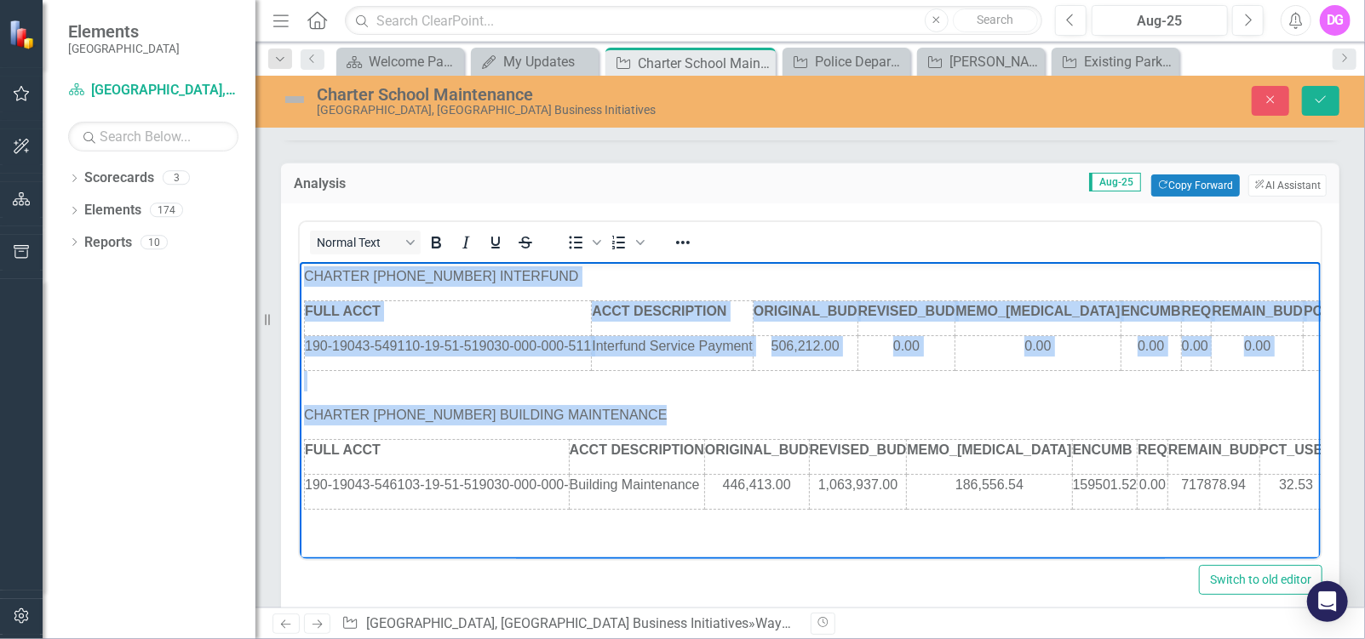
drag, startPoint x: 303, startPoint y: 272, endPoint x: 1251, endPoint y: 494, distance: 973.8
click at [1251, 494] on body "CHARTER [PHONE_NUMBER] INTERFUND FULL ACCT ACCT DESCRIPTION ORIGINAL_BUD REVISE…" at bounding box center [809, 388] width 1021 height 255
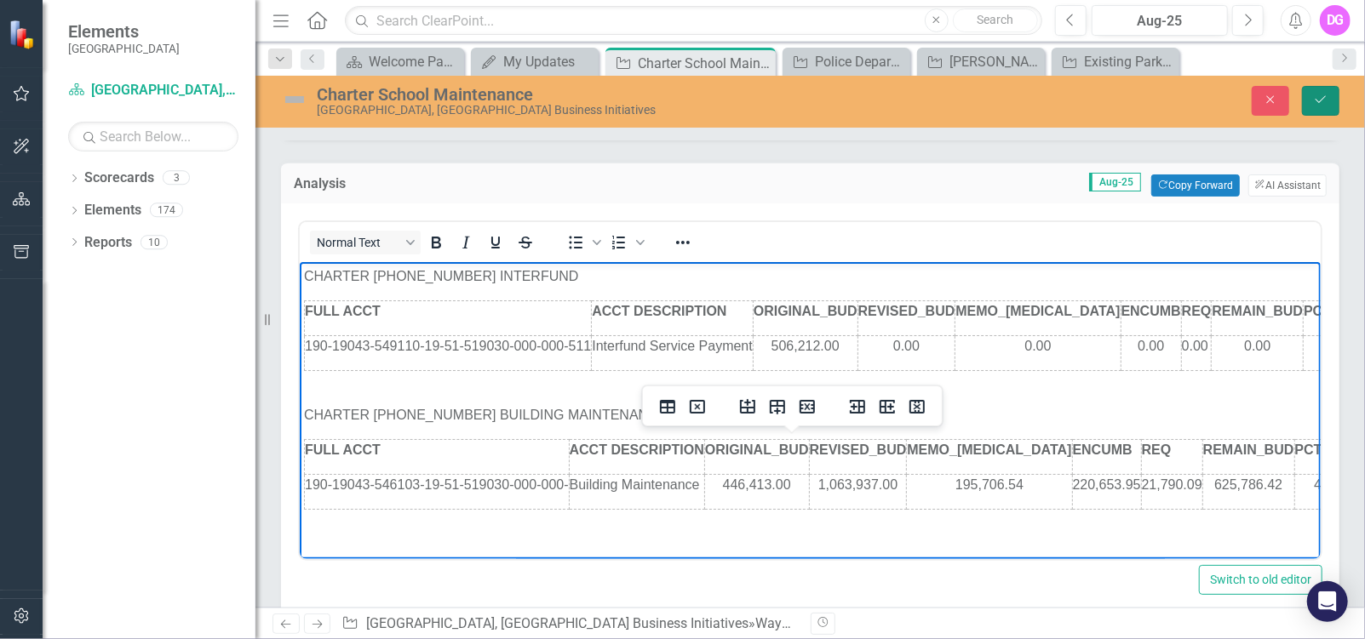
click at [1319, 99] on icon "Save" at bounding box center [1320, 100] width 15 height 12
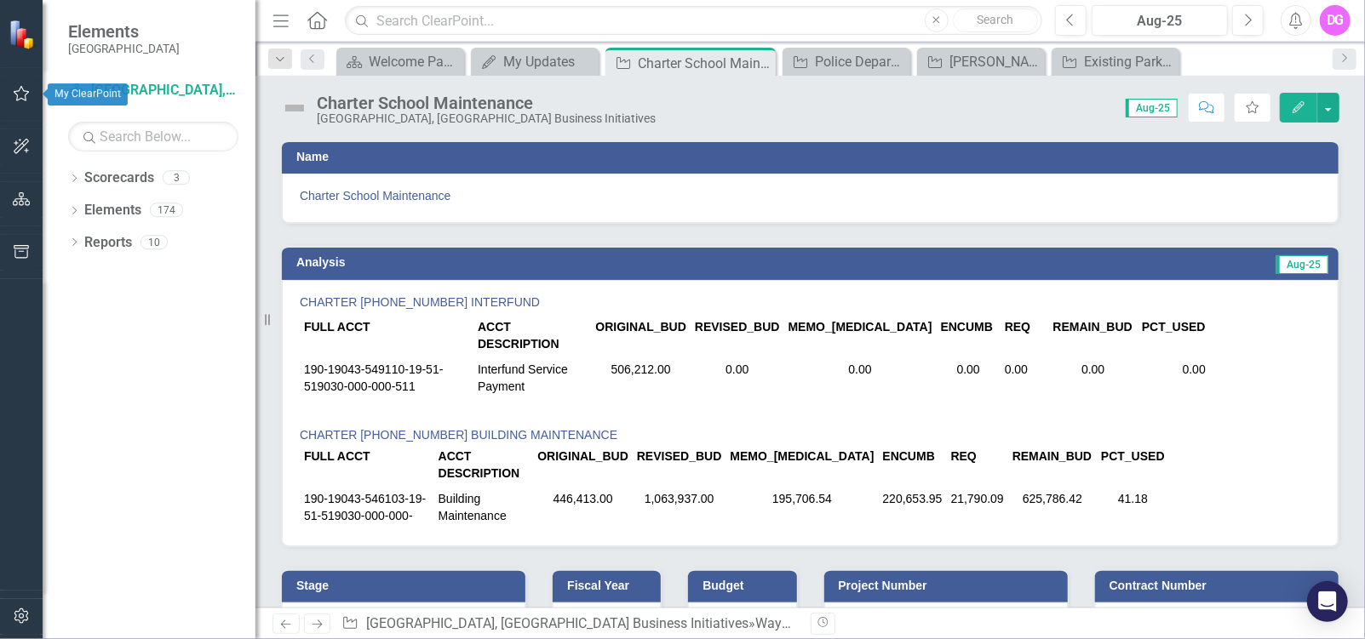
click at [22, 94] on icon "button" at bounding box center [22, 94] width 18 height 14
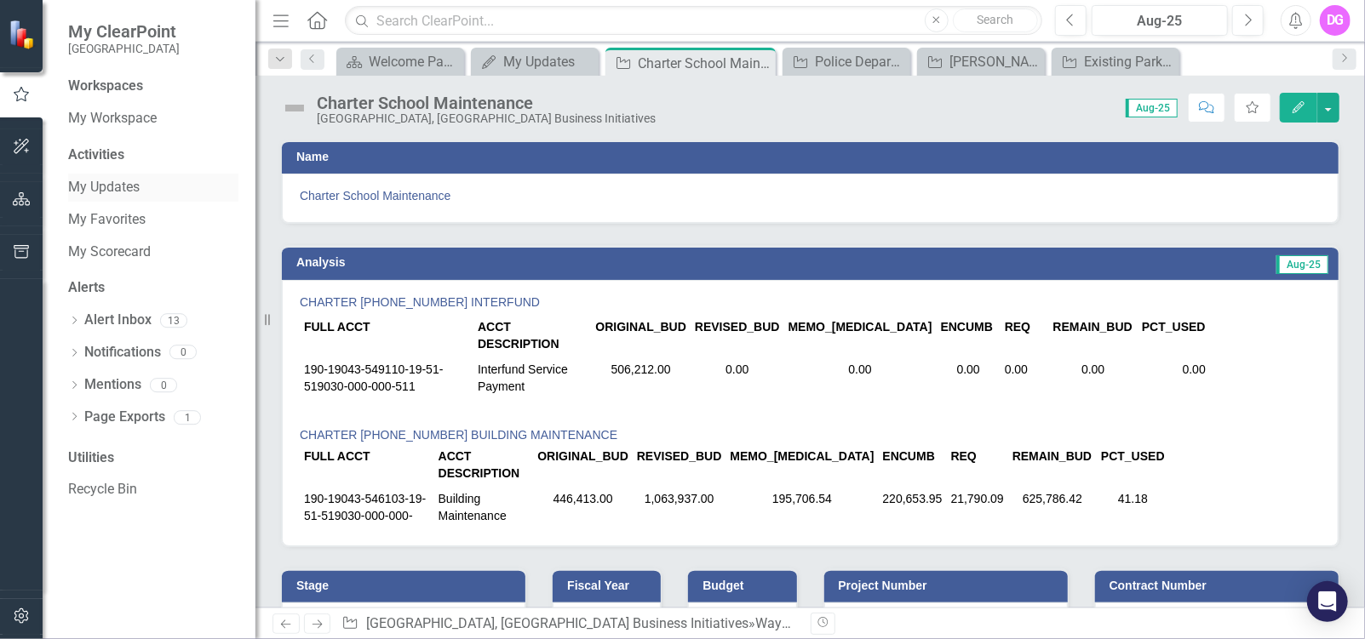
click at [100, 186] on link "My Updates" at bounding box center [153, 188] width 170 height 20
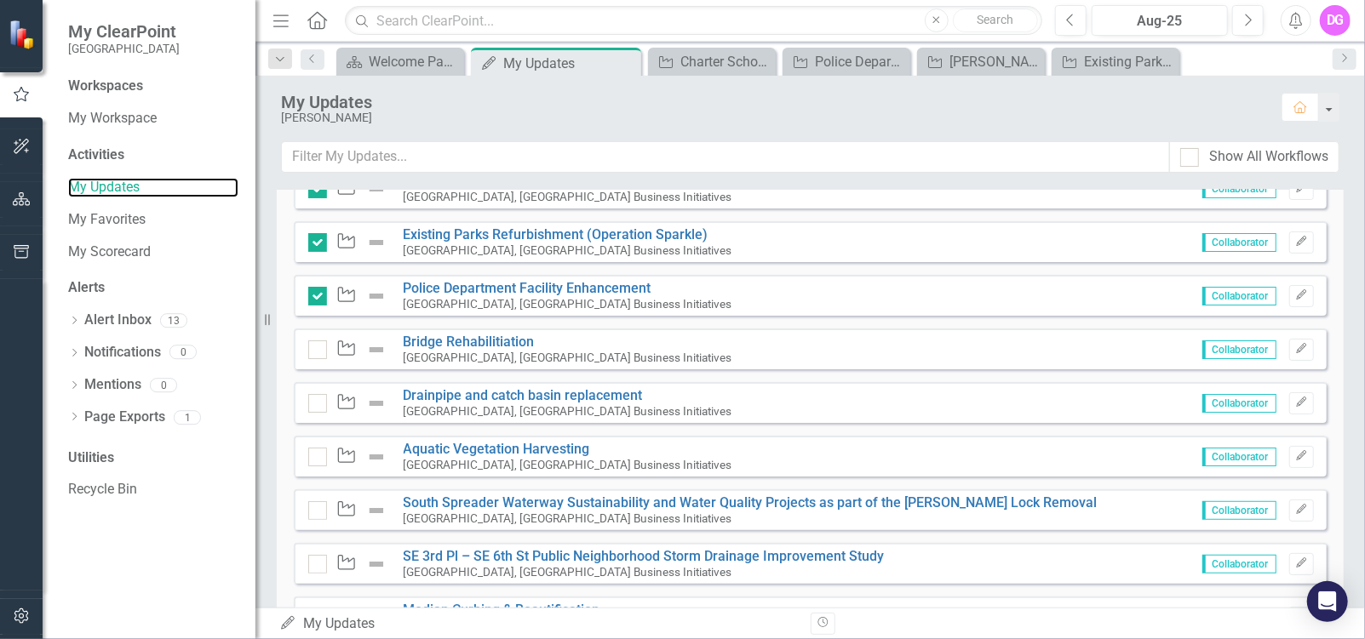
scroll to position [341, 0]
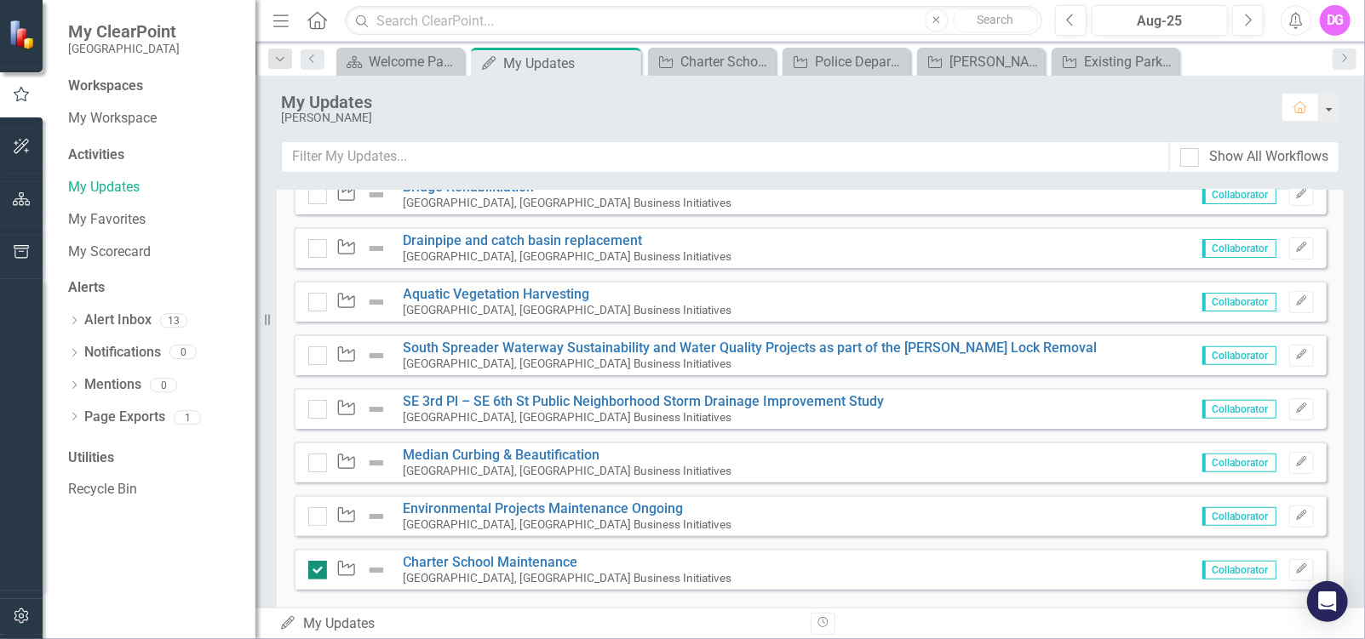
click at [317, 567] on input "checkbox" at bounding box center [313, 566] width 11 height 11
click at [316, 568] on input "checkbox" at bounding box center [313, 566] width 11 height 11
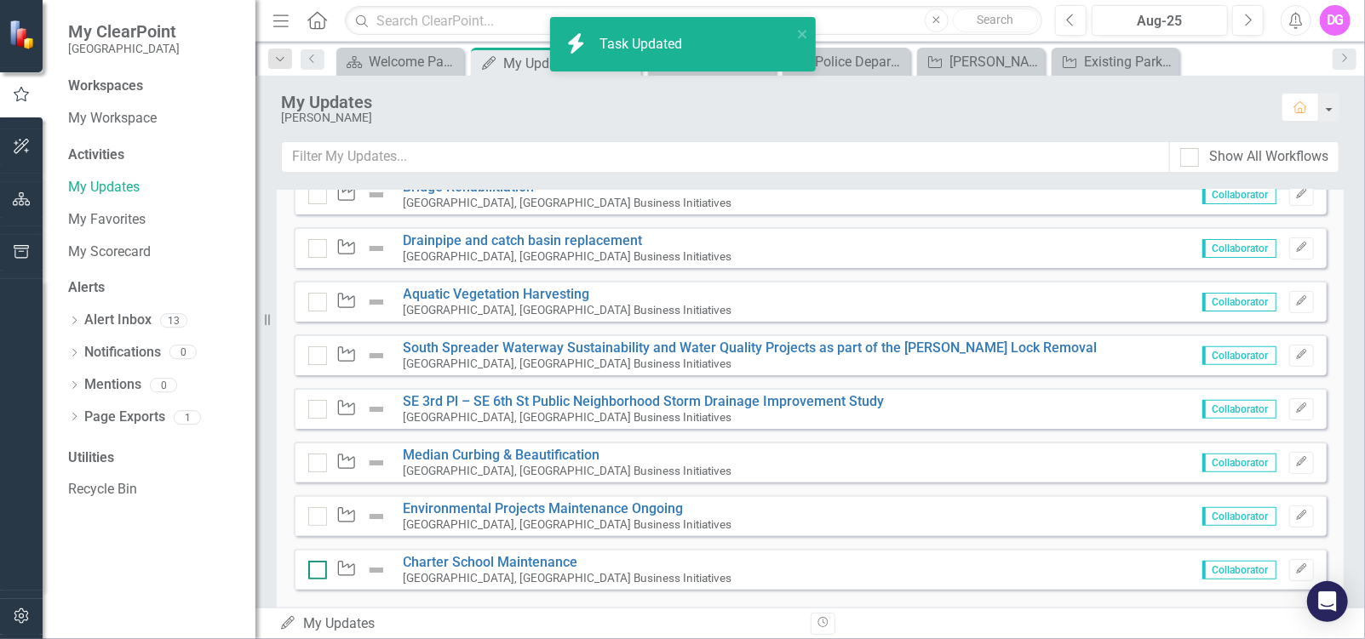
checkbox input "true"
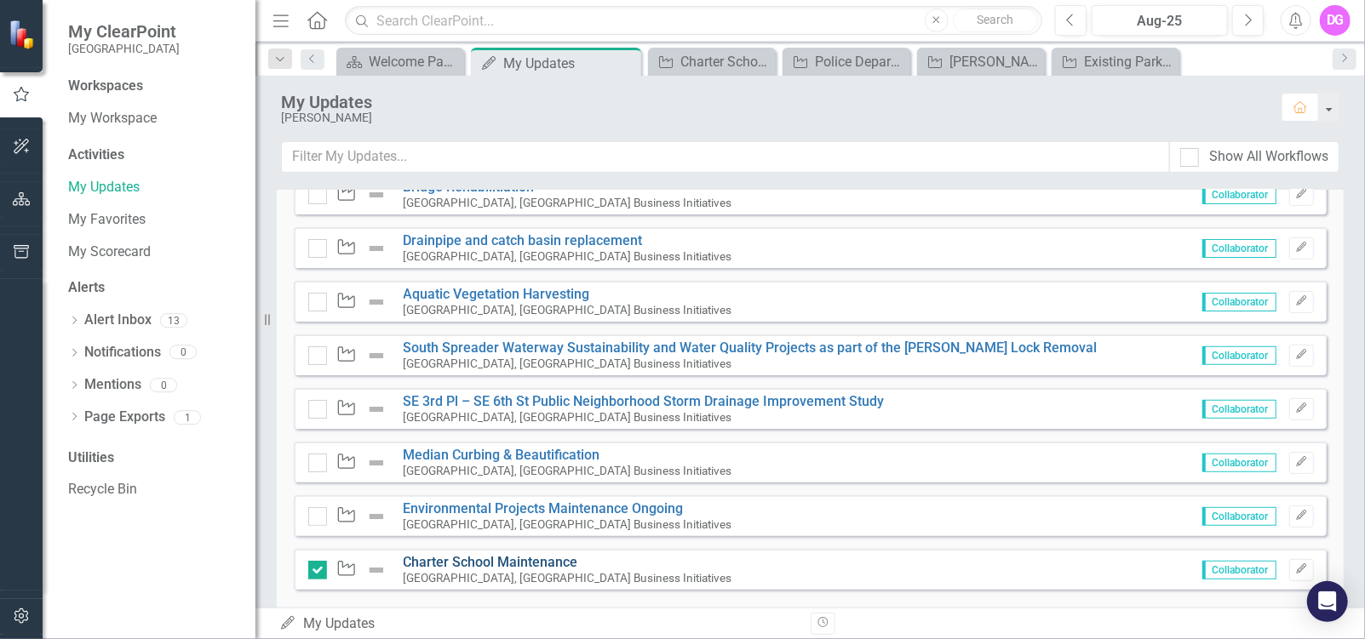
click at [501, 560] on link "Charter School Maintenance" at bounding box center [490, 562] width 175 height 16
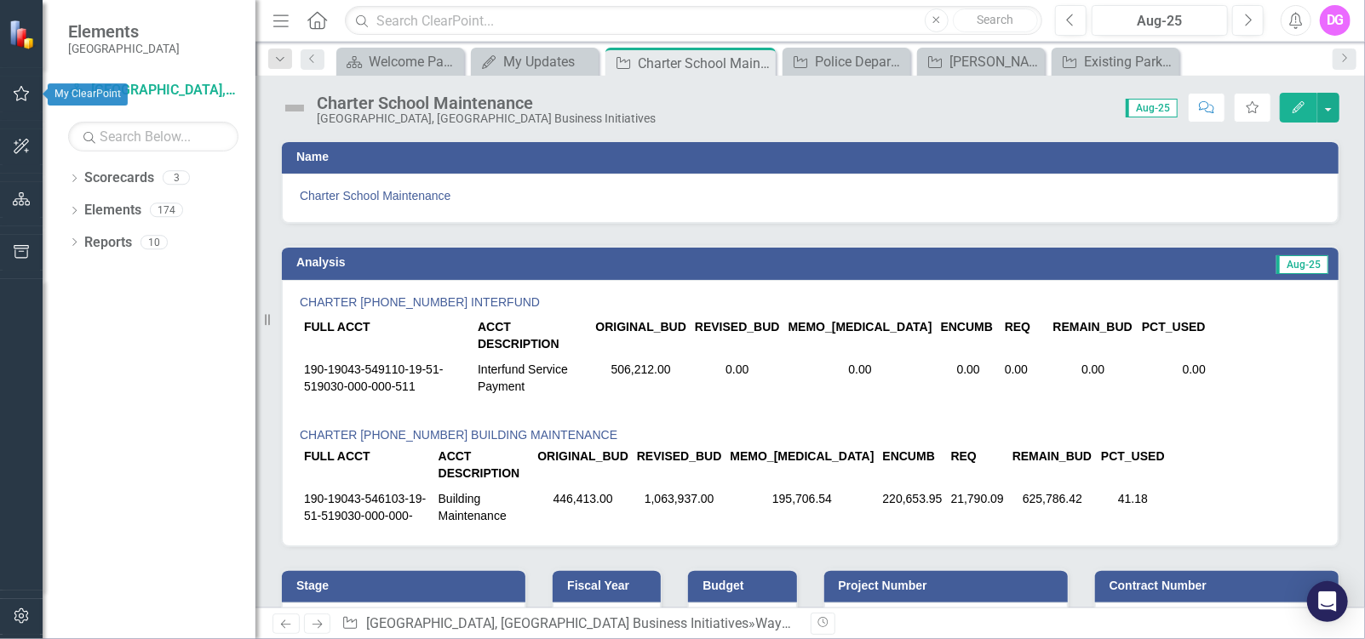
click at [20, 93] on icon "button" at bounding box center [22, 94] width 18 height 14
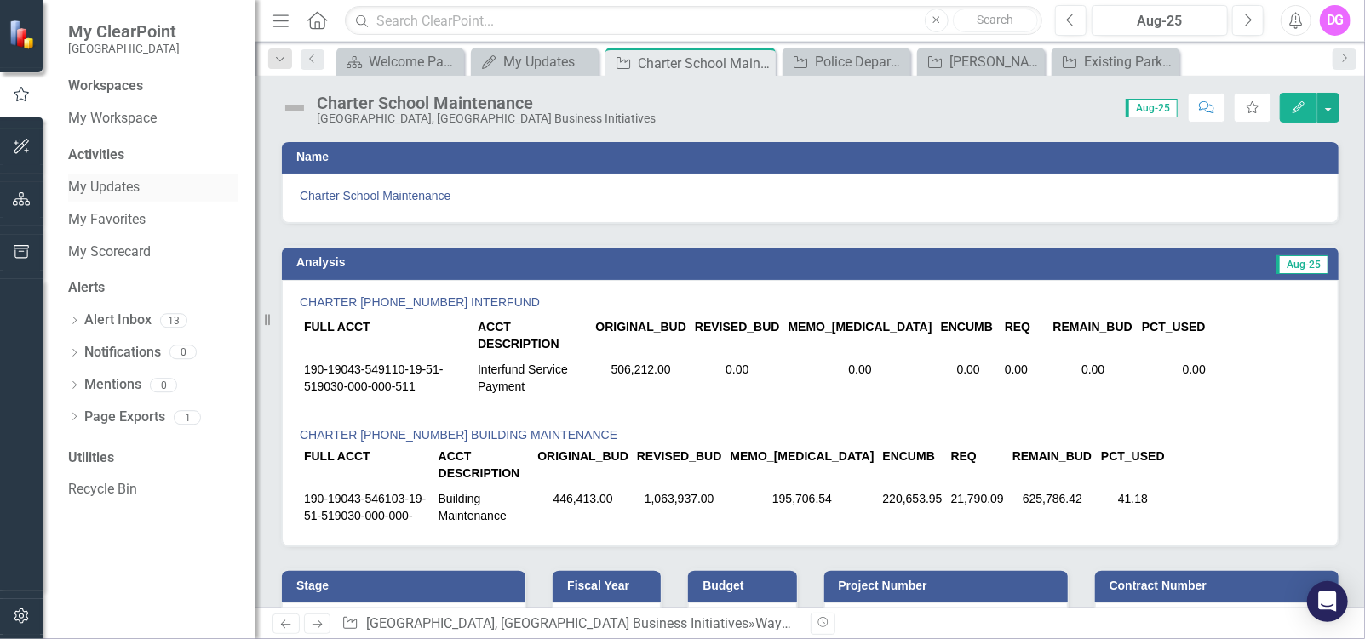
click at [96, 187] on link "My Updates" at bounding box center [153, 188] width 170 height 20
